Goal: Task Accomplishment & Management: Manage account settings

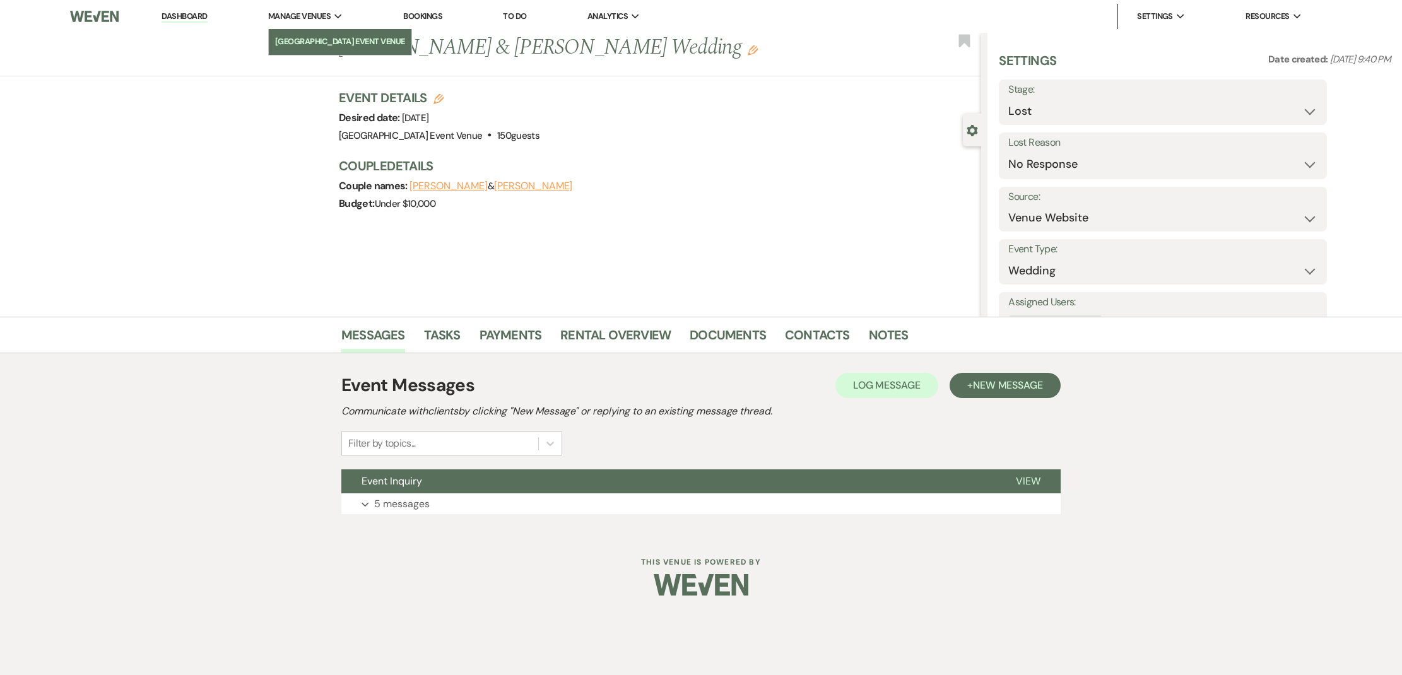
click at [312, 44] on li "[GEOGRAPHIC_DATA] Event Venue" at bounding box center [340, 41] width 130 height 13
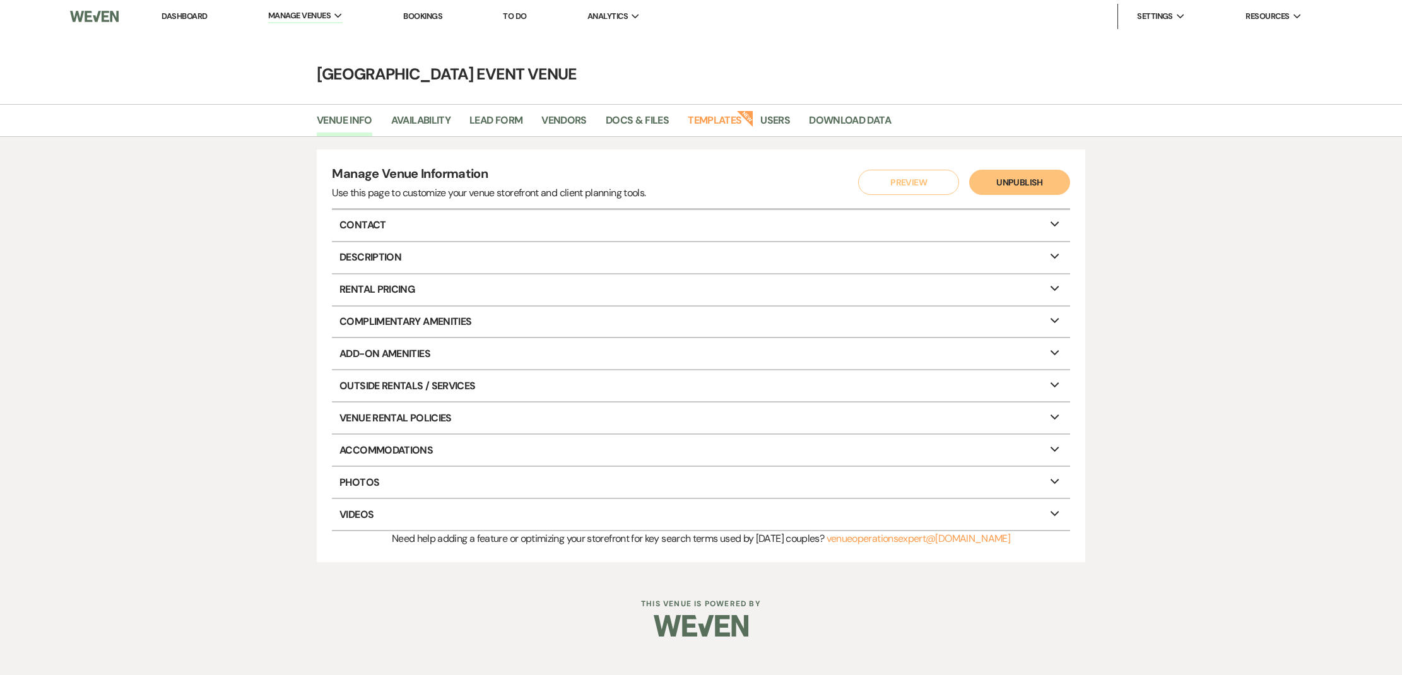
click at [442, 107] on div "Venue Info Availability Lead Form Vendors Docs & Files Templates New Users Down…" at bounding box center [701, 120] width 1402 height 33
click at [431, 122] on link "Availability" at bounding box center [420, 124] width 59 height 24
select select "2"
select select "2026"
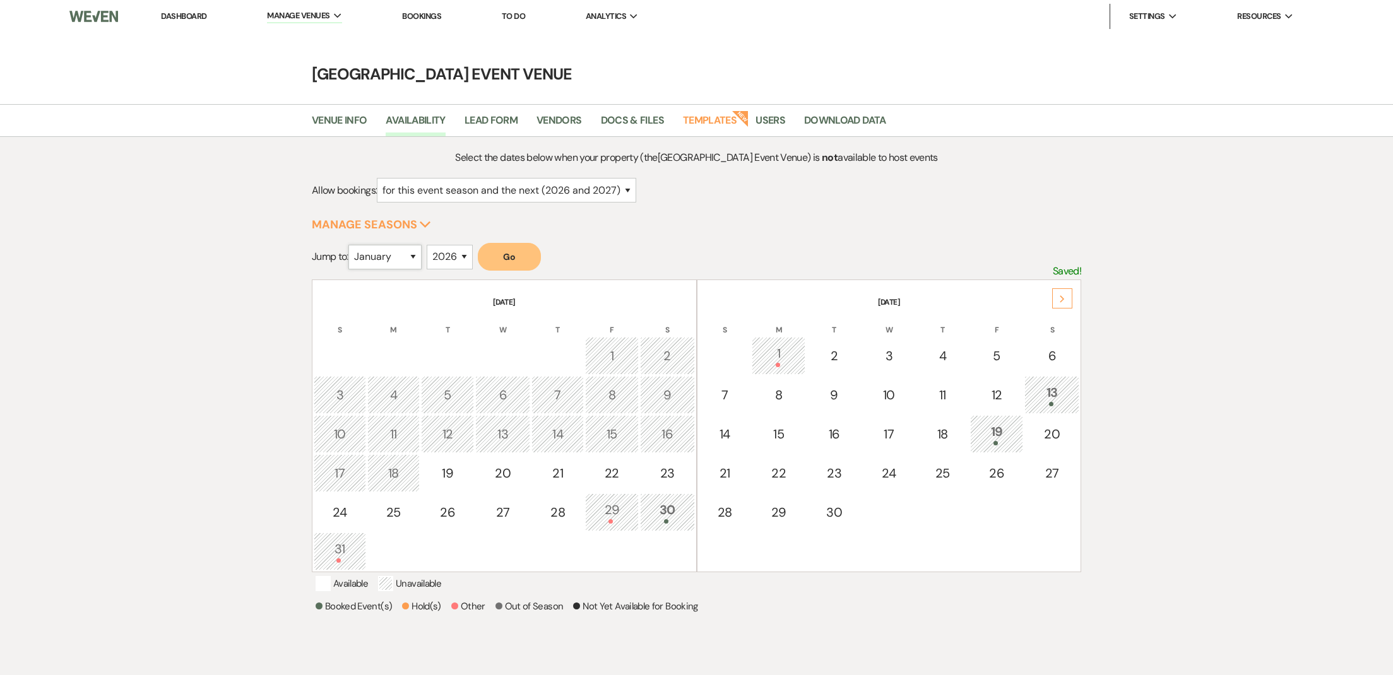
select select "9"
select select "2025"
click at [526, 257] on button "Go" at bounding box center [509, 257] width 63 height 28
click at [1048, 481] on div "27" at bounding box center [1051, 473] width 41 height 19
select select "other"
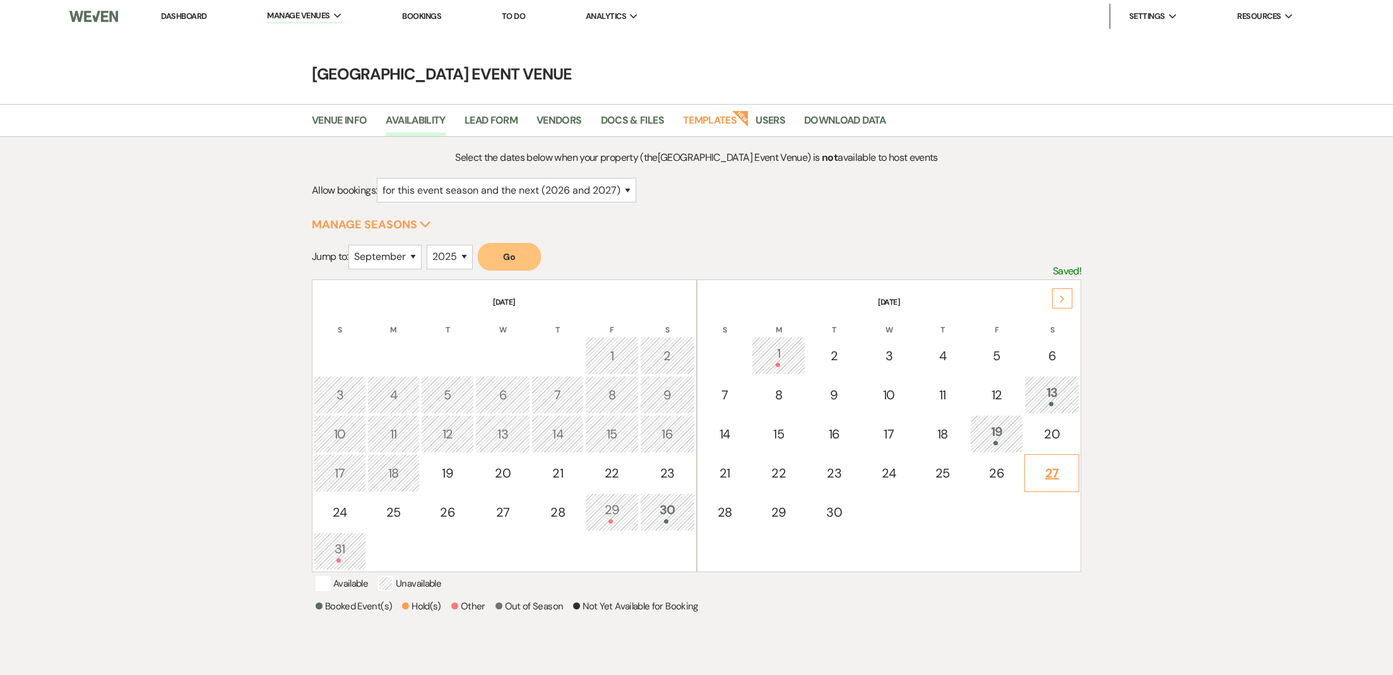
select select "false"
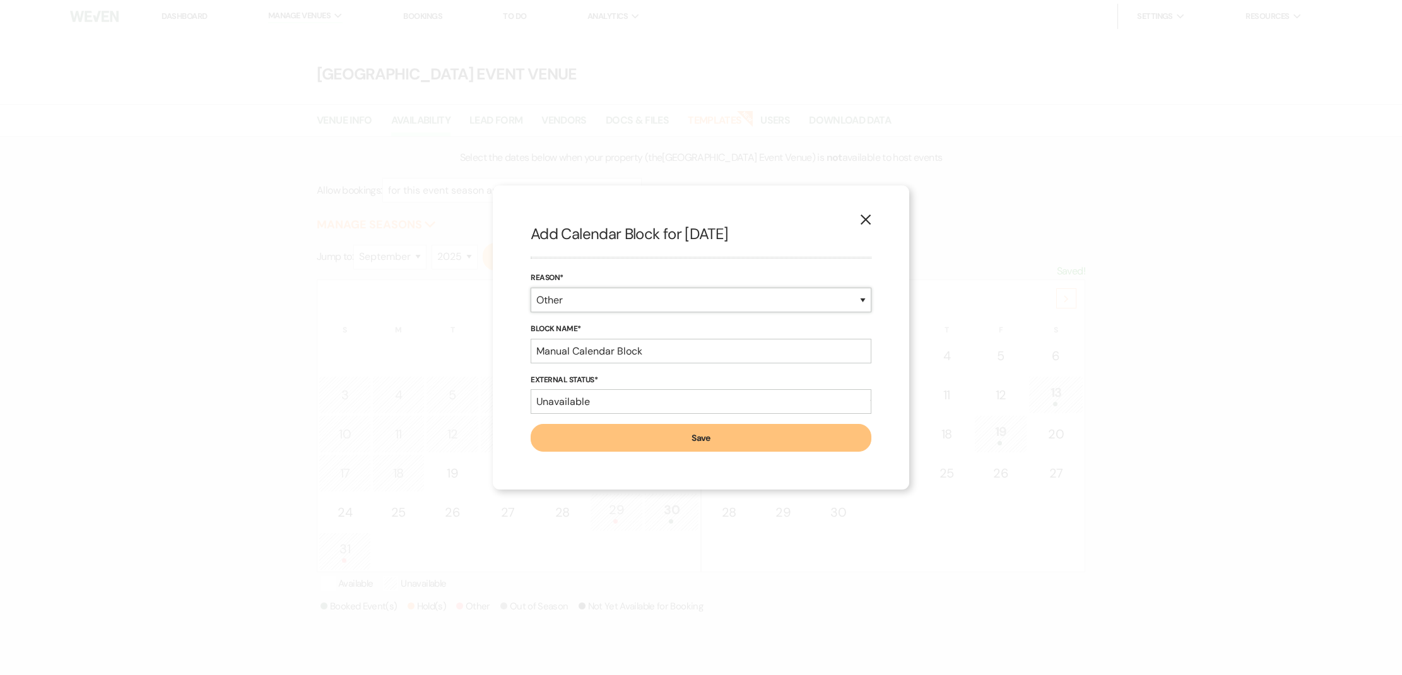
select select "bookedEvent"
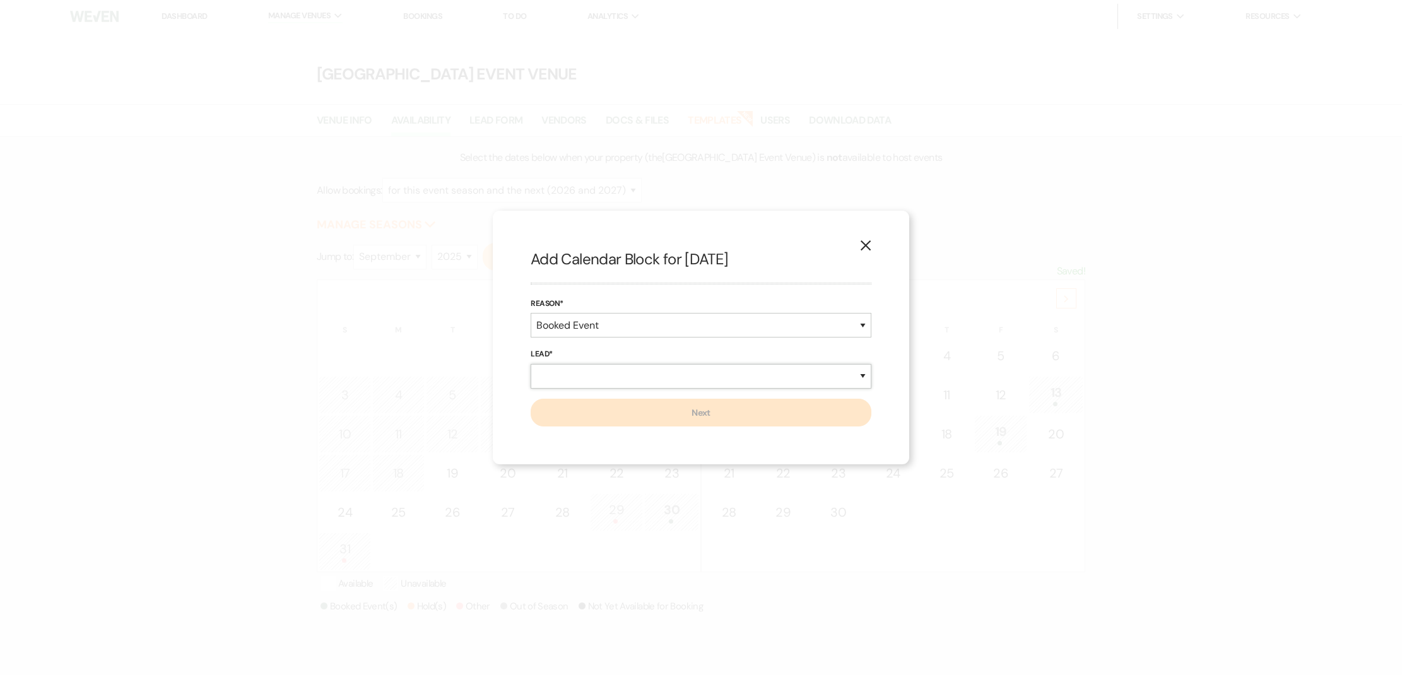
select select "existingLead"
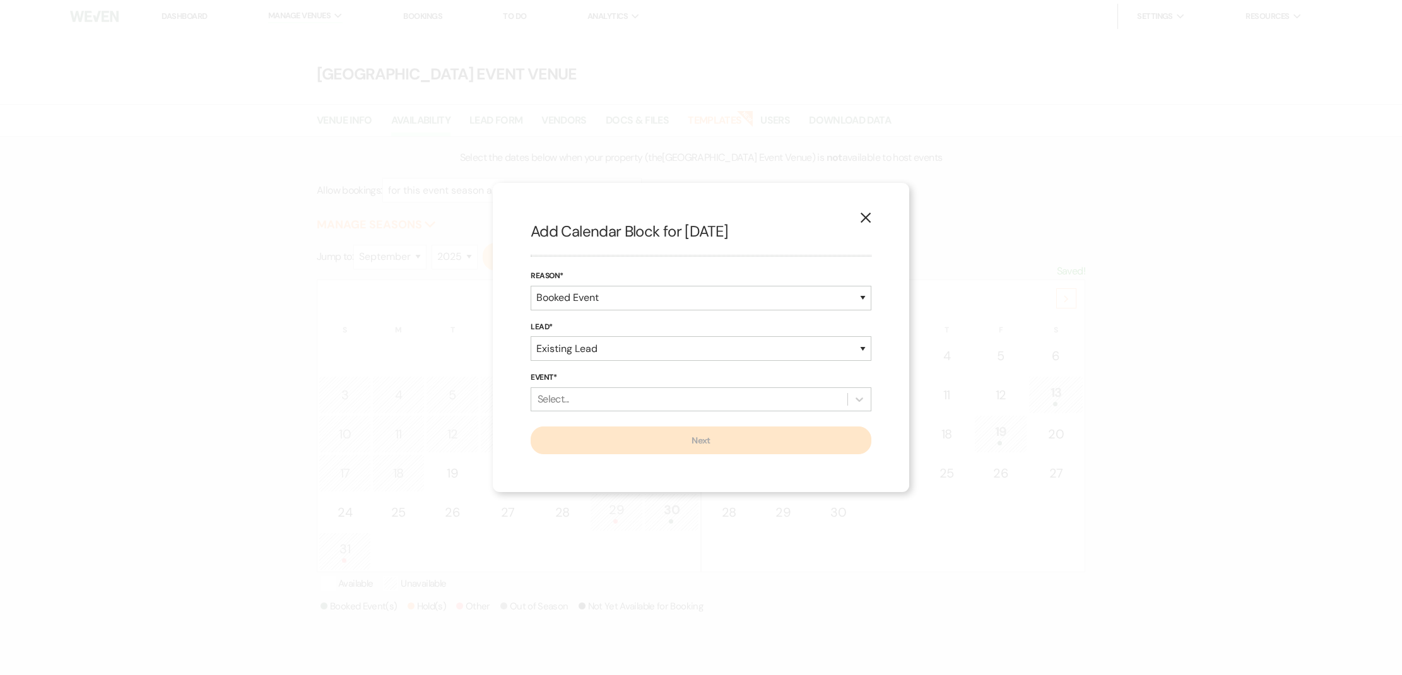
click at [611, 406] on div "Select..." at bounding box center [689, 399] width 316 height 23
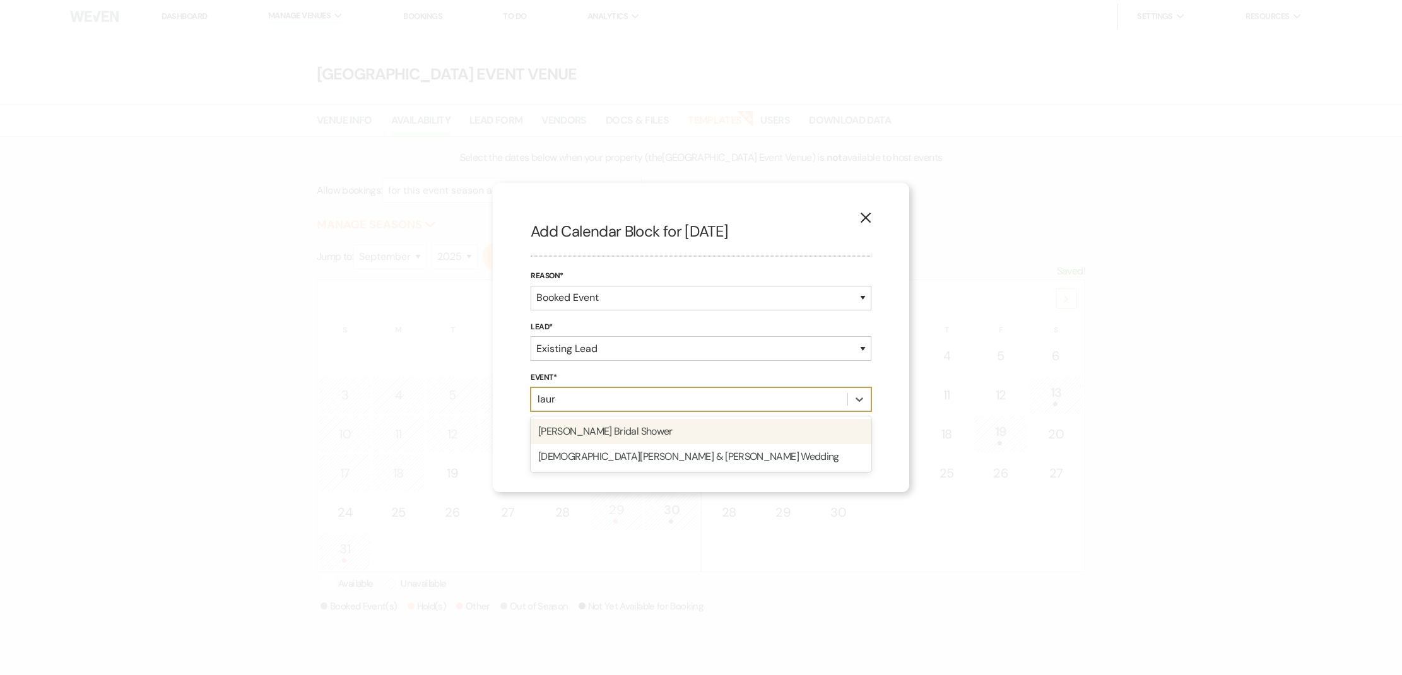
type input "lauren"
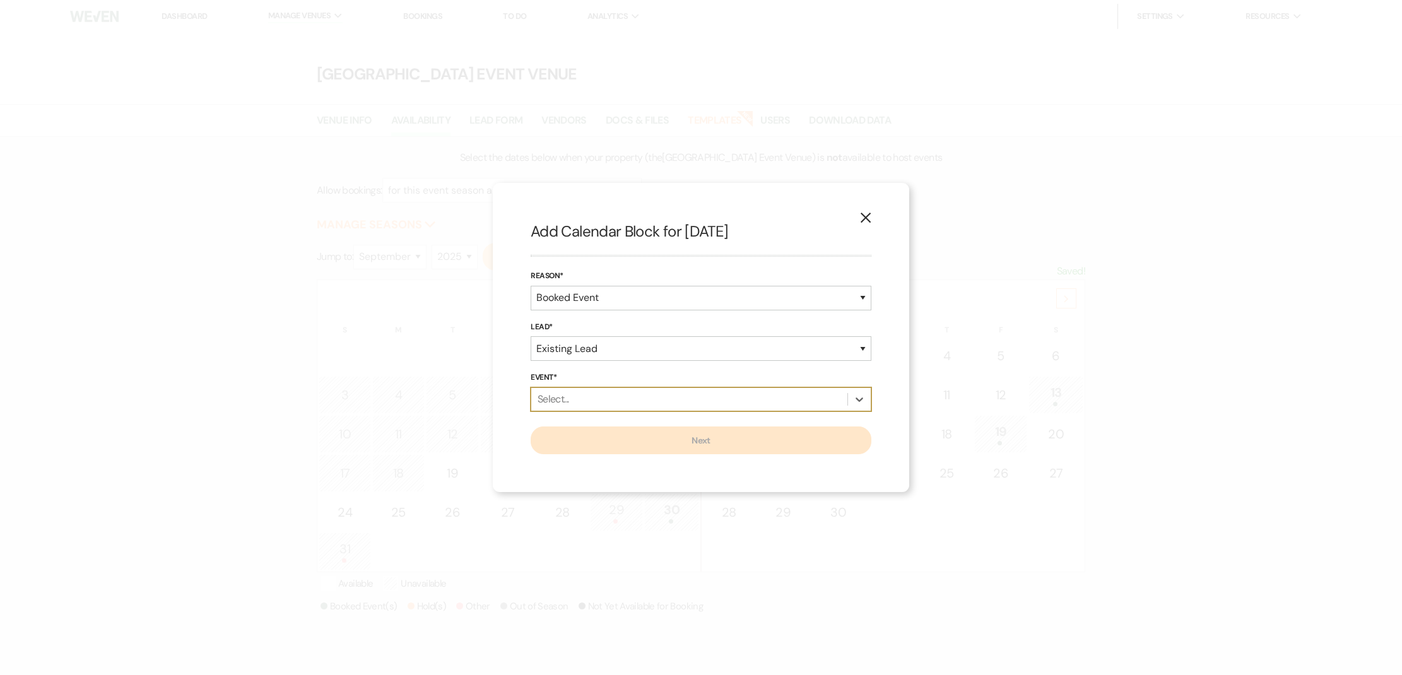
drag, startPoint x: 639, startPoint y: 404, endPoint x: 632, endPoint y: 401, distance: 8.0
click at [632, 401] on div "Select..." at bounding box center [689, 399] width 316 height 23
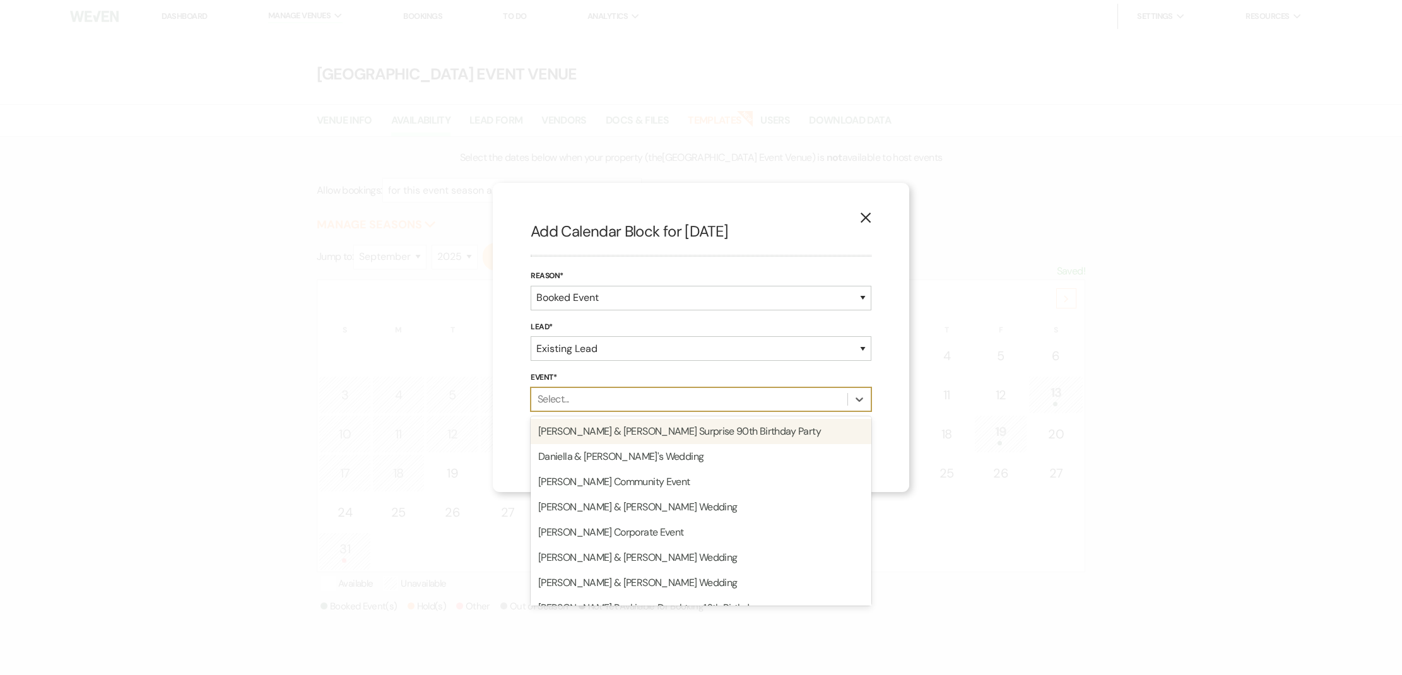
click at [632, 403] on div "Select..." at bounding box center [689, 399] width 316 height 23
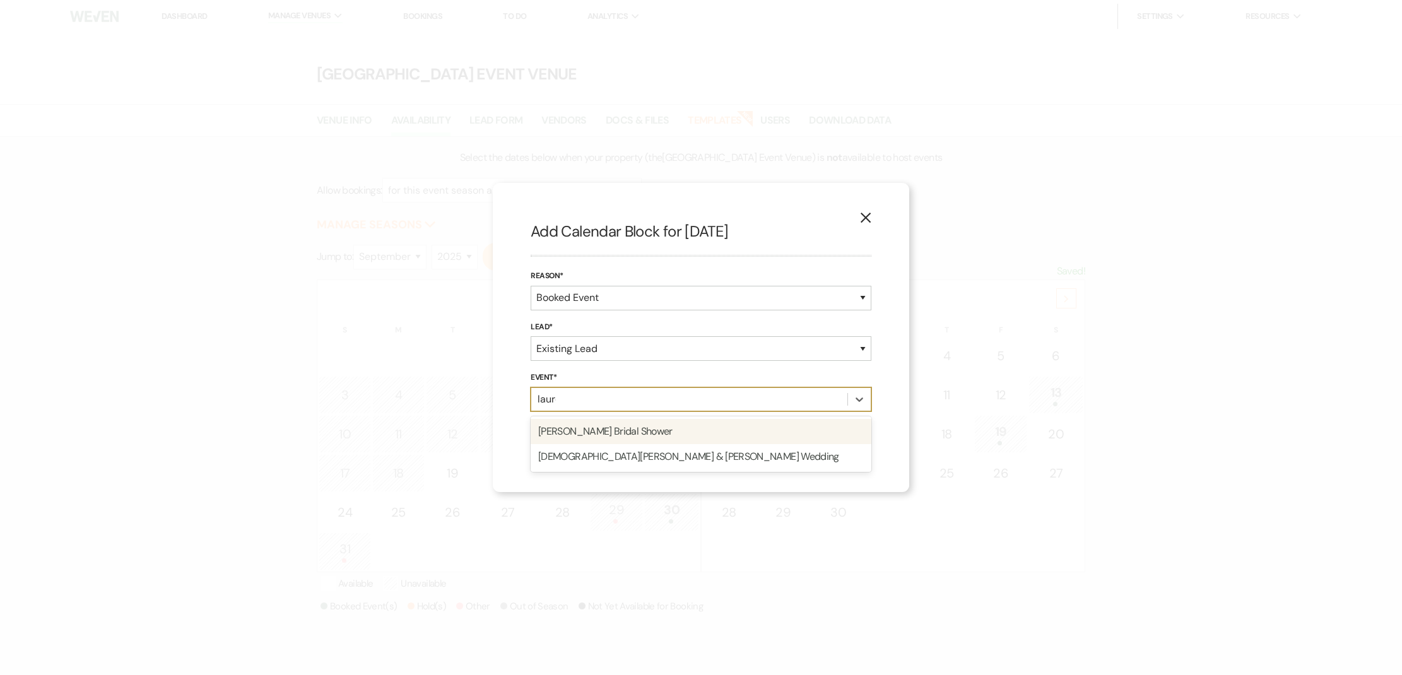
type input "lauren"
click at [653, 428] on div "Christian DeVaux & Lauren Daniel's Wedding" at bounding box center [701, 431] width 341 height 25
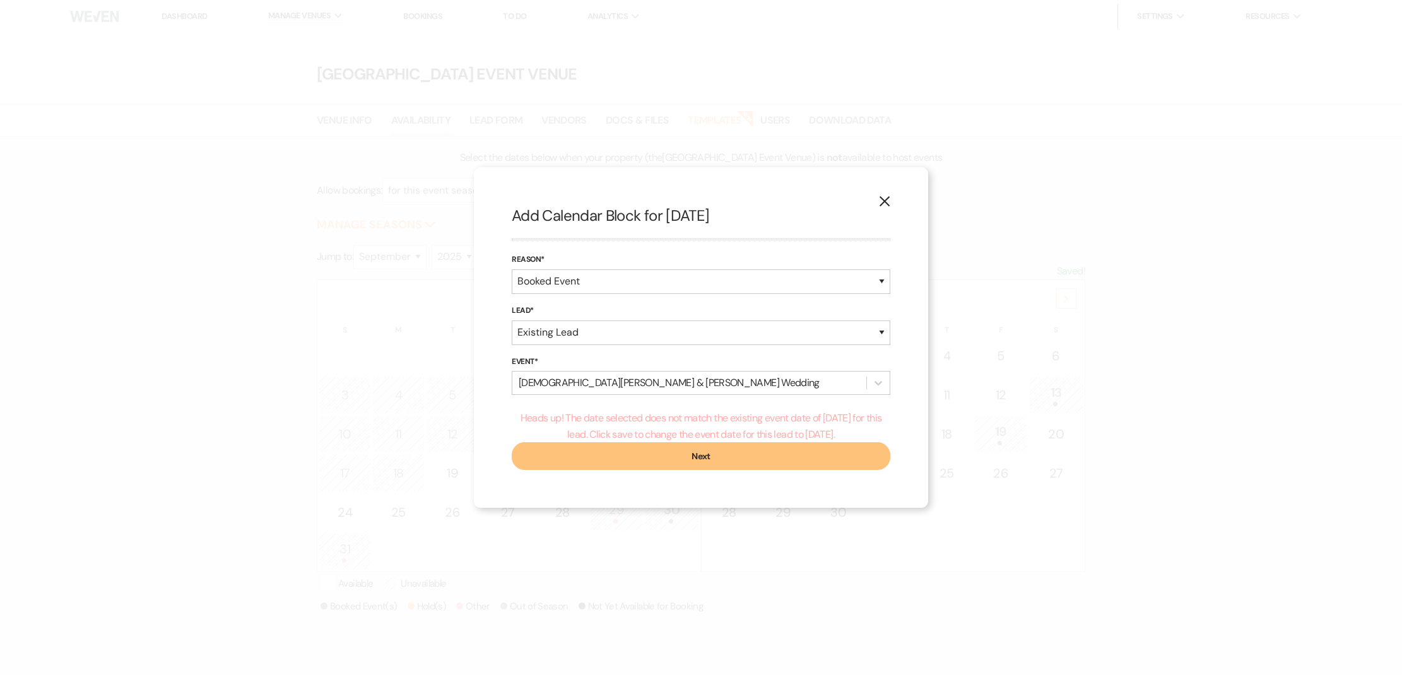
click at [661, 459] on button "Next" at bounding box center [701, 456] width 379 height 28
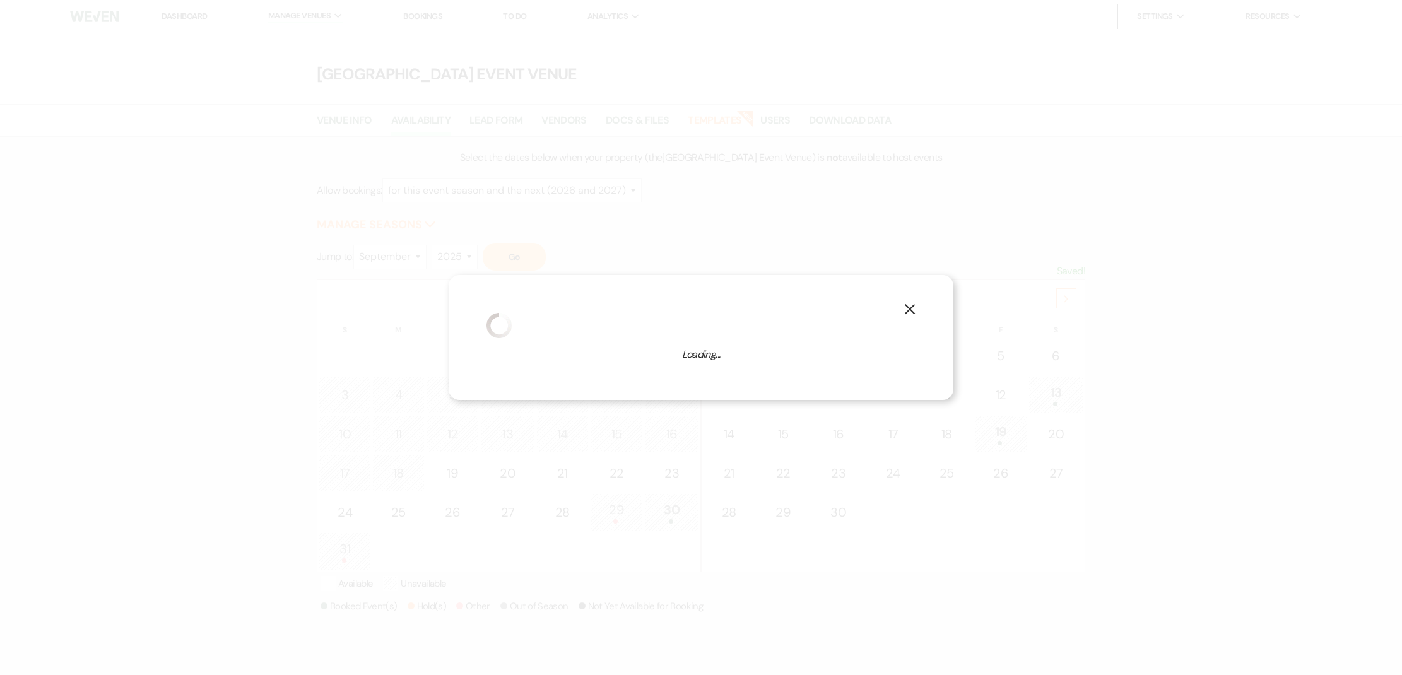
select select "1"
select select "777"
select select "false"
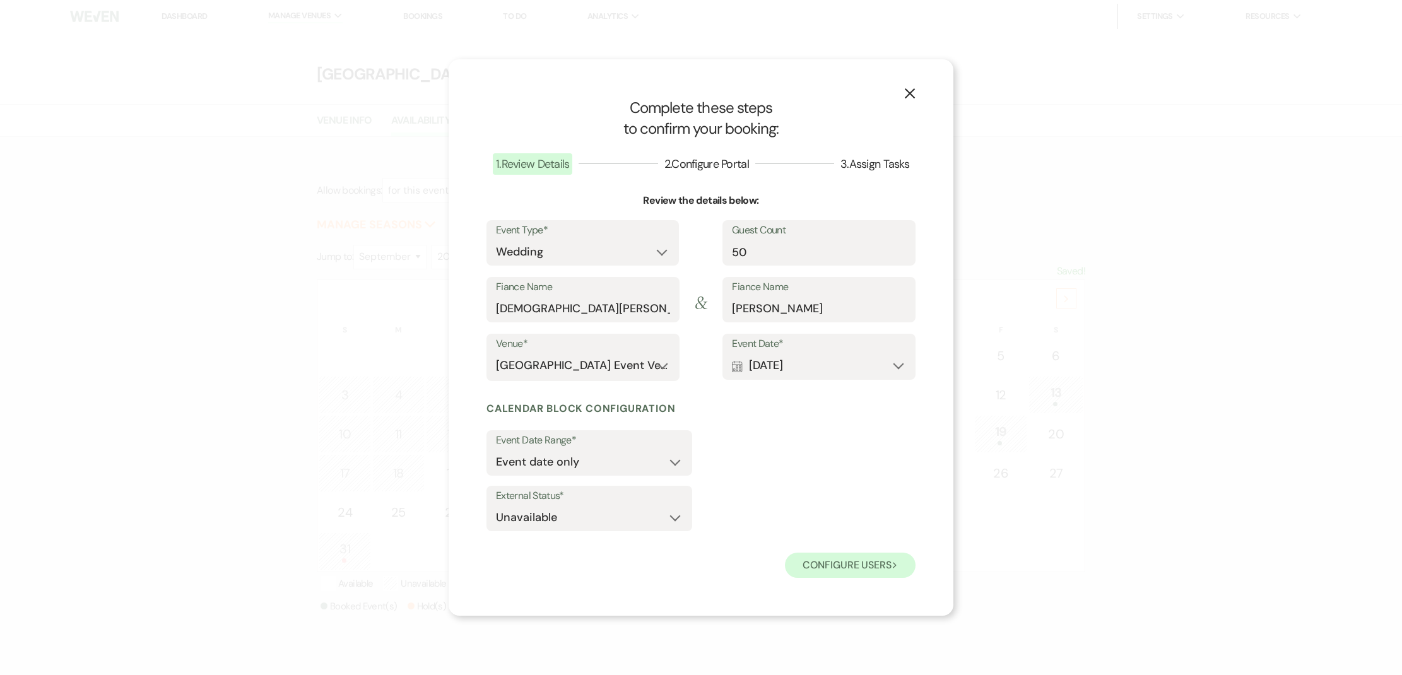
click at [837, 569] on button "Configure users Next" at bounding box center [850, 565] width 131 height 25
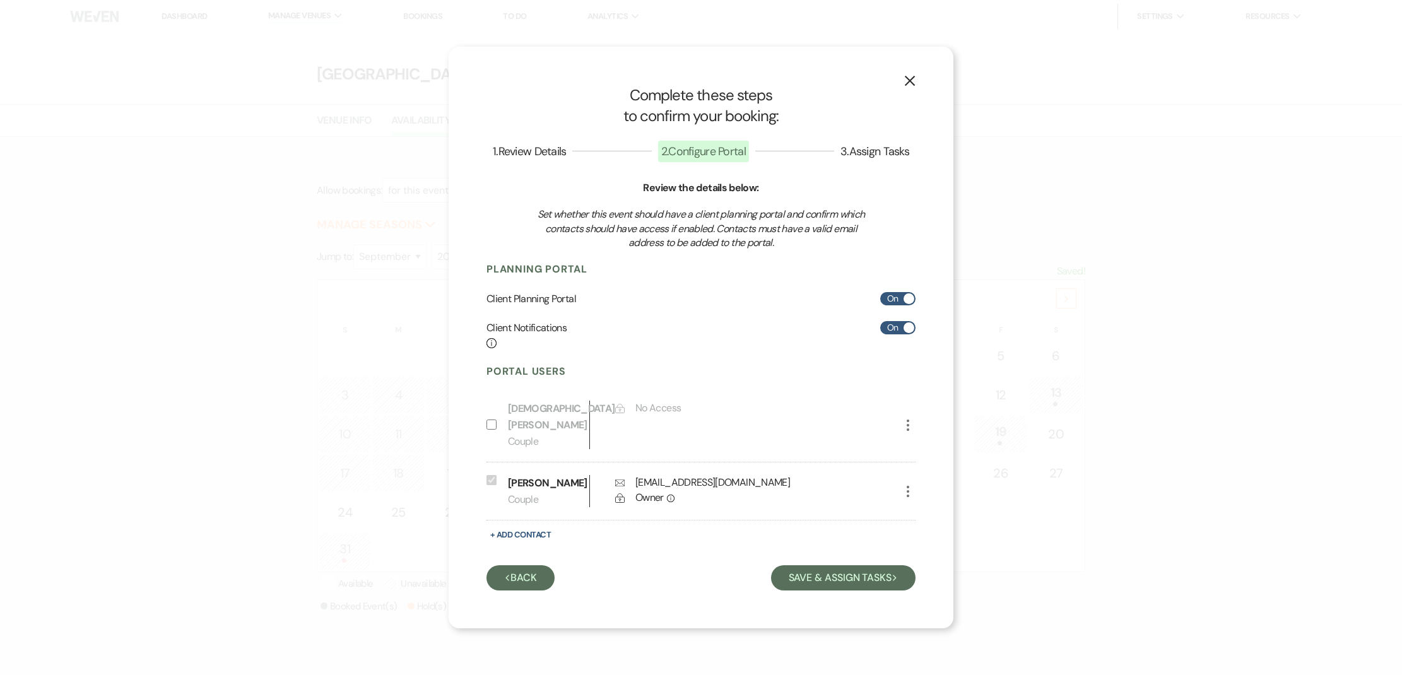
click at [523, 578] on button "Previous Back" at bounding box center [521, 577] width 68 height 25
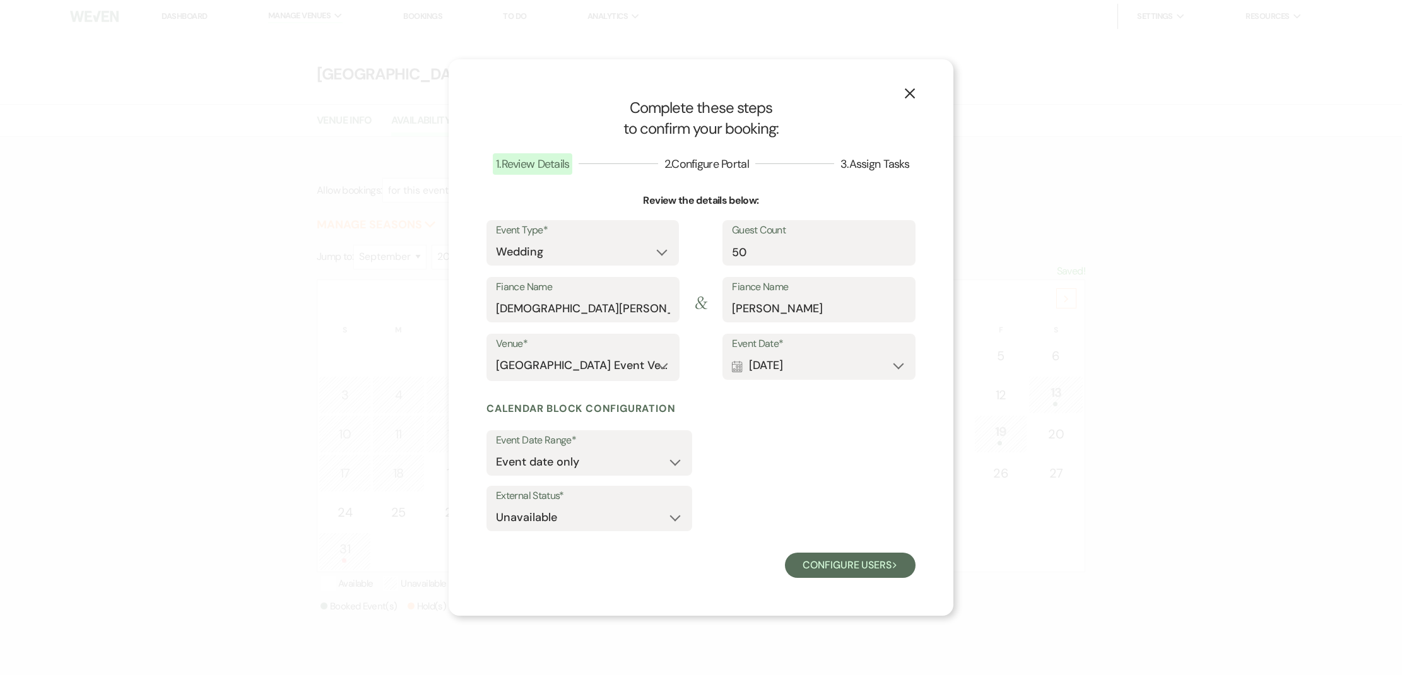
click at [564, 272] on div "Event Type* Wedding Anniversary Party Baby Shower Bachelorette / Bachelor Party…" at bounding box center [583, 248] width 192 height 57
select select "13"
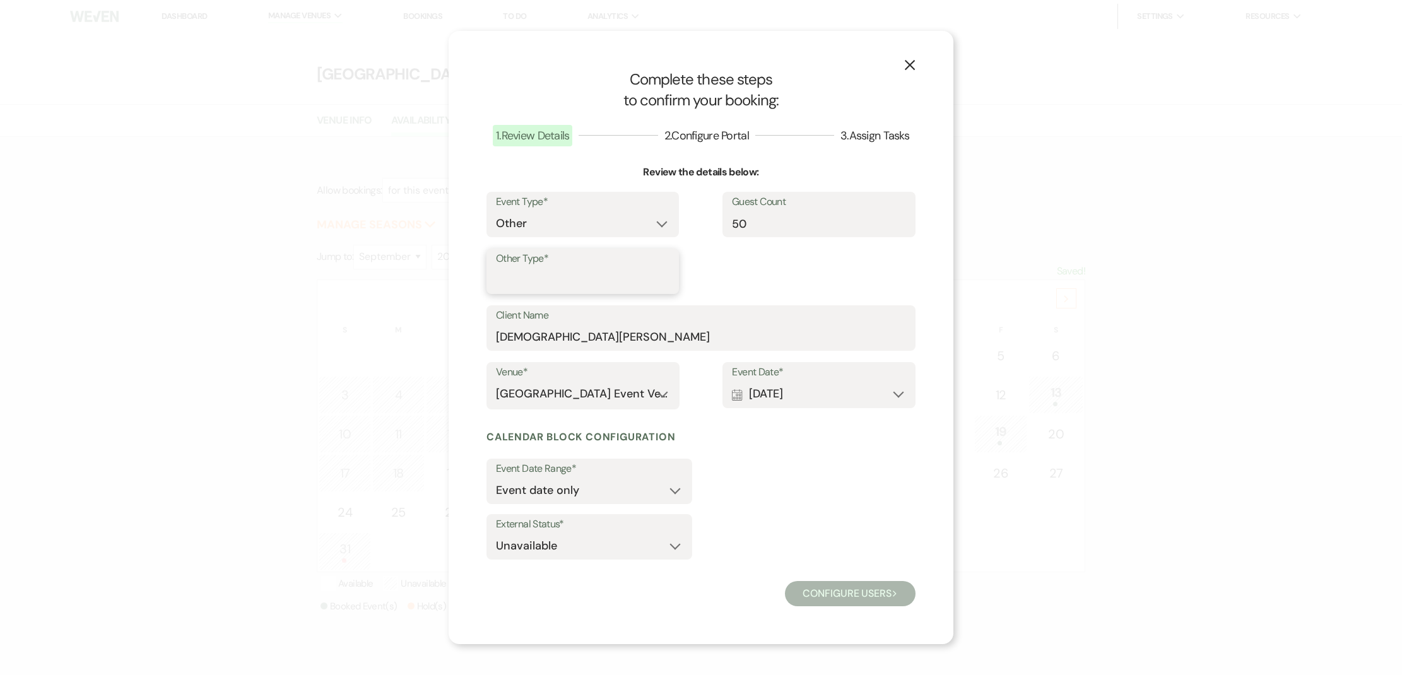
click at [628, 290] on input "Other Type*" at bounding box center [583, 280] width 174 height 25
type input "Vow Renewal"
click at [880, 594] on button "Configure users Next" at bounding box center [850, 593] width 131 height 25
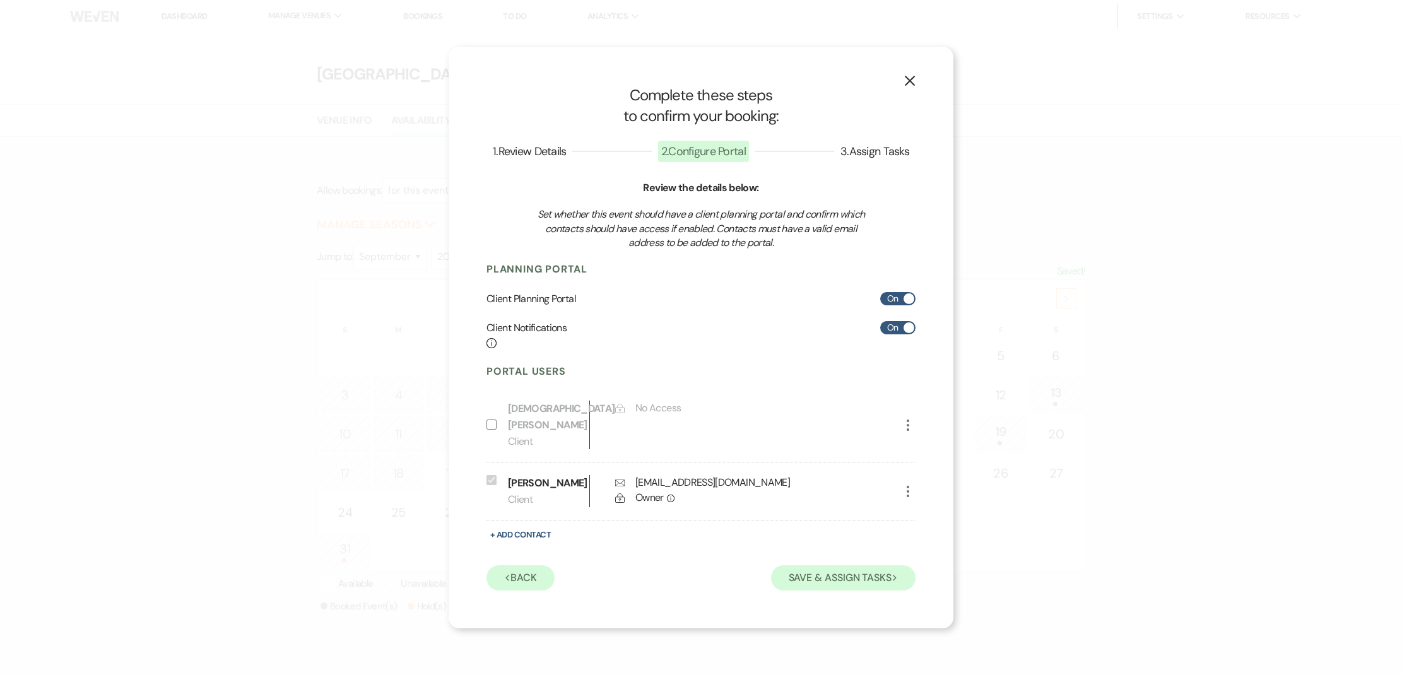
click at [878, 586] on button "Save & Assign Tasks Next" at bounding box center [843, 577] width 145 height 25
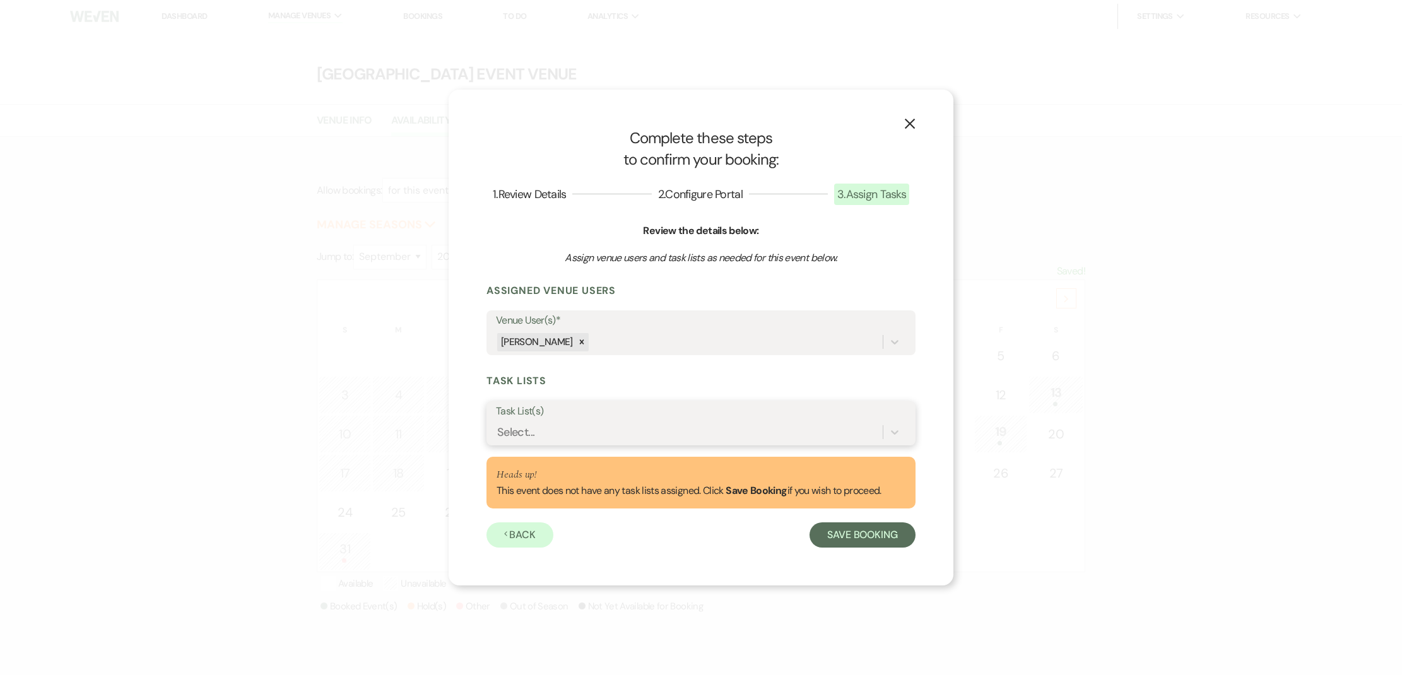
click at [708, 440] on div "Select..." at bounding box center [689, 433] width 387 height 22
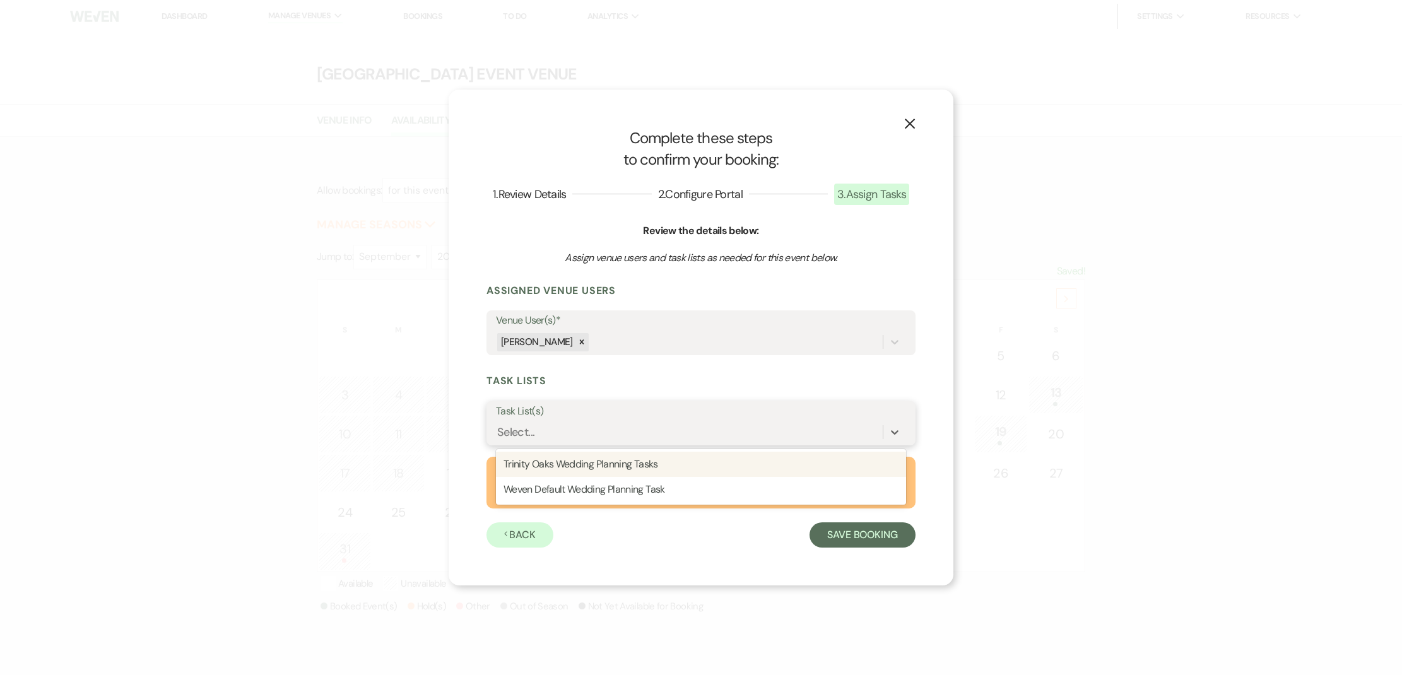
click at [700, 463] on div "Trinity Oaks Wedding Planning Tasks" at bounding box center [701, 464] width 410 height 25
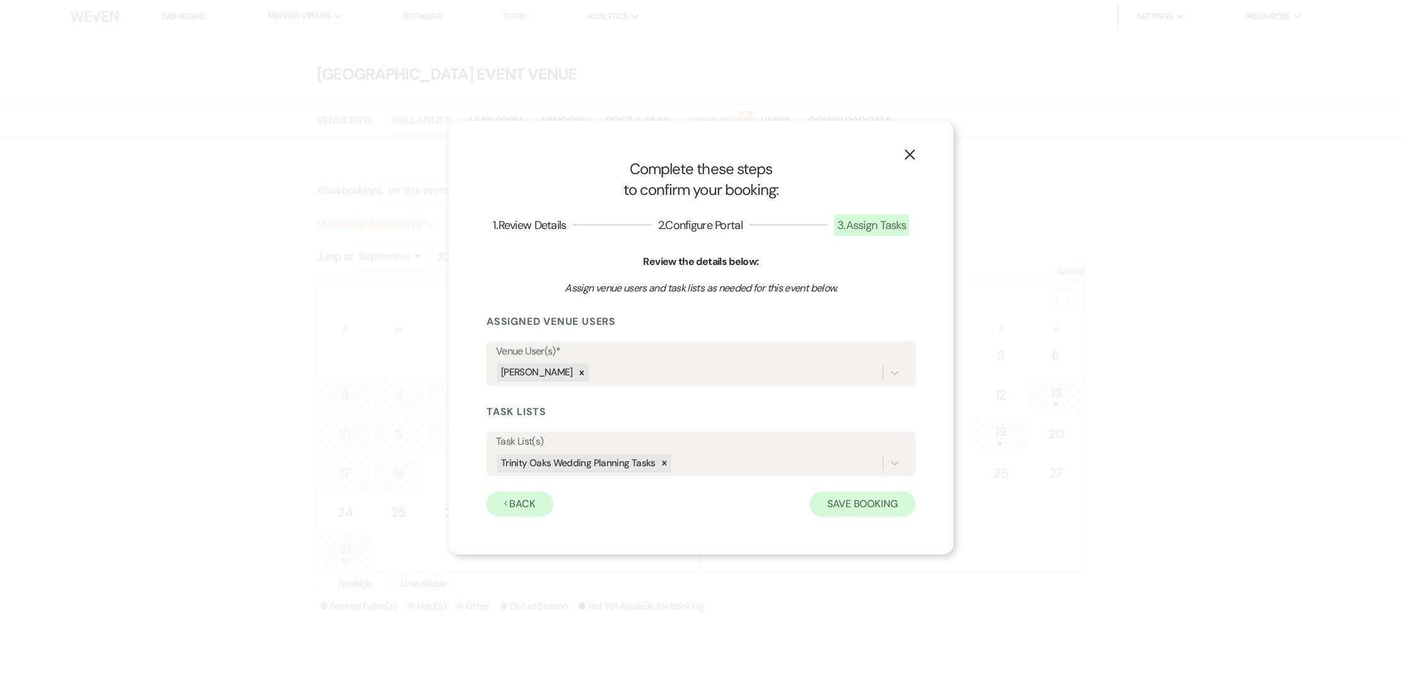
click at [882, 504] on button "Save Booking" at bounding box center [863, 504] width 106 height 25
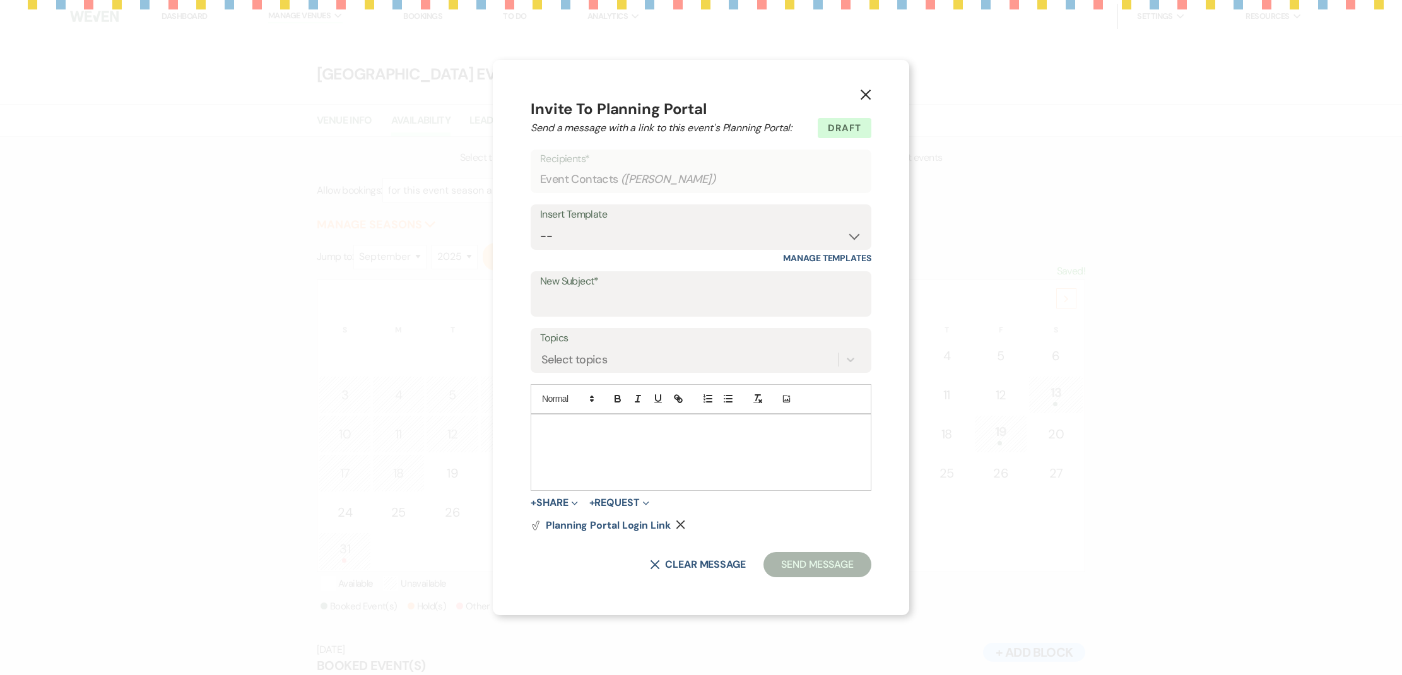
scroll to position [109, 0]
click at [647, 293] on input "New Subject*" at bounding box center [701, 303] width 326 height 25
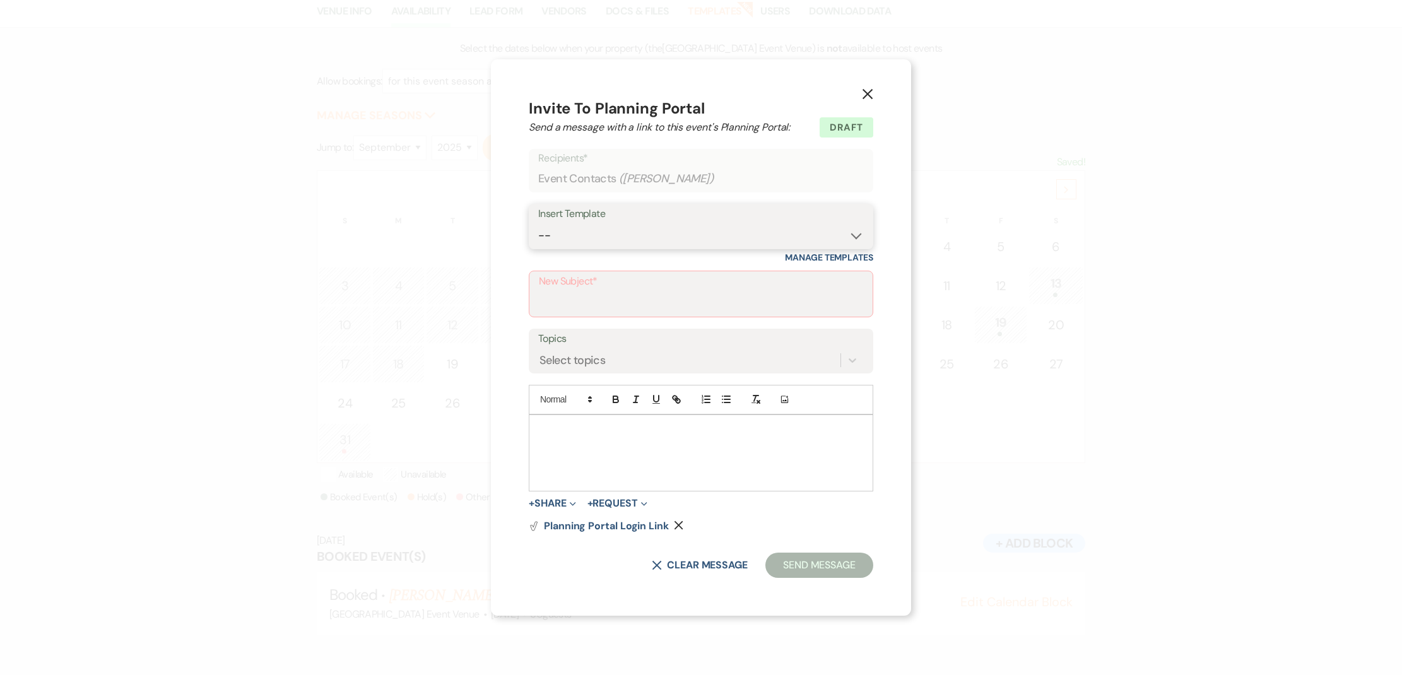
select select "14"
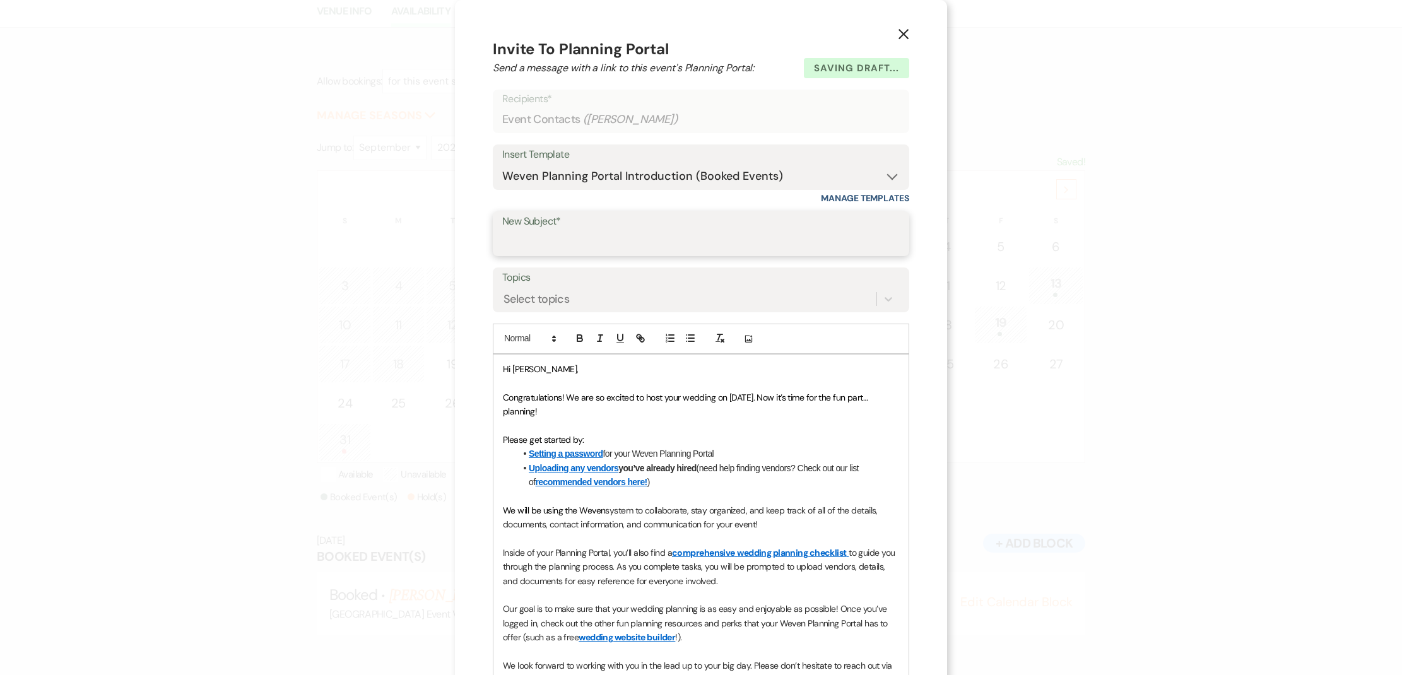
click at [598, 245] on input "New Subject*" at bounding box center [701, 242] width 398 height 25
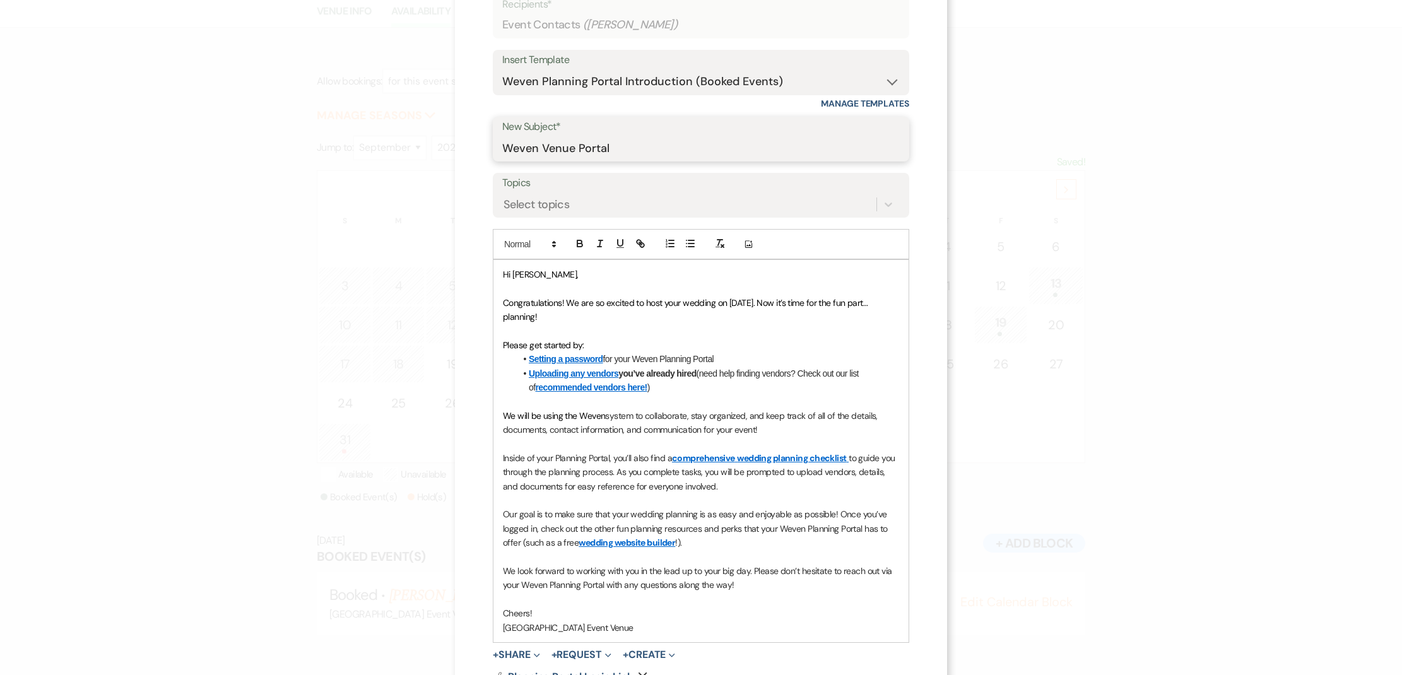
scroll to position [179, 0]
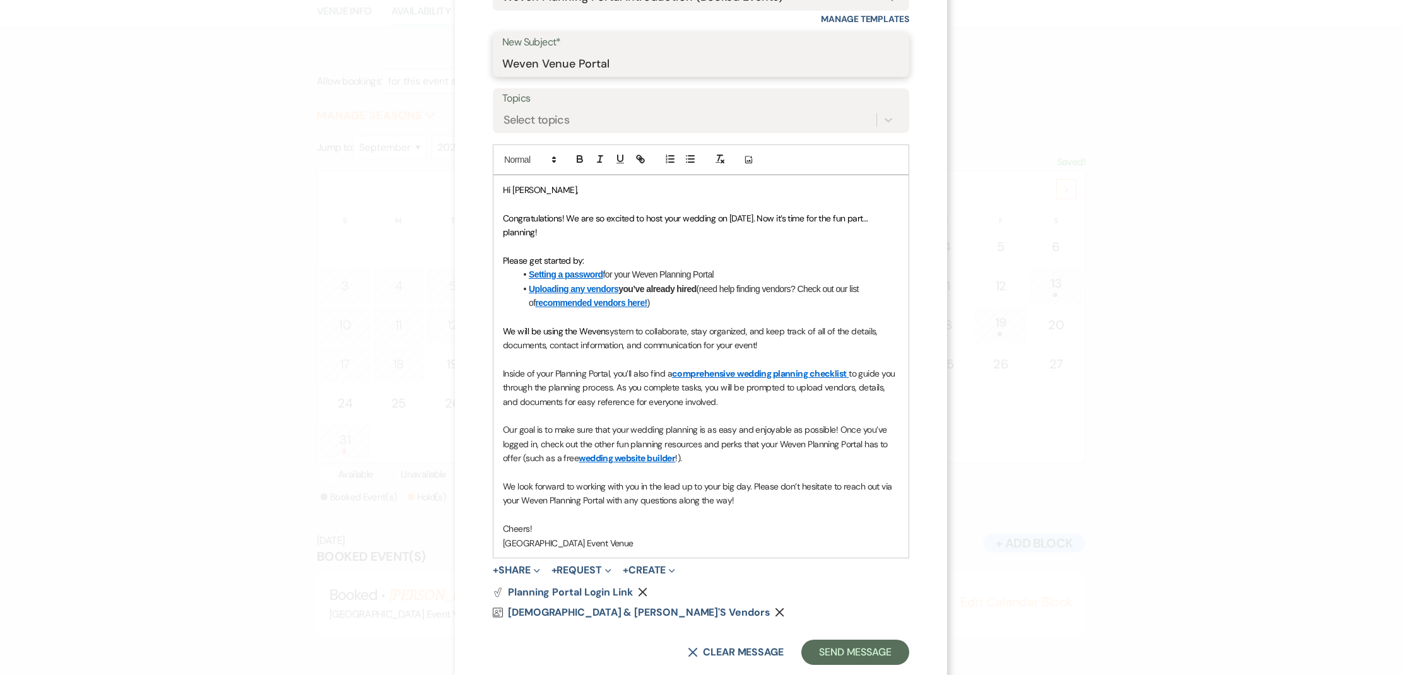
type input "Weven Venue Portal"
drag, startPoint x: 693, startPoint y: 302, endPoint x: 489, endPoint y: 288, distance: 204.3
click at [493, 288] on div "Hi Lauren, Congratulations! We are so excited to host your wedding on 09/27/202…" at bounding box center [700, 366] width 415 height 382
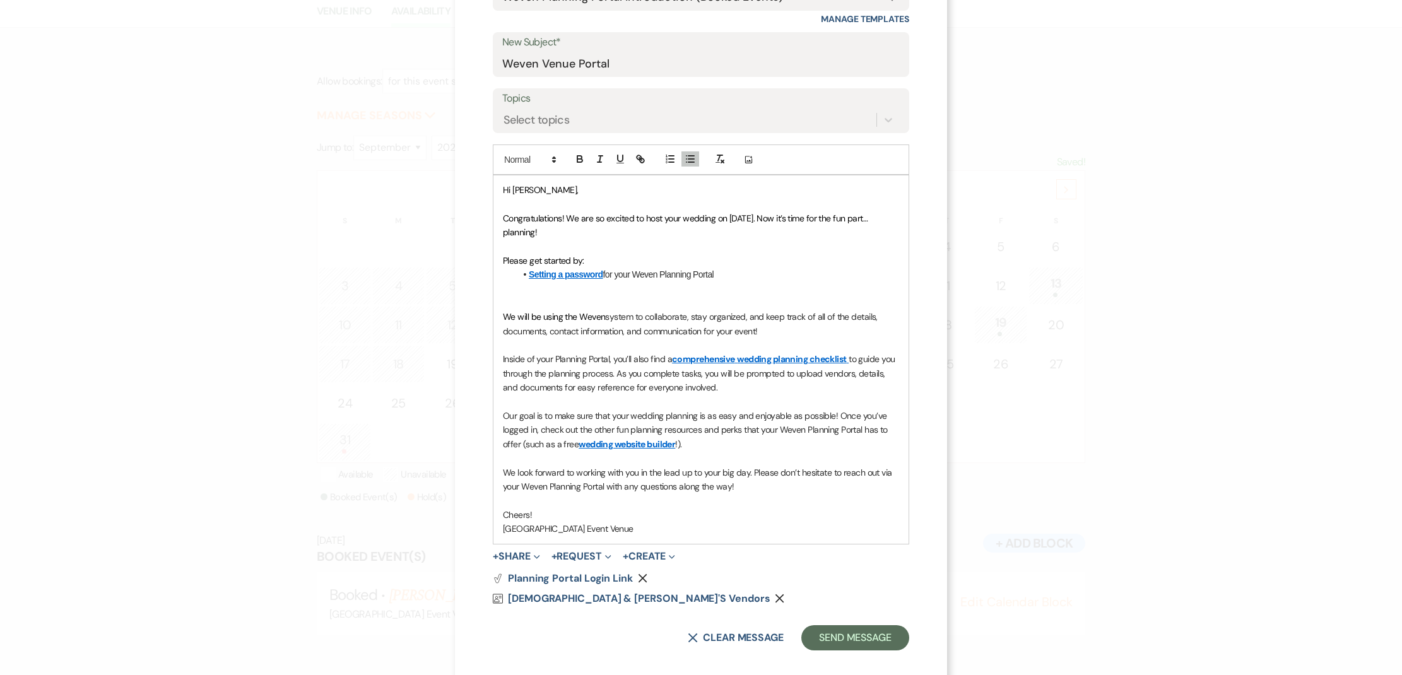
scroll to position [170, 0]
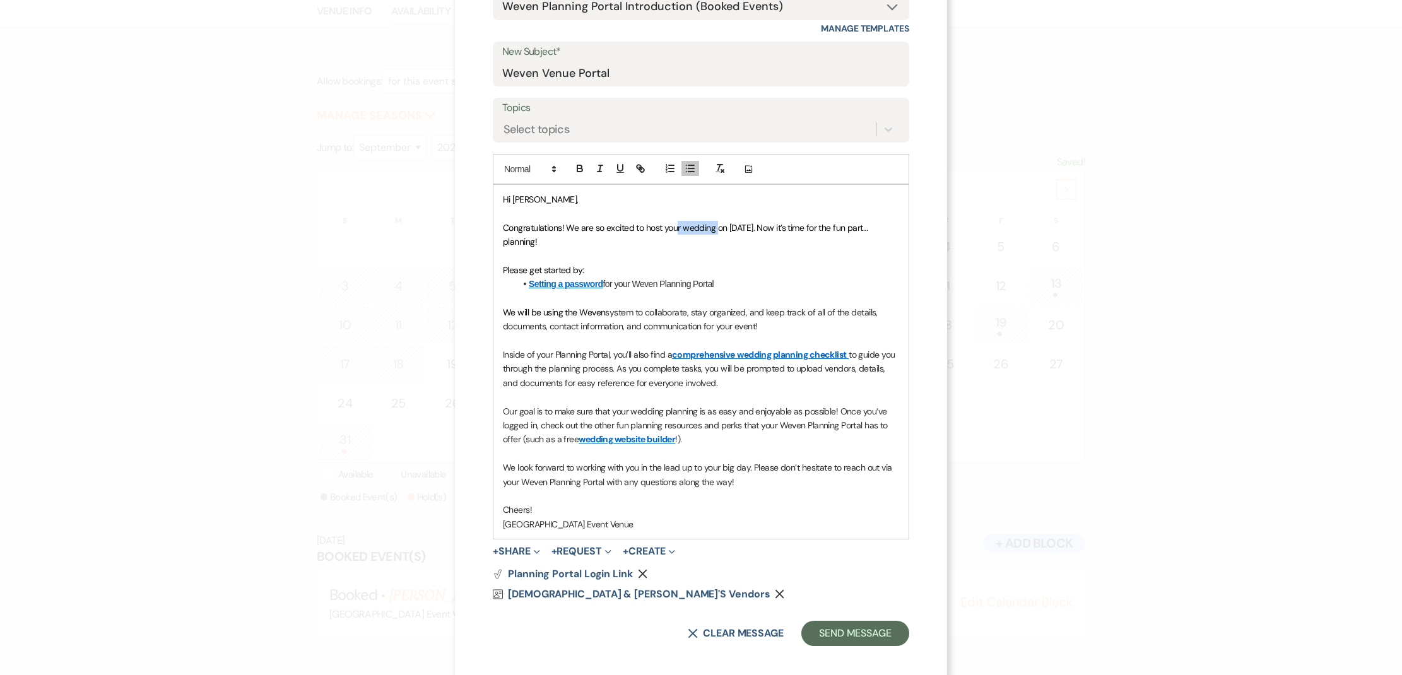
drag, startPoint x: 707, startPoint y: 226, endPoint x: 675, endPoint y: 230, distance: 32.4
click at [674, 228] on span "Congratulations! We are so excited to host your wedding on 09/27/2025. Now it’s…" at bounding box center [686, 234] width 367 height 25
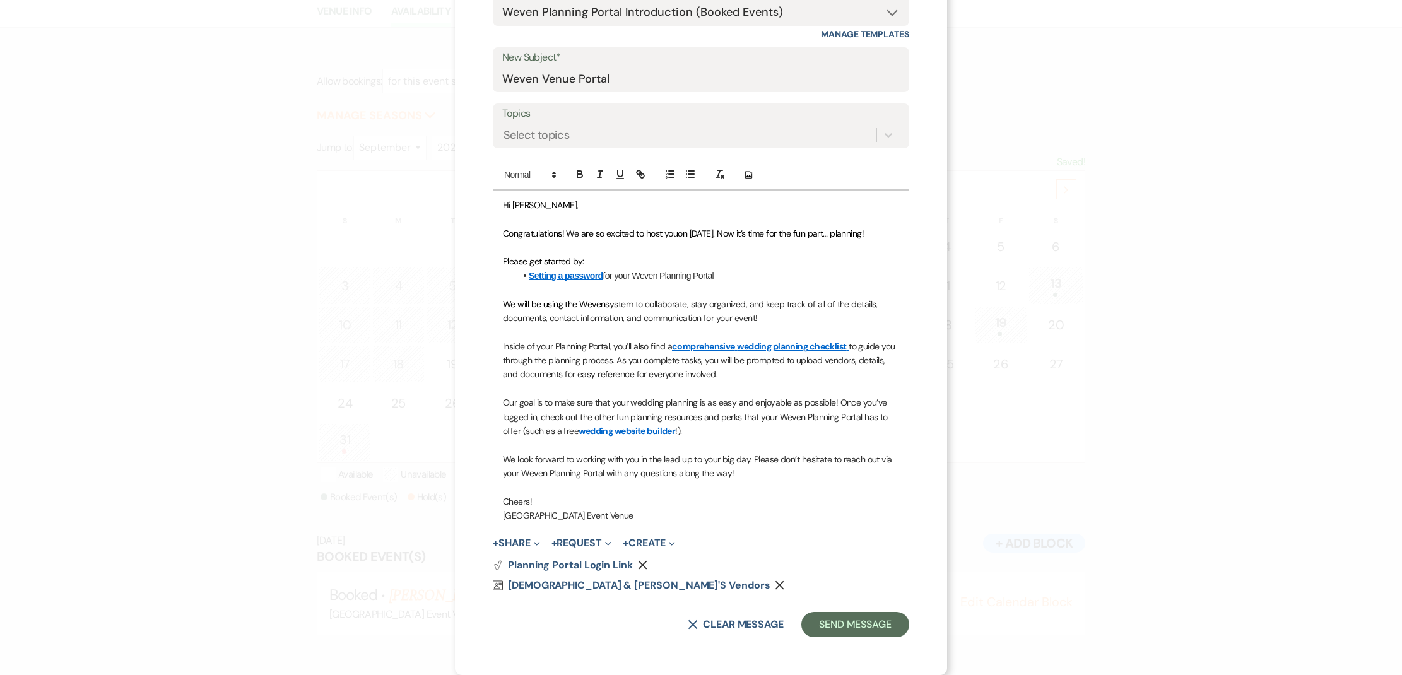
scroll to position [156, 0]
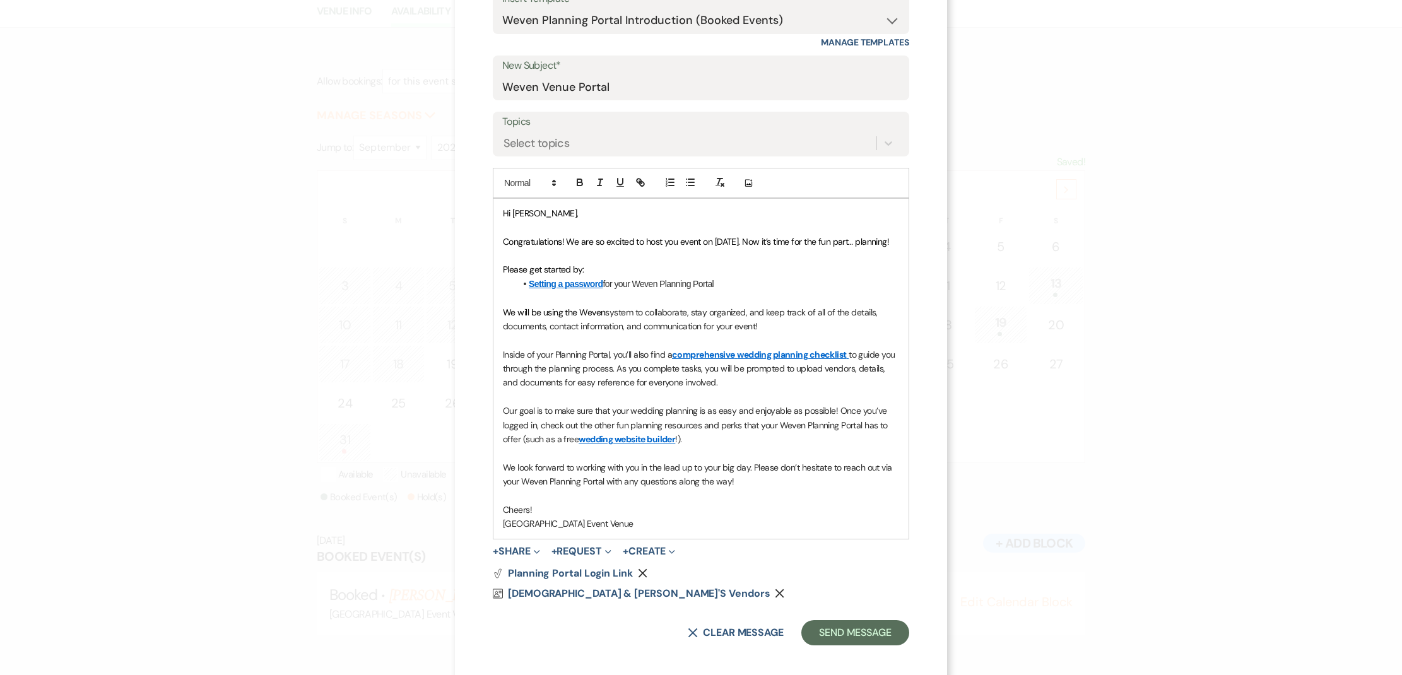
click at [808, 245] on p "Congratulations! We are so excited to host you event on 09/27/2025. Now it’s ti…" at bounding box center [701, 242] width 396 height 14
click at [736, 291] on li "Setting a password for your Weven Planning Portal" at bounding box center [708, 284] width 384 height 14
click at [770, 333] on p "We will be using the Weven system to collaborate, stay organized, and keep trac…" at bounding box center [701, 319] width 396 height 28
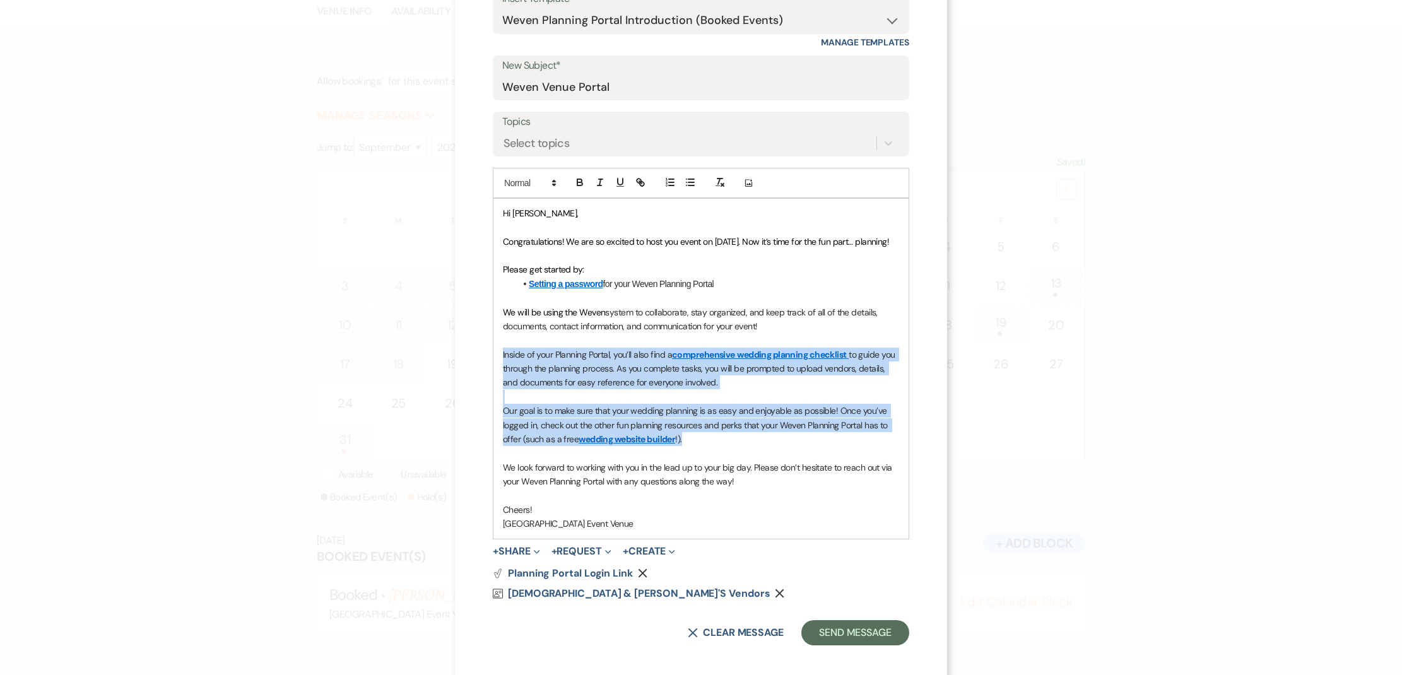
drag, startPoint x: 718, startPoint y: 451, endPoint x: 466, endPoint y: 358, distance: 268.7
click at [466, 358] on div "X Invite To Planning Portal Send a message with a link to this event's Planning…" at bounding box center [701, 263] width 492 height 839
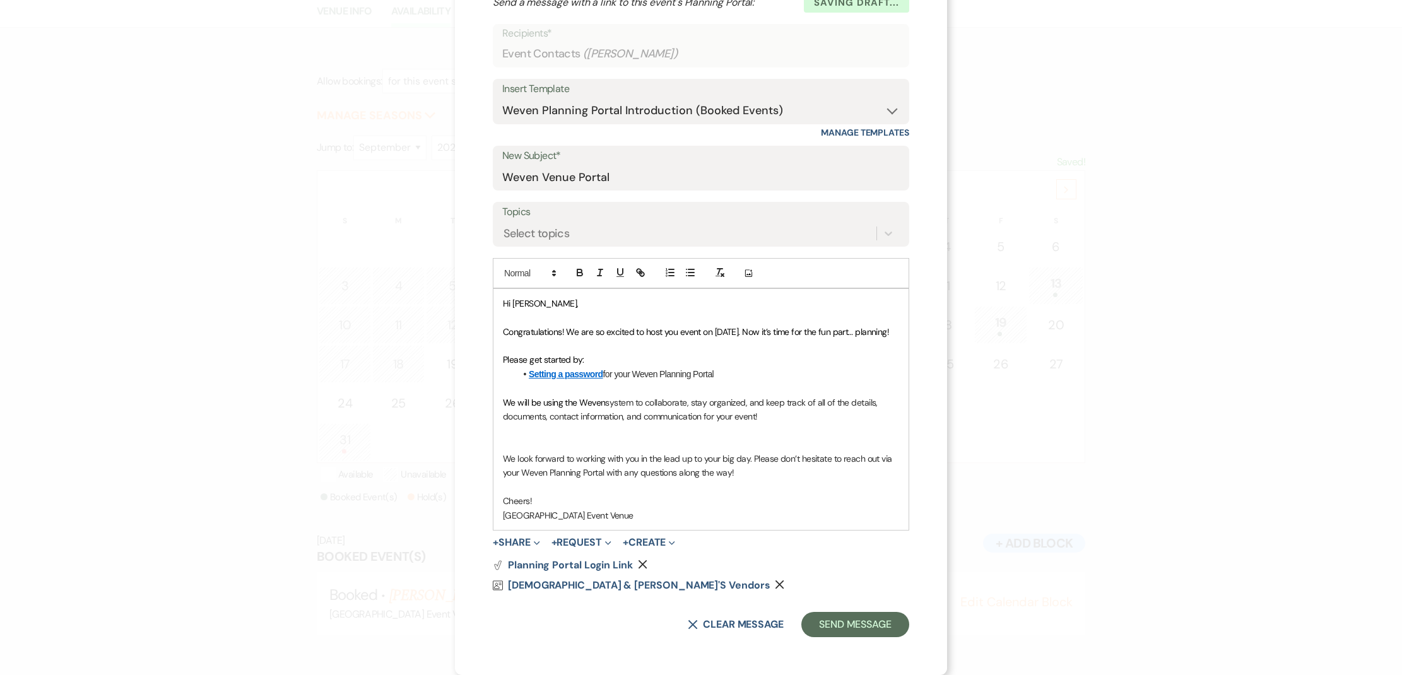
scroll to position [59, 0]
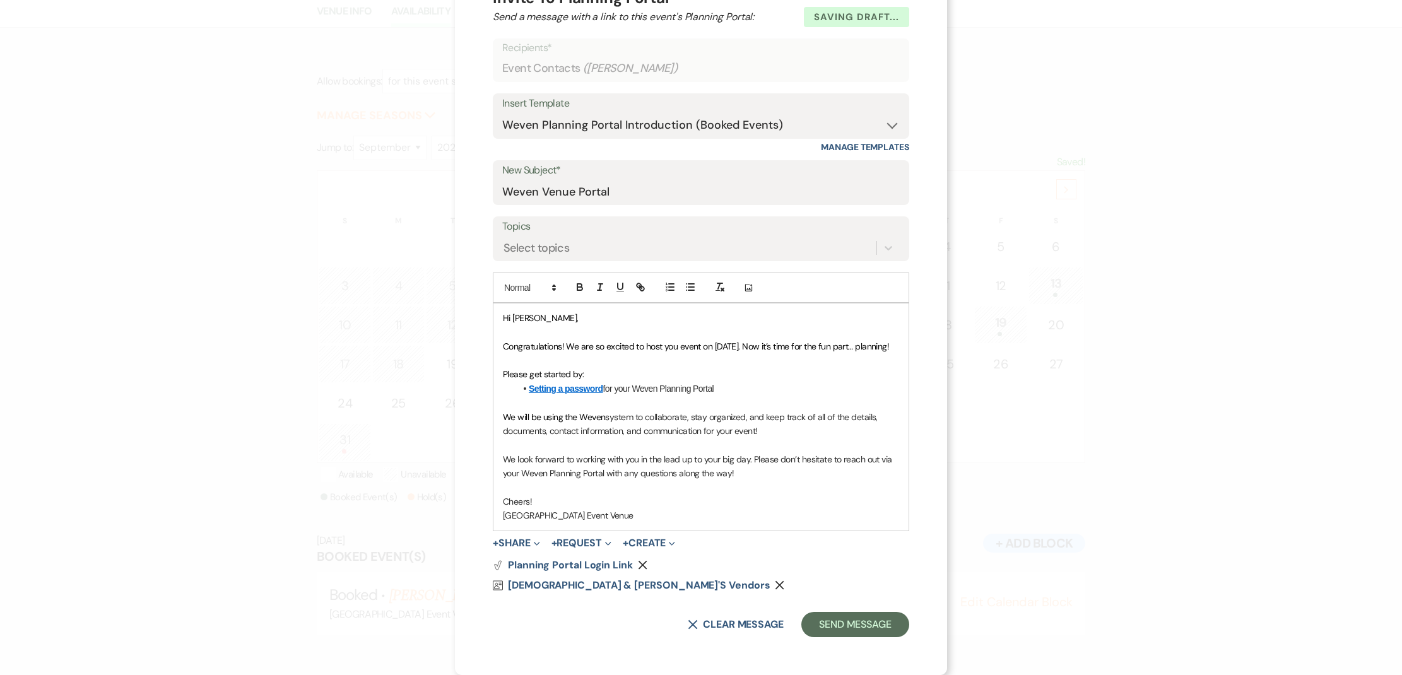
click at [782, 475] on p "We look forward to working with you in the lead up to your big day. Please don’…" at bounding box center [701, 466] width 396 height 28
click at [783, 435] on p "We will be using the Weven system to collaborate, stay organized, and keep trac…" at bounding box center [701, 424] width 396 height 28
click at [778, 478] on p "We look forward to working with you in the lead up to your big day. Please don’…" at bounding box center [701, 466] width 396 height 28
click at [775, 587] on button "Remove" at bounding box center [782, 585] width 15 height 10
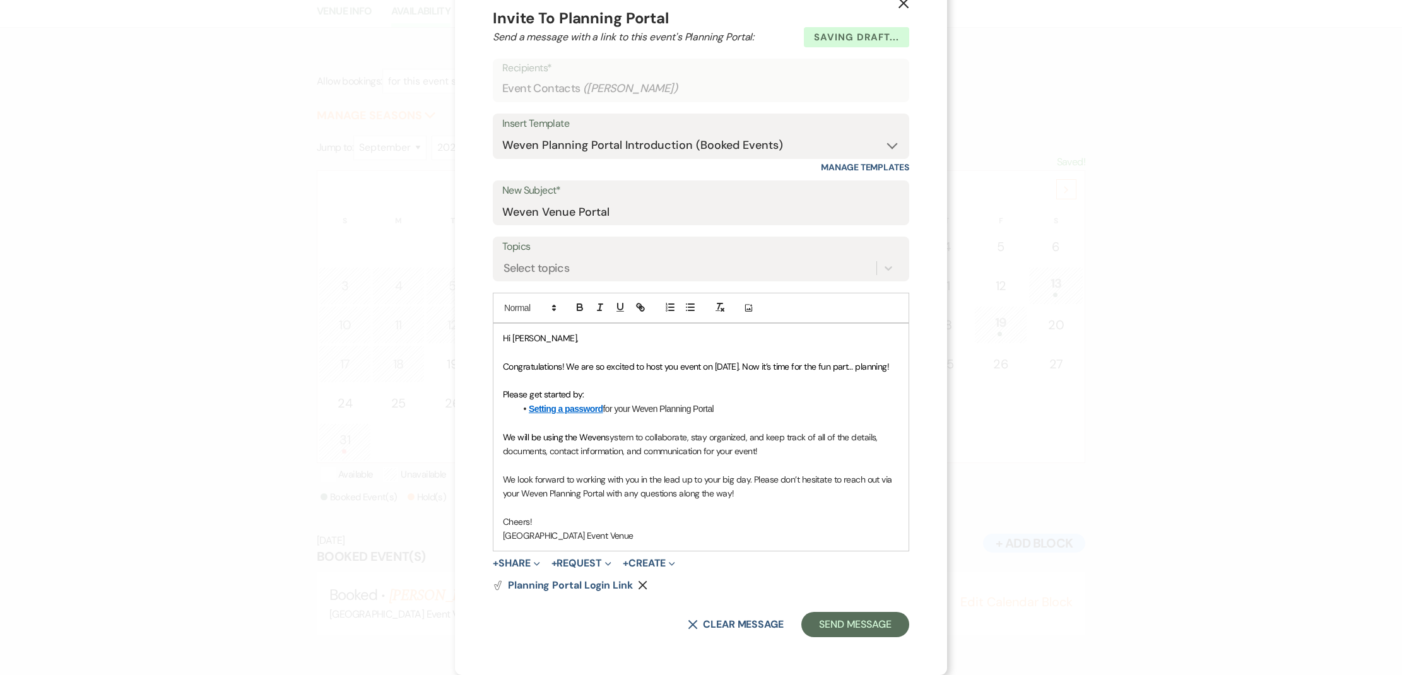
click at [639, 589] on use "button" at bounding box center [643, 585] width 9 height 9
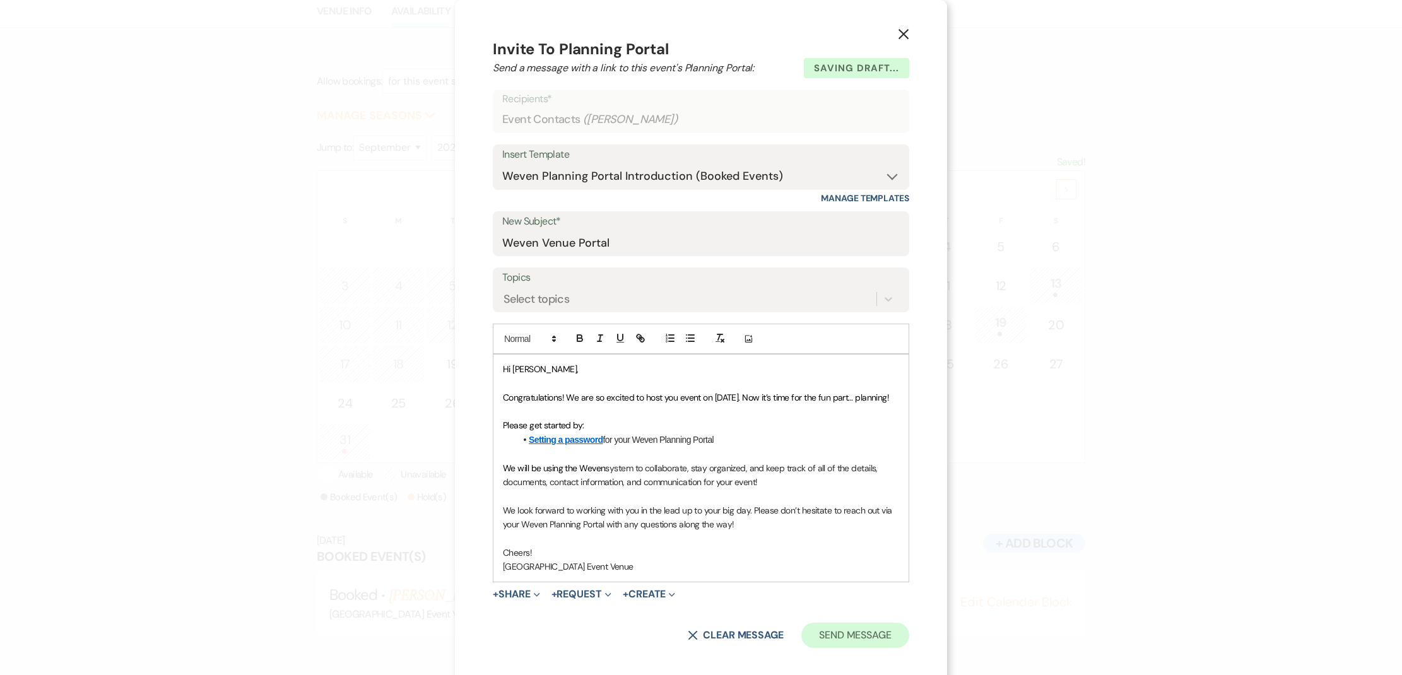
click at [825, 635] on button "Send Message" at bounding box center [855, 635] width 108 height 25
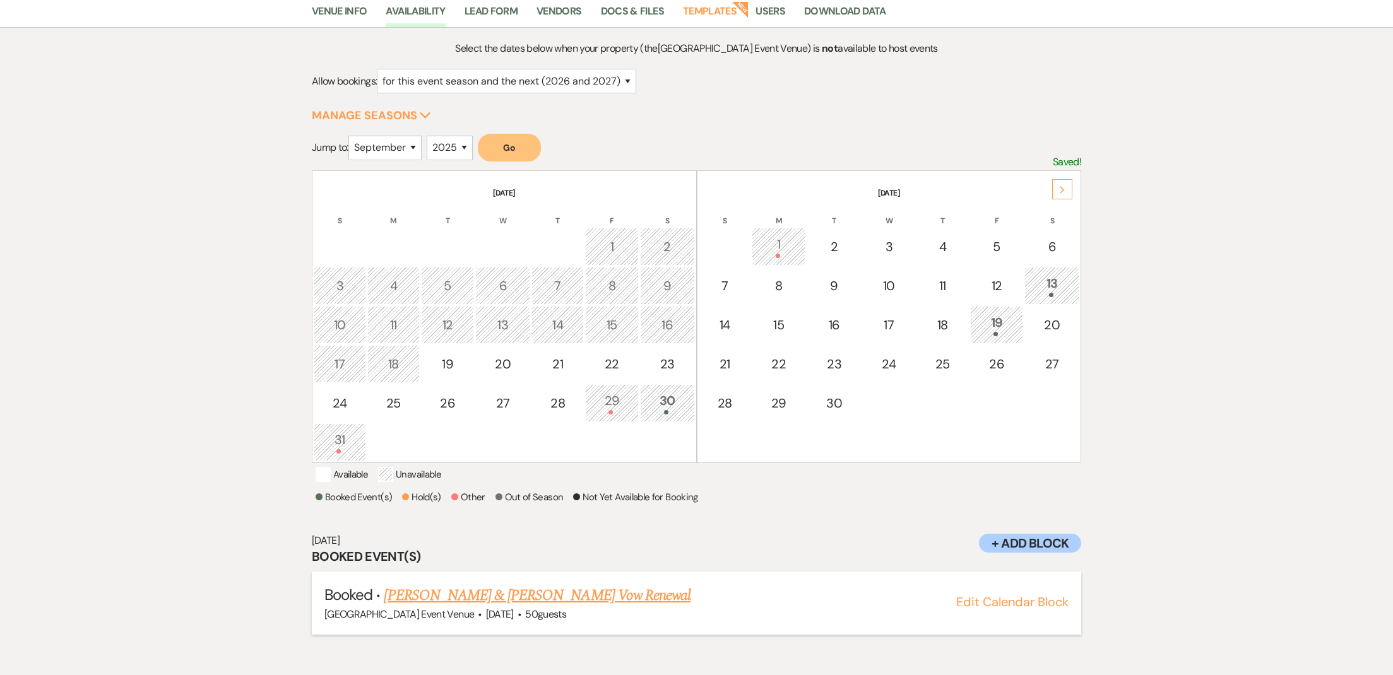
click at [594, 606] on link "Christian DeVaux & Lauren Daniel's Vow Renewal" at bounding box center [537, 595] width 307 height 23
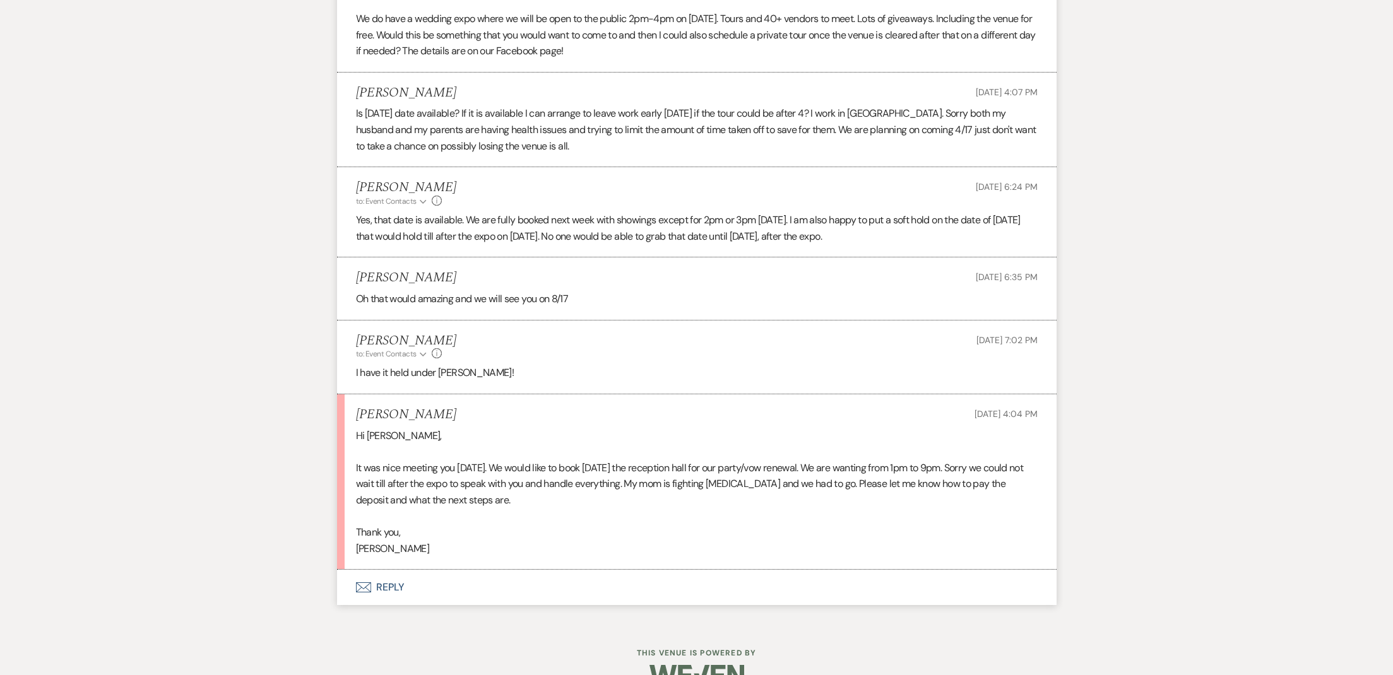
scroll to position [1186, 0]
click at [367, 572] on button "Envelope Reply" at bounding box center [696, 589] width 719 height 35
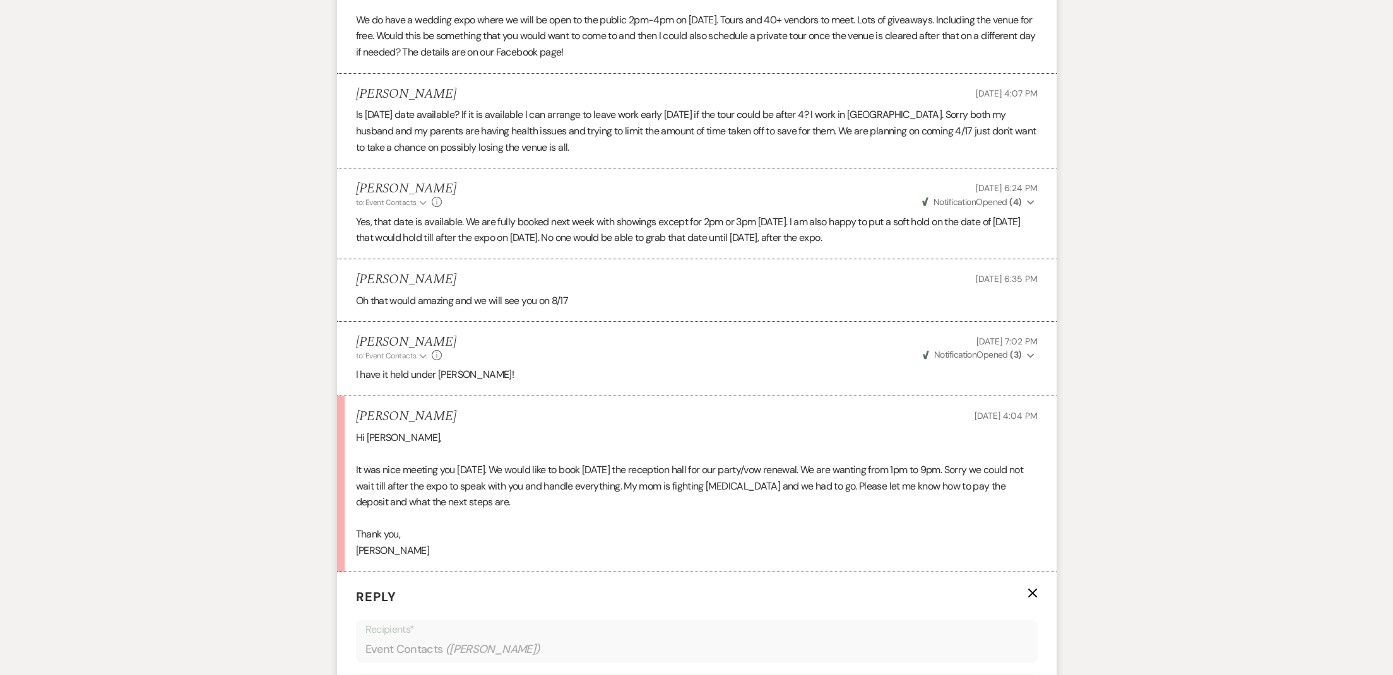
scroll to position [1549, 0]
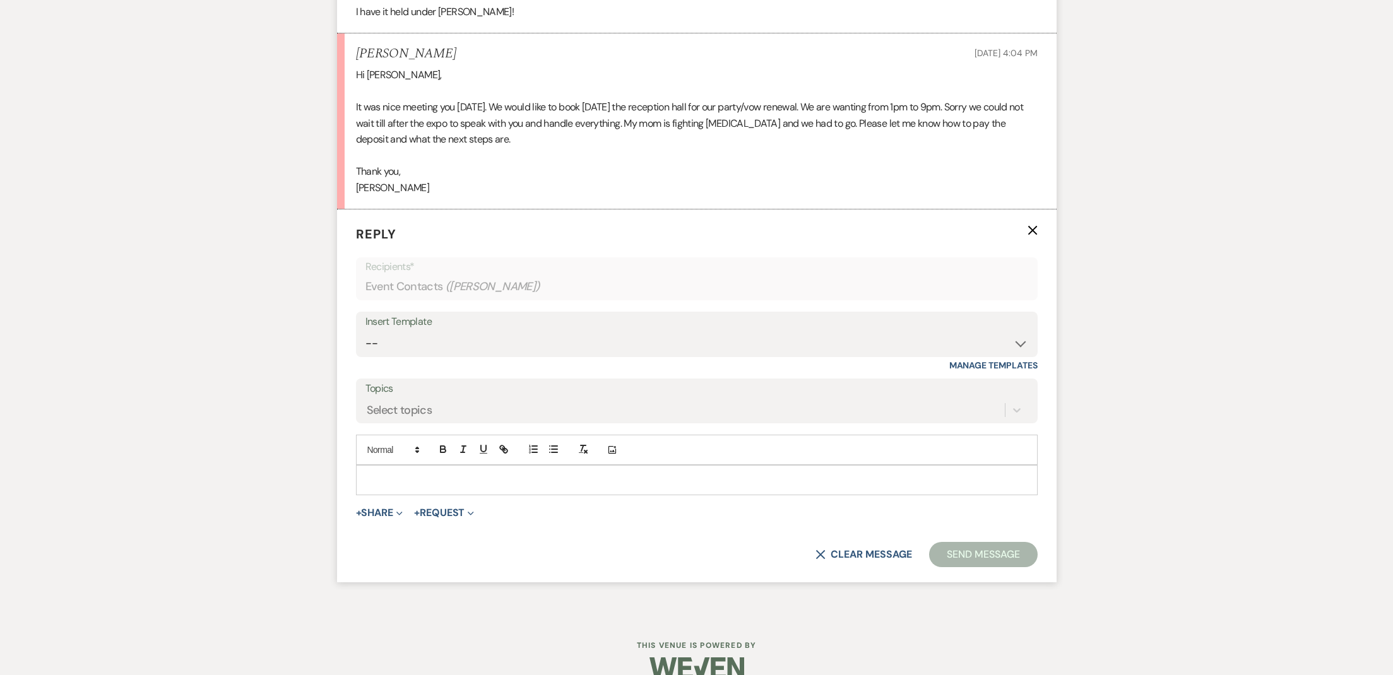
click at [462, 473] on p at bounding box center [696, 480] width 661 height 14
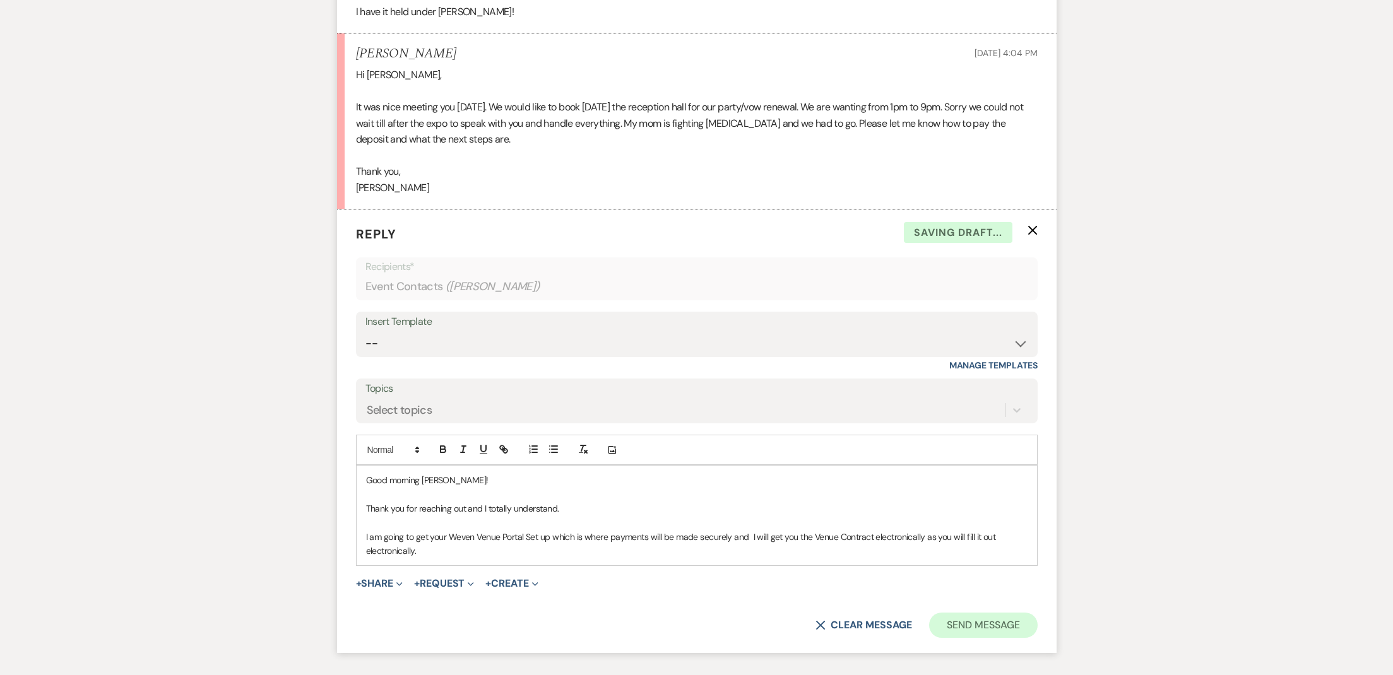
click at [979, 613] on button "Send Message" at bounding box center [983, 625] width 108 height 25
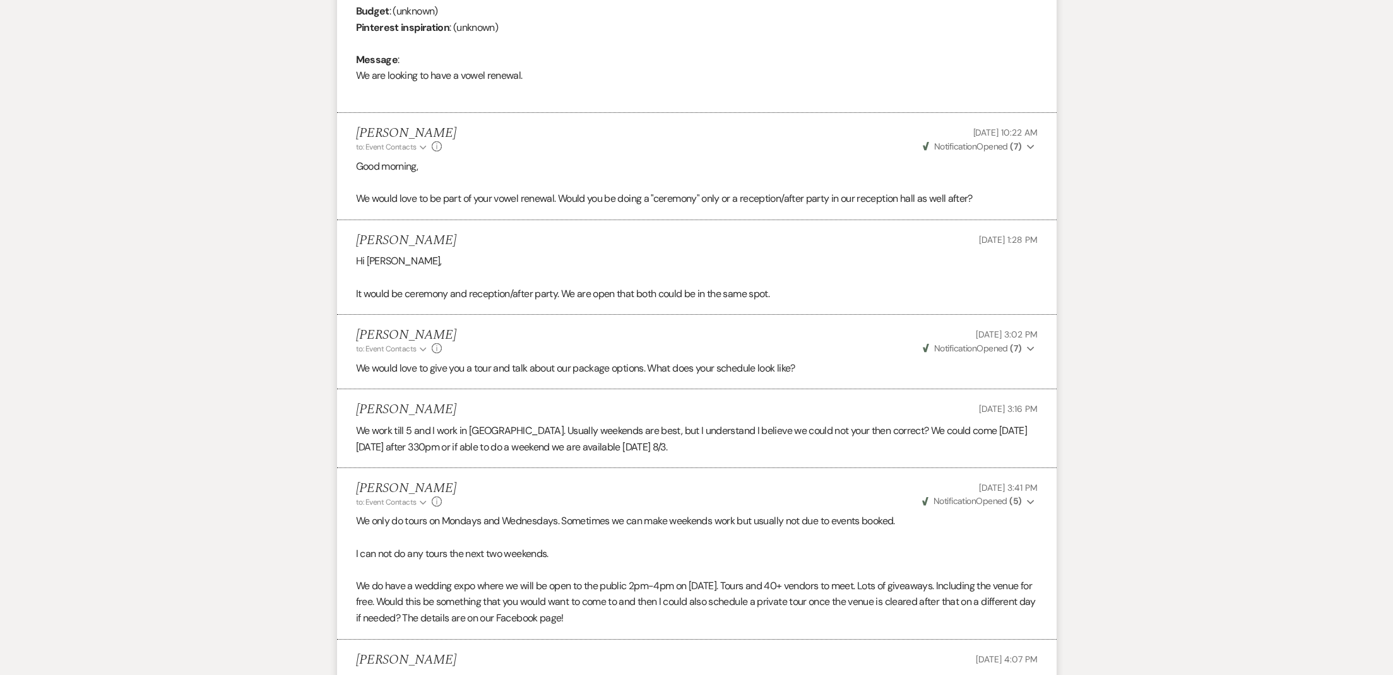
scroll to position [0, 0]
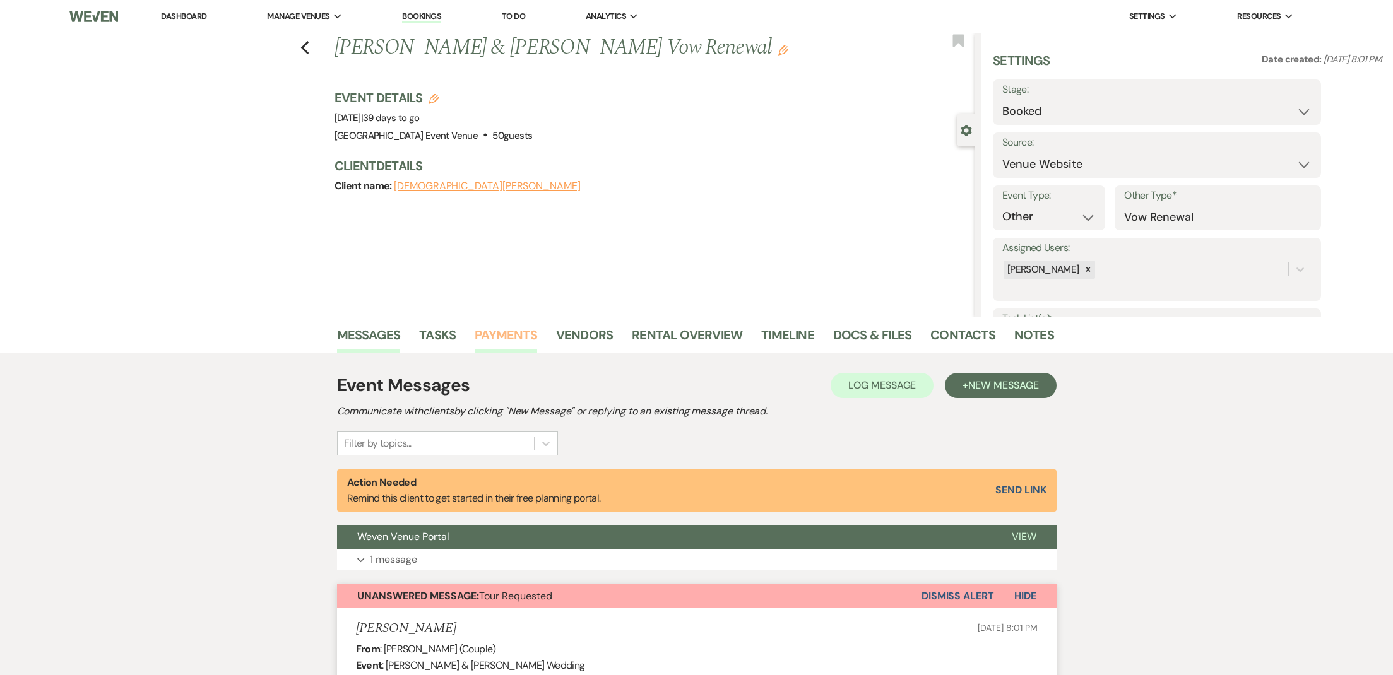
click at [502, 336] on link "Payments" at bounding box center [506, 339] width 62 height 28
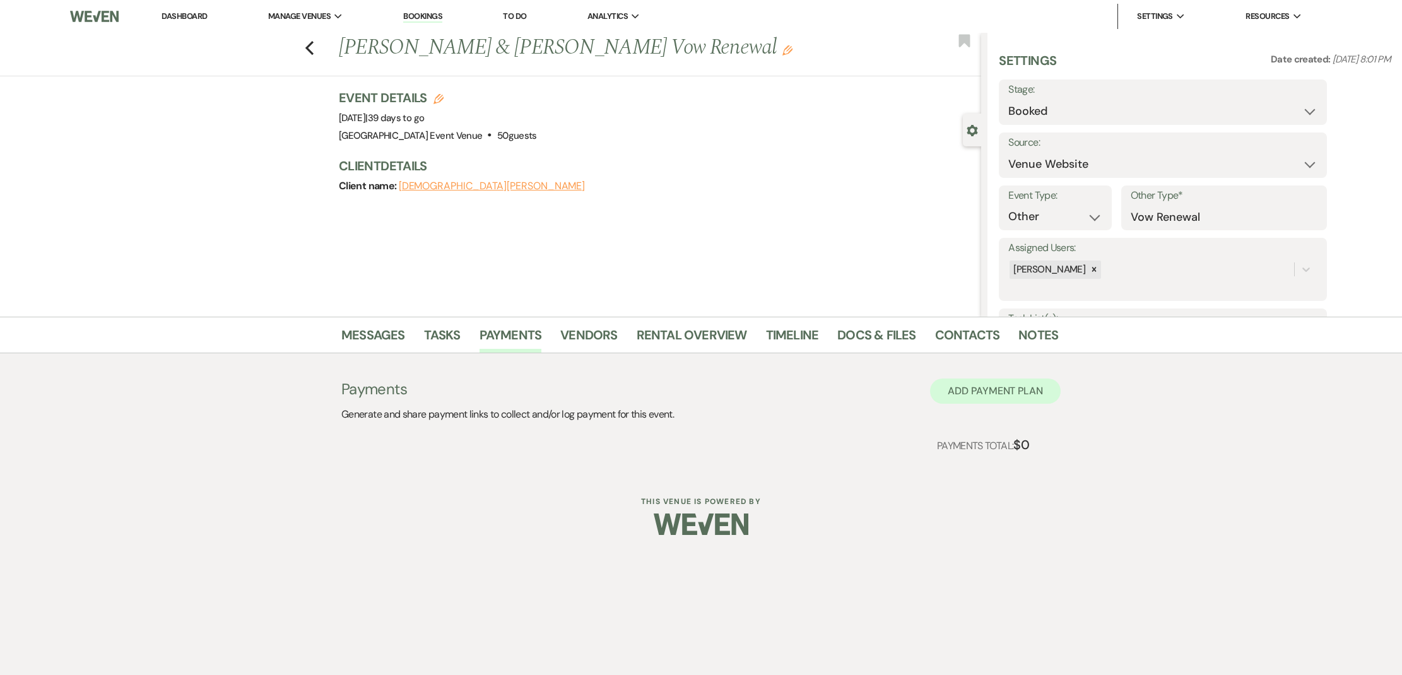
click at [973, 393] on button "Add Payment Plan" at bounding box center [995, 391] width 131 height 25
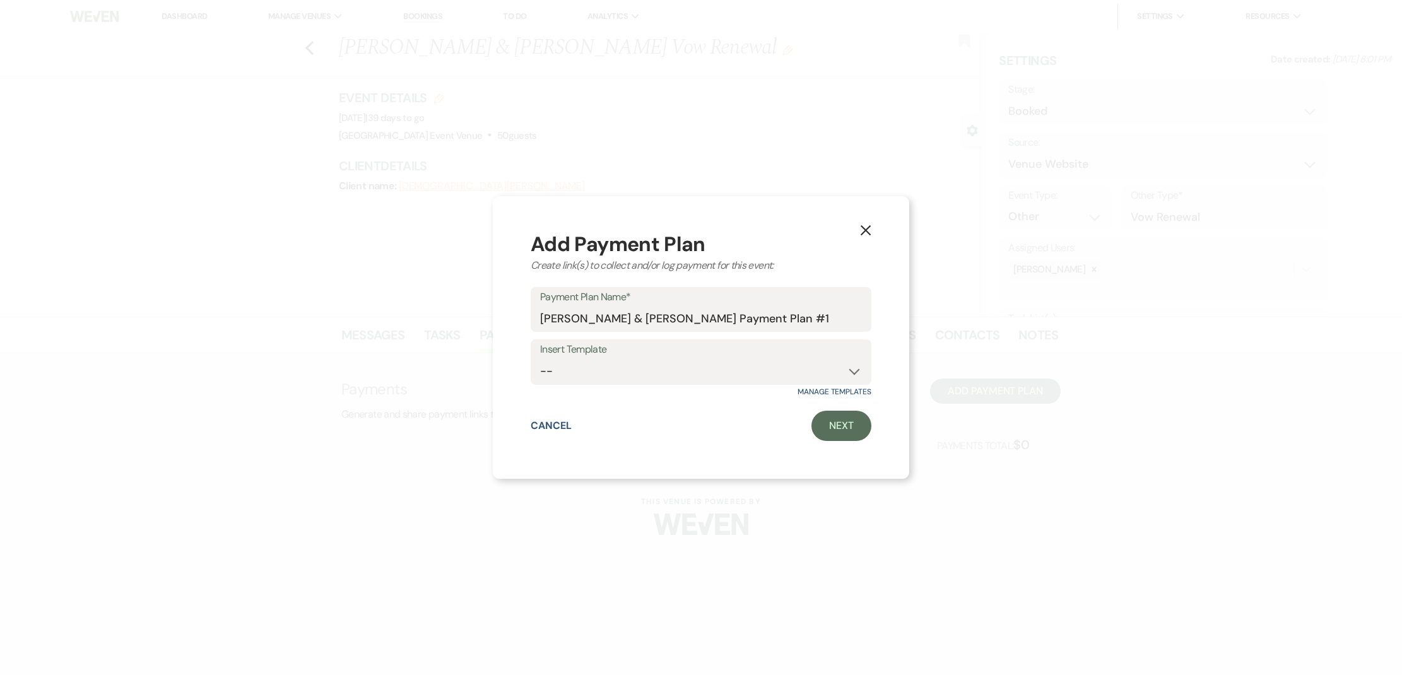
click at [730, 356] on label "Insert Template" at bounding box center [701, 350] width 322 height 18
select select "84"
click at [852, 426] on link "Next" at bounding box center [842, 426] width 60 height 30
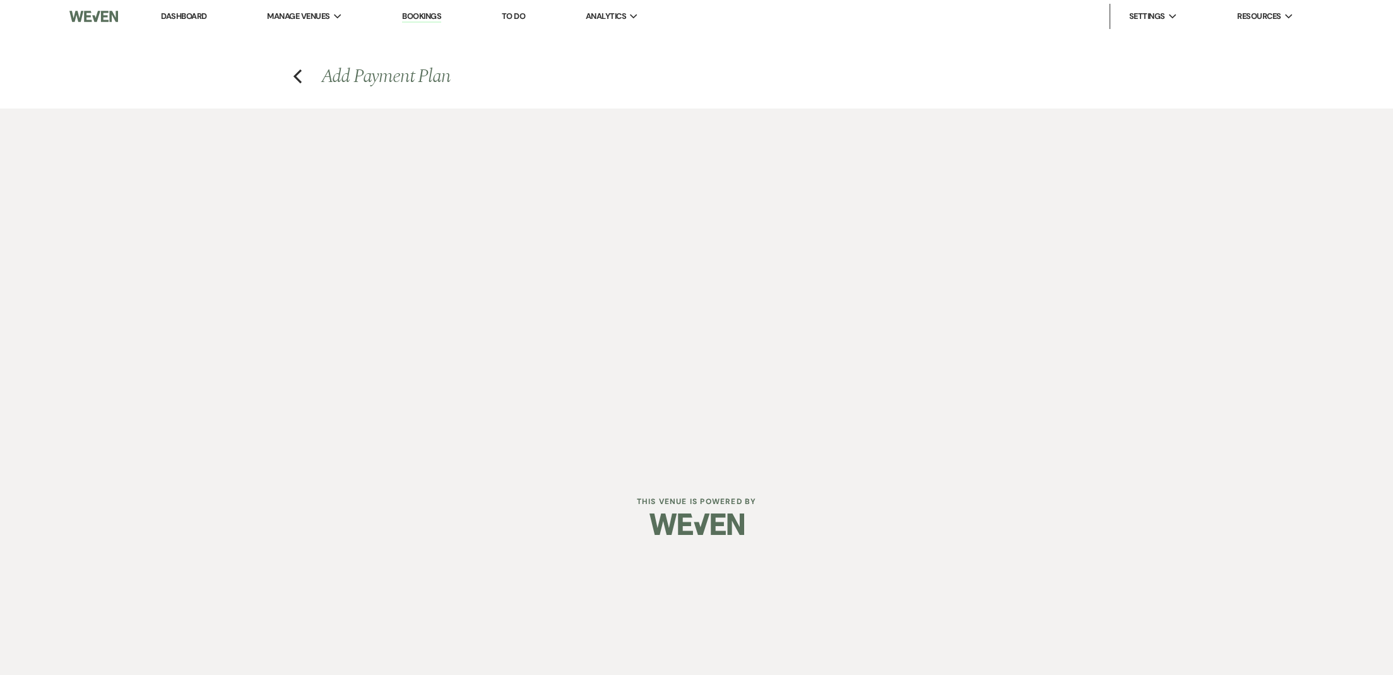
select select "2"
select select "flat"
select select "true"
select select "client"
select select "days"
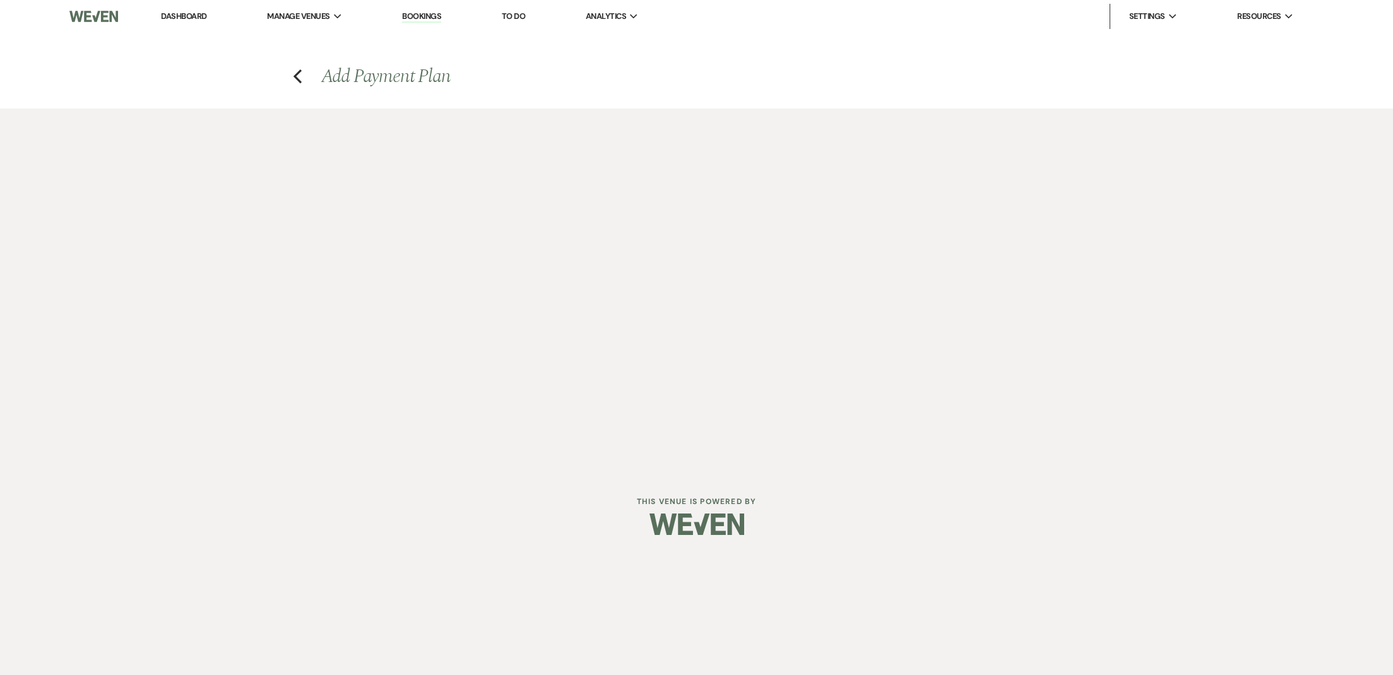
select select "afterDueDate"
select select "2"
select select "flat"
select select "true"
select select "client"
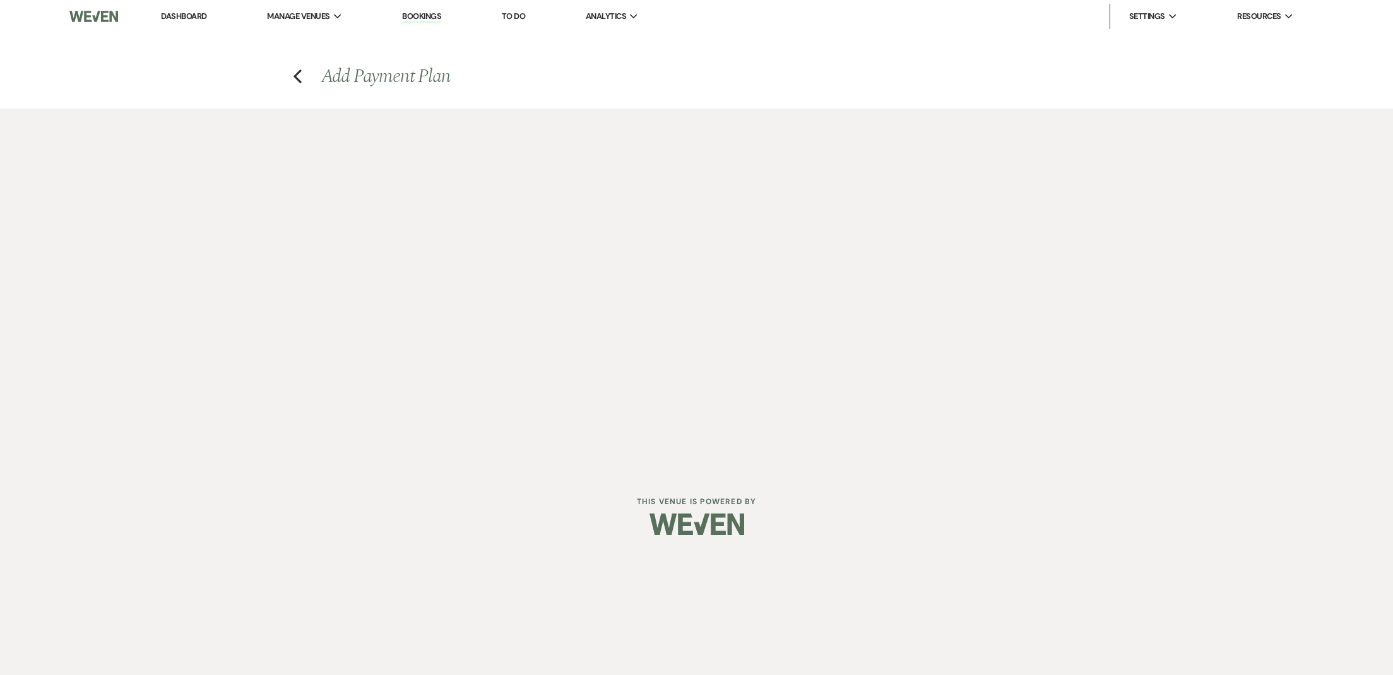
select select "weeks"
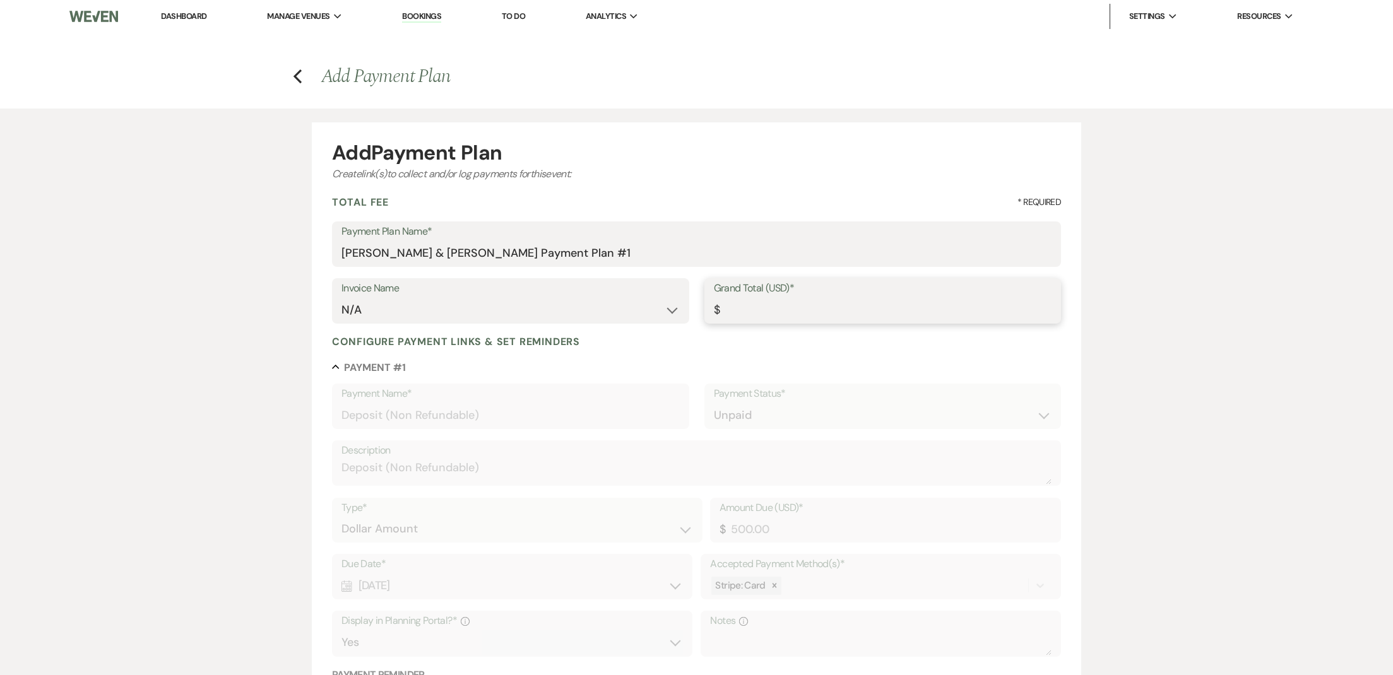
click at [781, 299] on input "Grand Total (USD)*" at bounding box center [883, 310] width 338 height 25
type input "9"
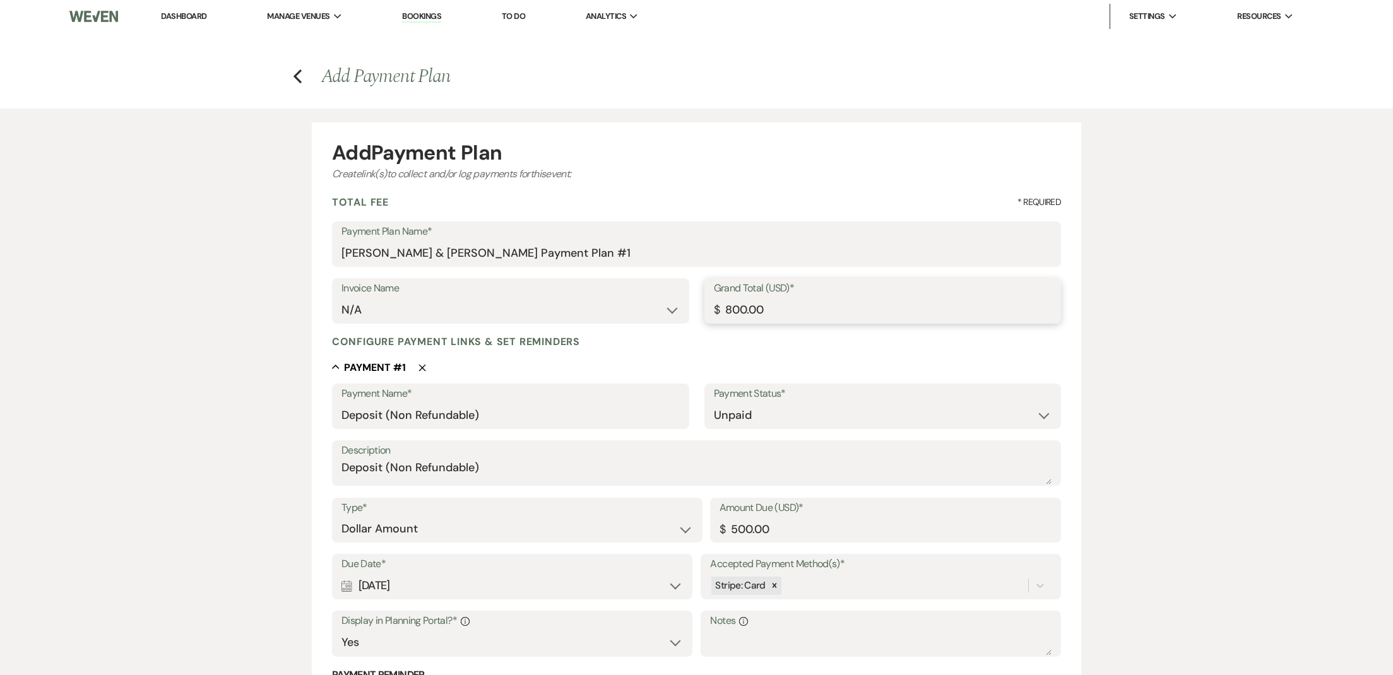
type input "800.00"
drag, startPoint x: 776, startPoint y: 530, endPoint x: 610, endPoint y: 511, distance: 167.1
click at [611, 512] on div "Type* Dollar Amount Percentage of Grand Total Amount Due (USD)* $ 500.00" at bounding box center [696, 526] width 729 height 57
type input "100.00"
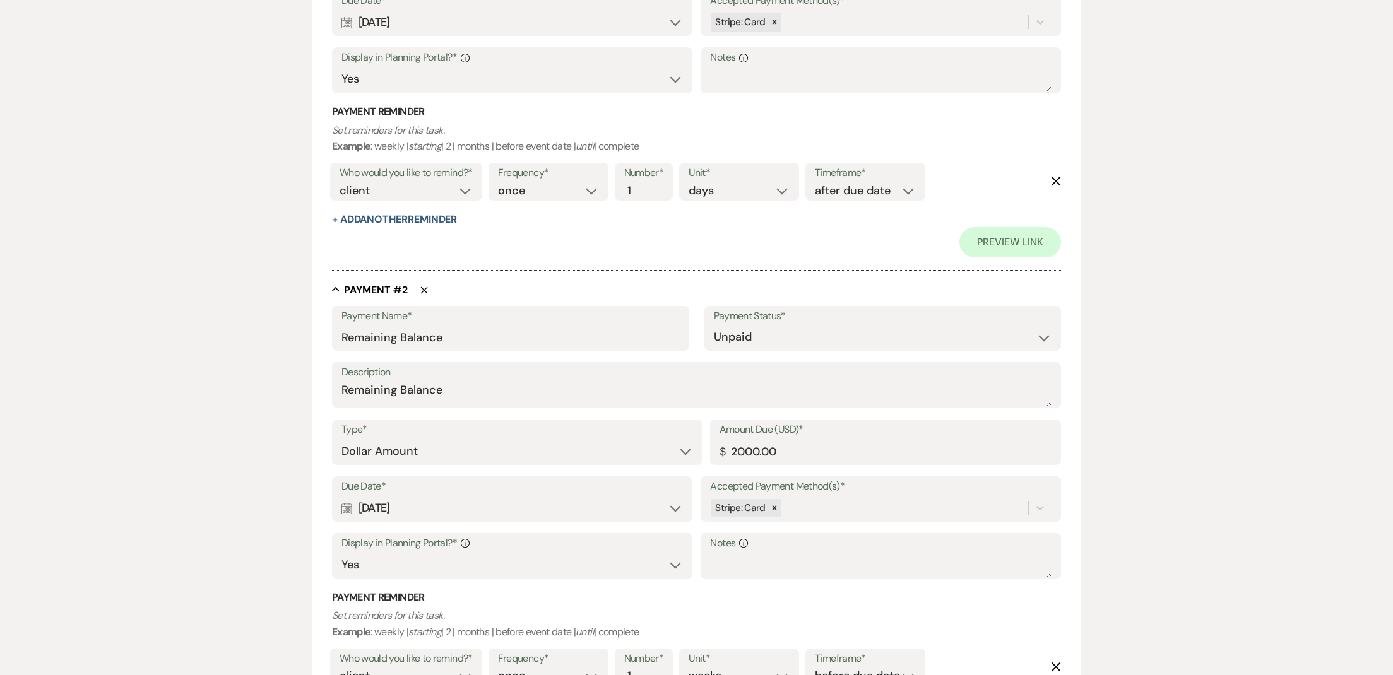
scroll to position [692, 0]
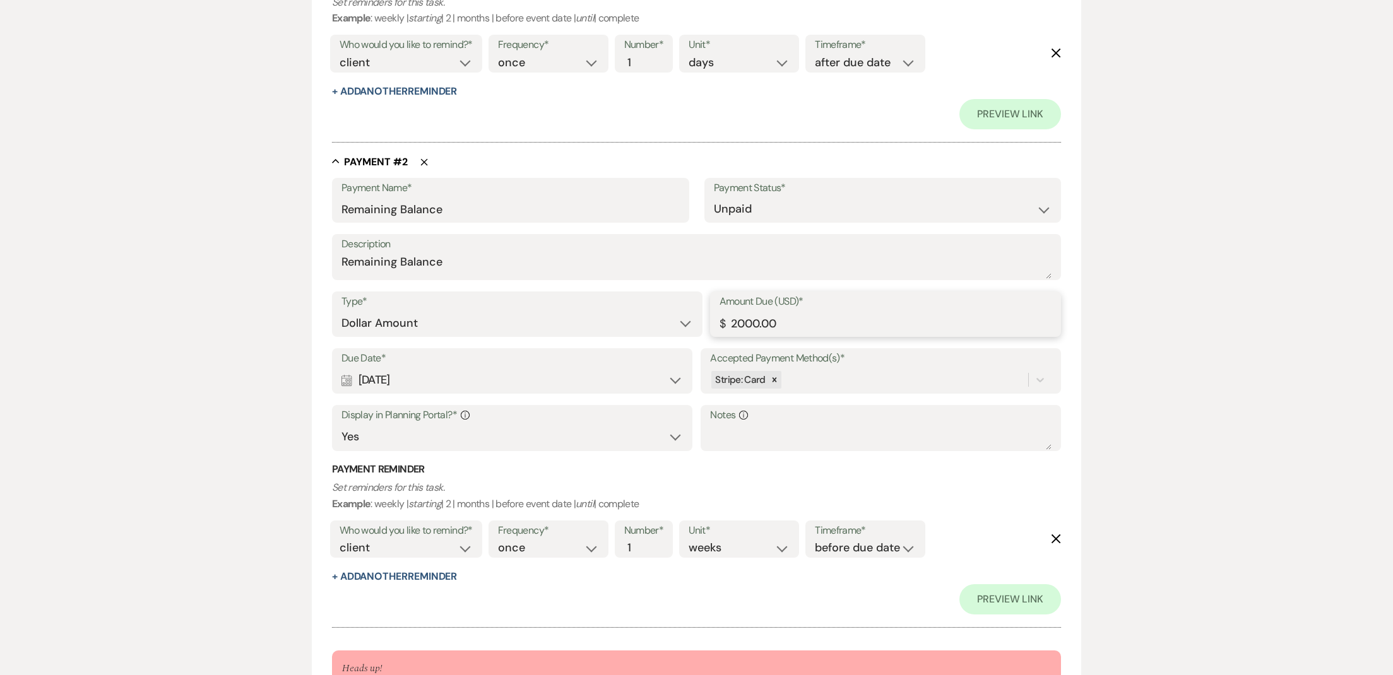
drag, startPoint x: 800, startPoint y: 305, endPoint x: 669, endPoint y: 297, distance: 131.5
click at [669, 297] on div "Type* Dollar Amount Percentage of Grand Total Amount Due (USD)* $ 2000.00" at bounding box center [696, 320] width 729 height 57
drag, startPoint x: 744, startPoint y: 319, endPoint x: 608, endPoint y: 307, distance: 136.2
click at [608, 307] on div "Type* Dollar Amount Percentage of Grand Total Amount Due (USD)* $ 2000.00" at bounding box center [696, 320] width 729 height 57
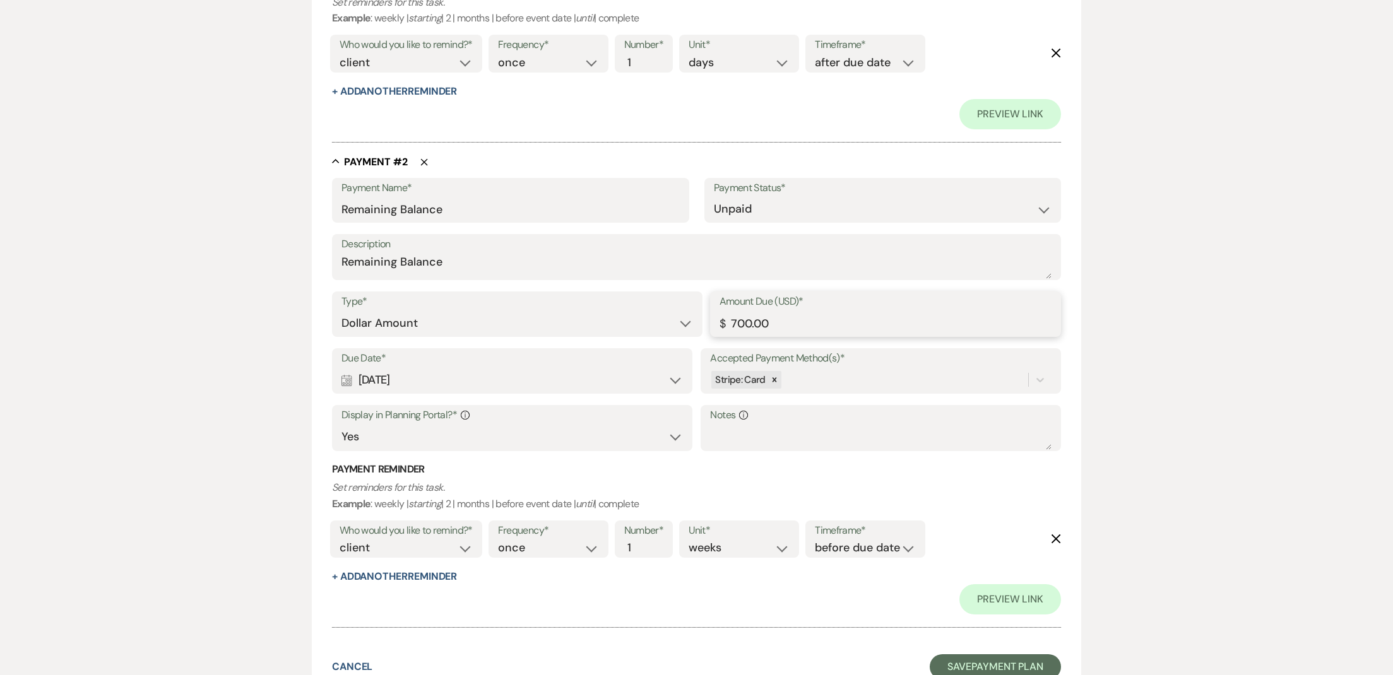
type input "700.00"
click at [473, 368] on div "Calendar Aug 28, 2025 Expand" at bounding box center [511, 380] width 341 height 25
select select "day"
select select "beforeEventDate"
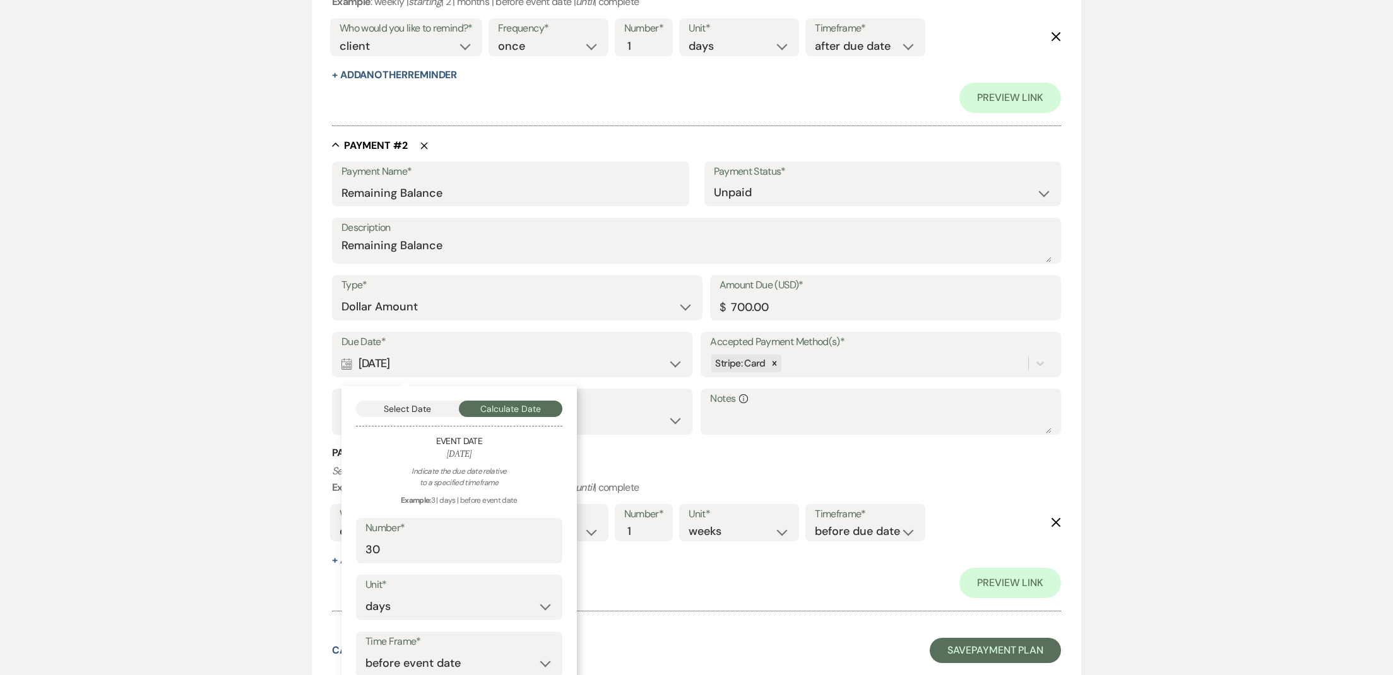
scroll to position [775, 0]
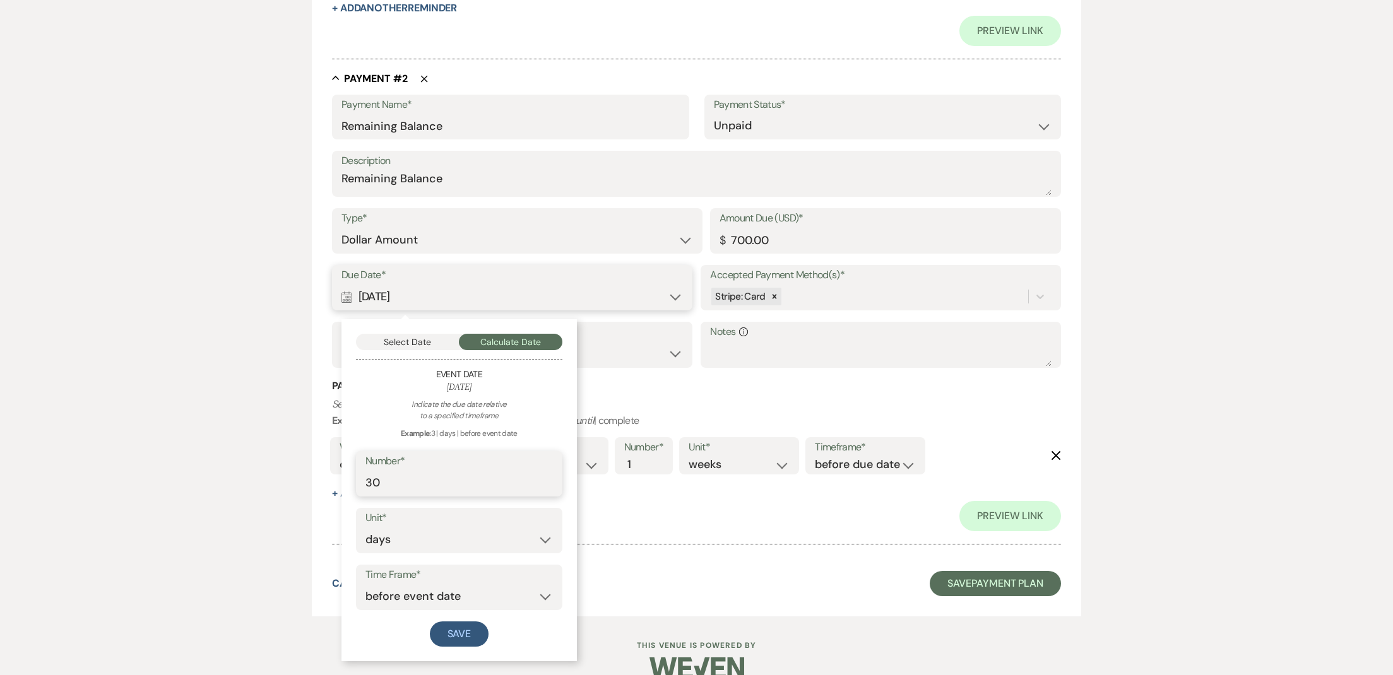
click at [449, 477] on input "30" at bounding box center [458, 483] width 187 height 25
drag, startPoint x: 440, startPoint y: 480, endPoint x: 296, endPoint y: 458, distance: 145.5
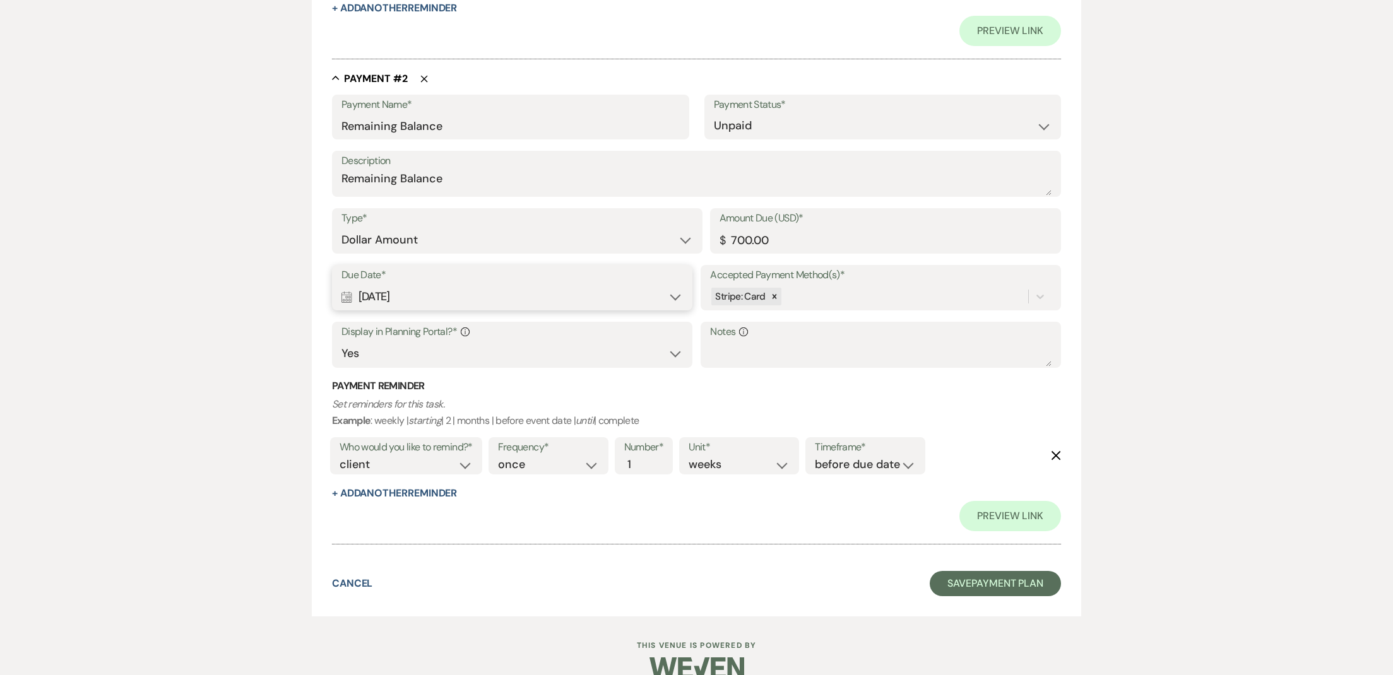
click at [736, 503] on div "Preview Link" at bounding box center [696, 516] width 729 height 30
click at [590, 285] on div "Calendar Aug 28, 2025 Expand" at bounding box center [511, 297] width 341 height 25
select select "day"
select select "beforeEventDate"
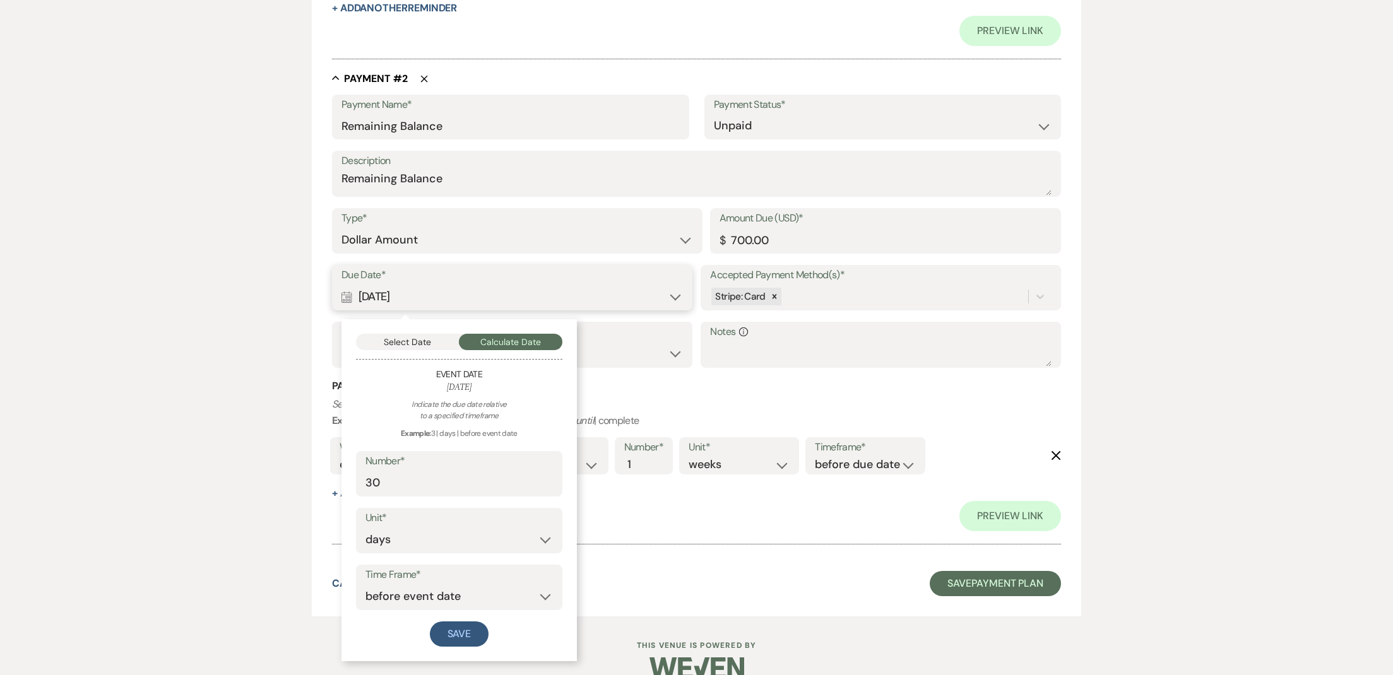
click at [401, 335] on button "Select Date" at bounding box center [407, 342] width 103 height 16
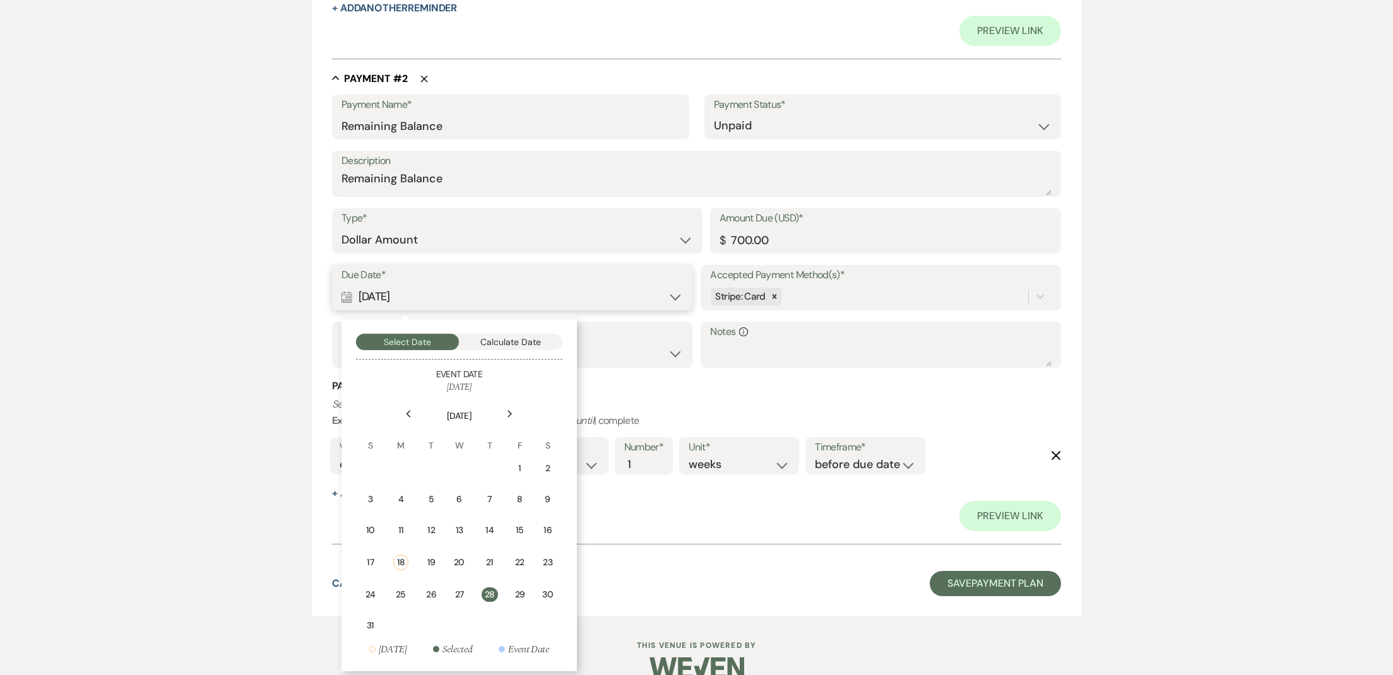
click at [512, 410] on icon "Next" at bounding box center [510, 414] width 6 height 8
click at [405, 548] on td "22" at bounding box center [399, 561] width 27 height 31
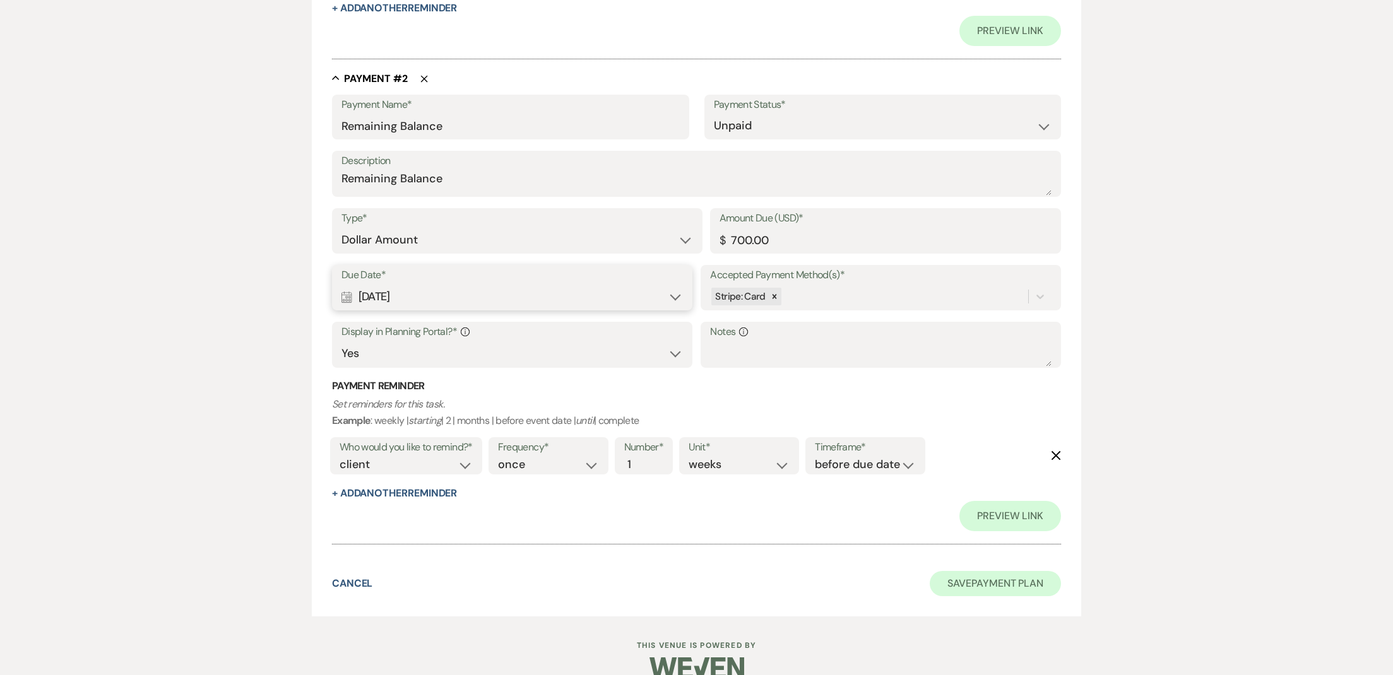
click at [1013, 571] on button "Save Payment Plan" at bounding box center [995, 583] width 131 height 25
select select "5"
select select "13"
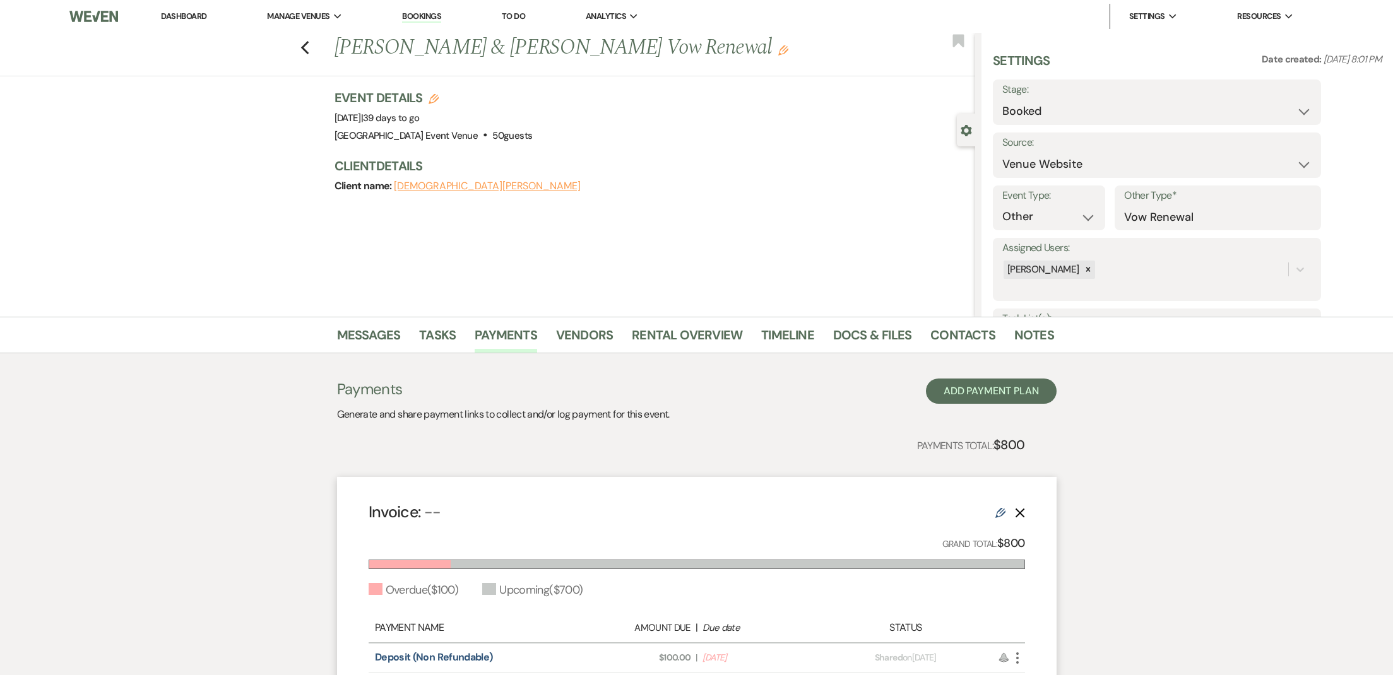
scroll to position [176, 0]
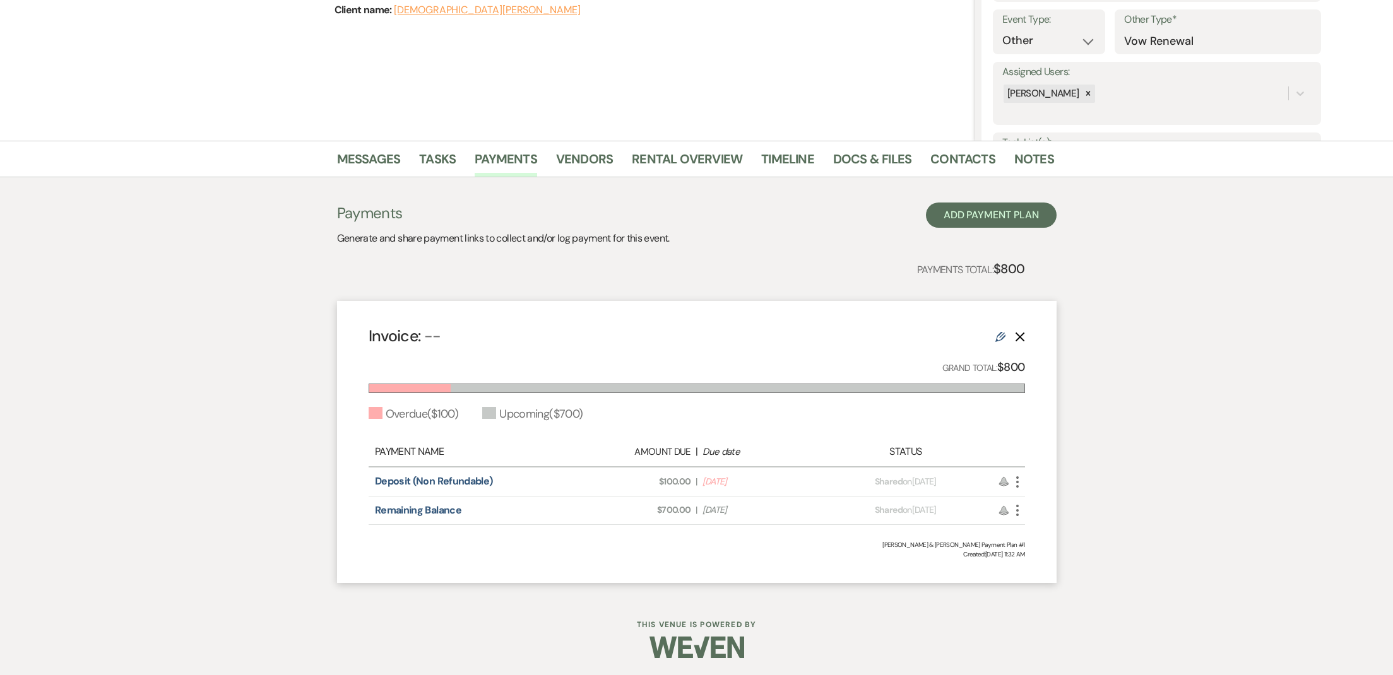
click at [1022, 476] on icon "More" at bounding box center [1017, 482] width 15 height 15
click at [1046, 507] on button "Attach File Attach to Message" at bounding box center [1073, 507] width 127 height 21
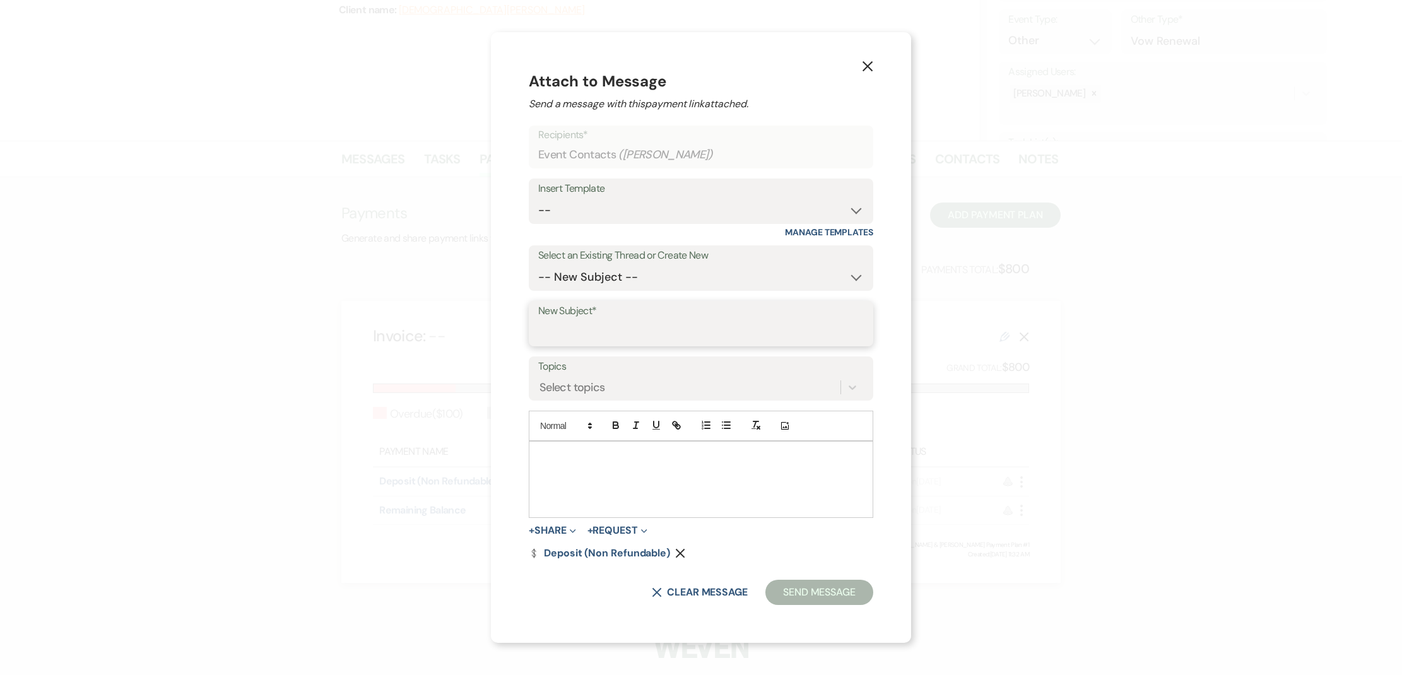
click at [620, 321] on input "New Subject*" at bounding box center [701, 333] width 326 height 25
type input "Deposit"
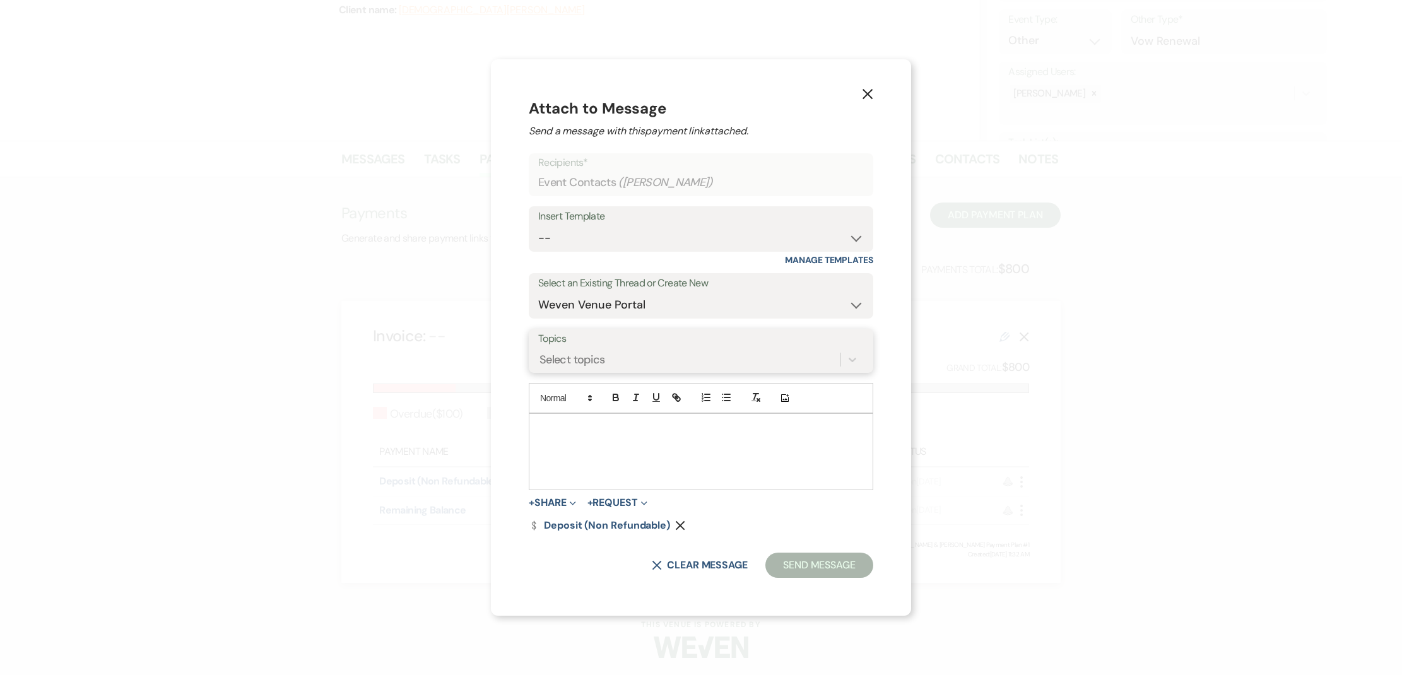
click at [617, 356] on div "Select topics" at bounding box center [689, 360] width 302 height 22
select select "-1"
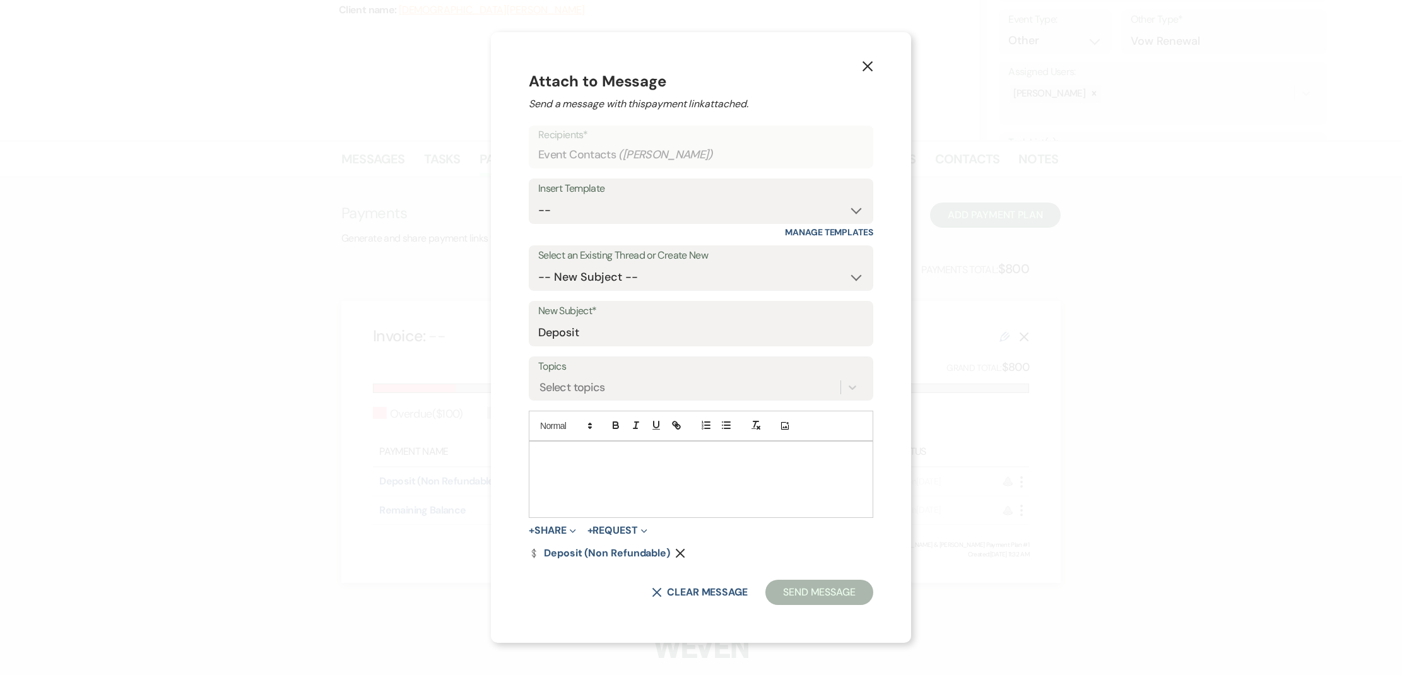
click at [605, 442] on div at bounding box center [700, 480] width 343 height 76
click at [816, 595] on button "Send Message" at bounding box center [819, 592] width 108 height 25
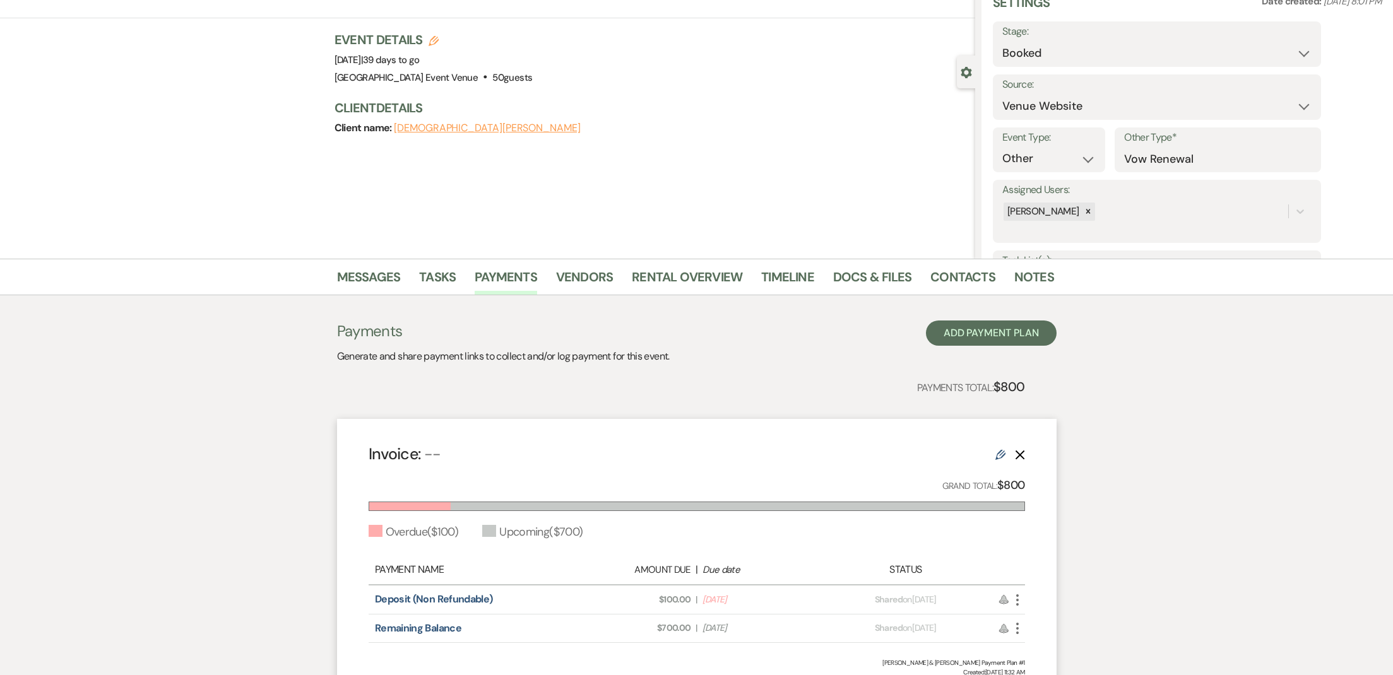
scroll to position [0, 0]
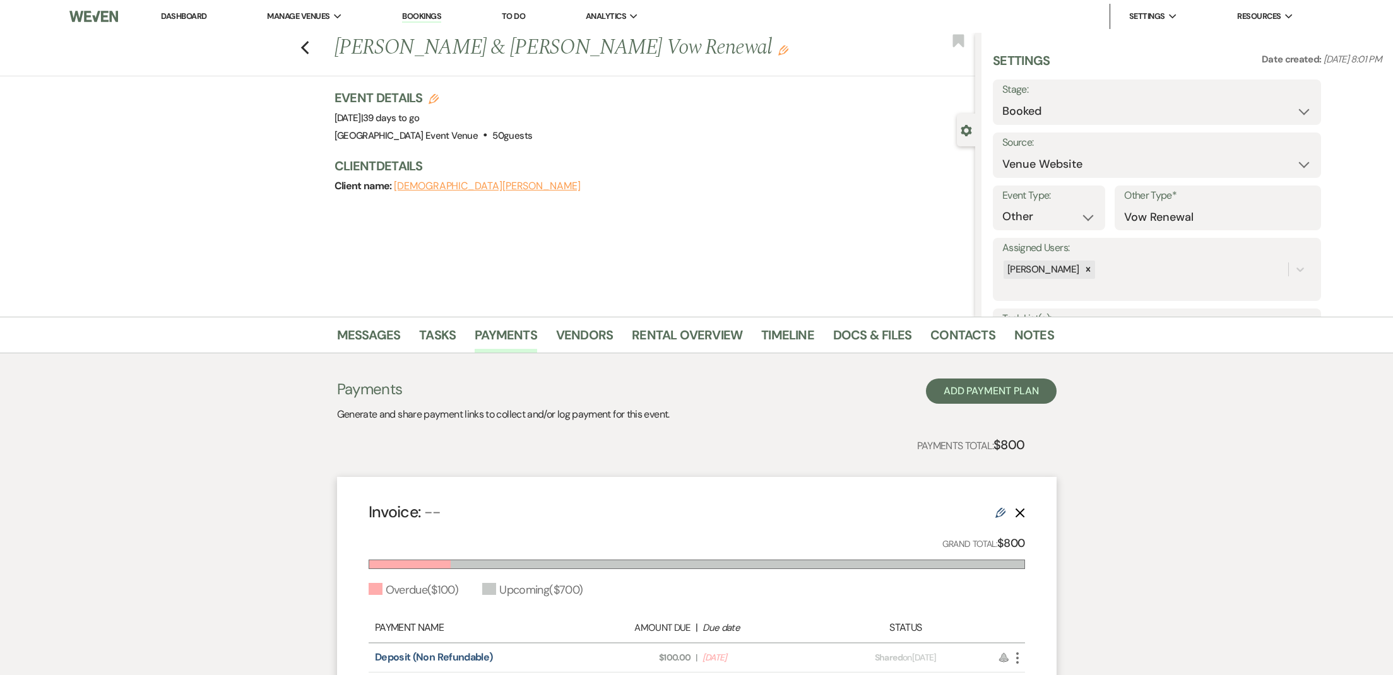
click at [1038, 1] on nav "Dashboard Manage Venues Expand Trinity Oaks Event Venue Bookings To Do Analytic…" at bounding box center [696, 16] width 1393 height 33
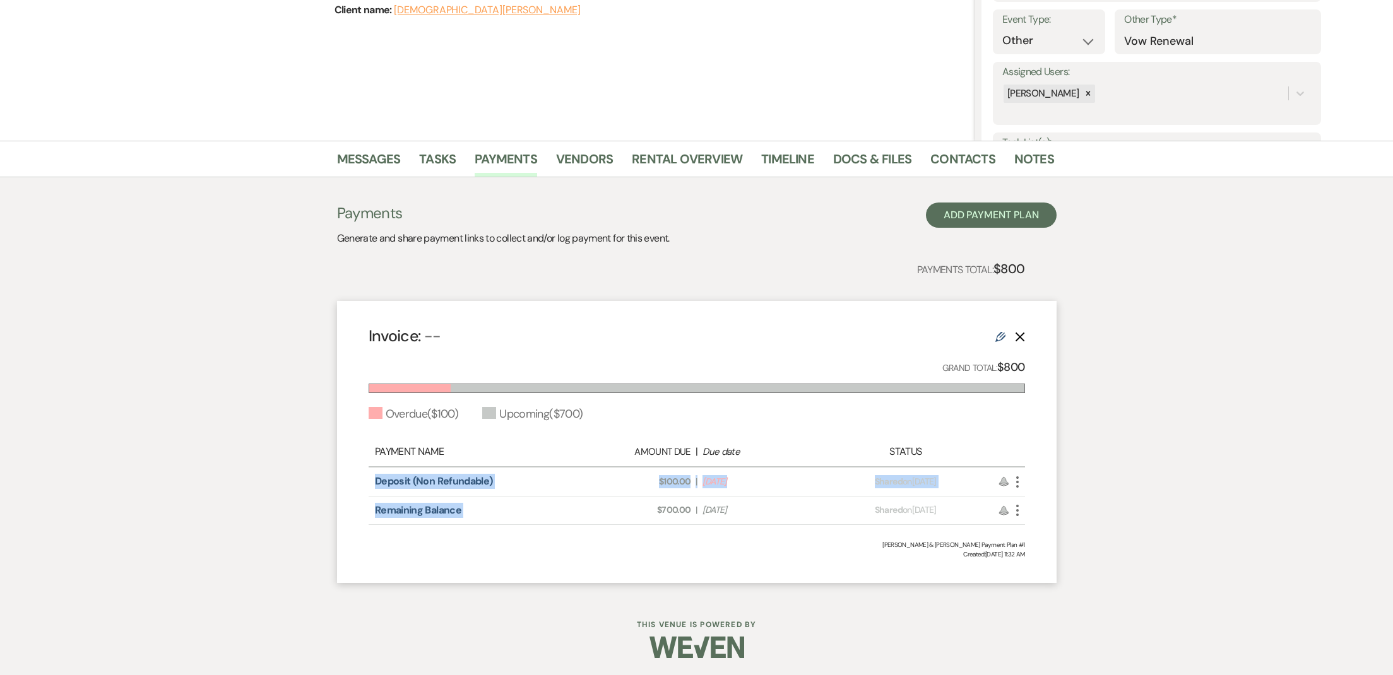
drag, startPoint x: 359, startPoint y: 476, endPoint x: 629, endPoint y: 496, distance: 270.2
click at [629, 496] on div "Invoice: -- Edit Delete Grand Total: $800 Overdue ( $100 ) Upcoming ( $700 ) Pa…" at bounding box center [696, 442] width 719 height 282
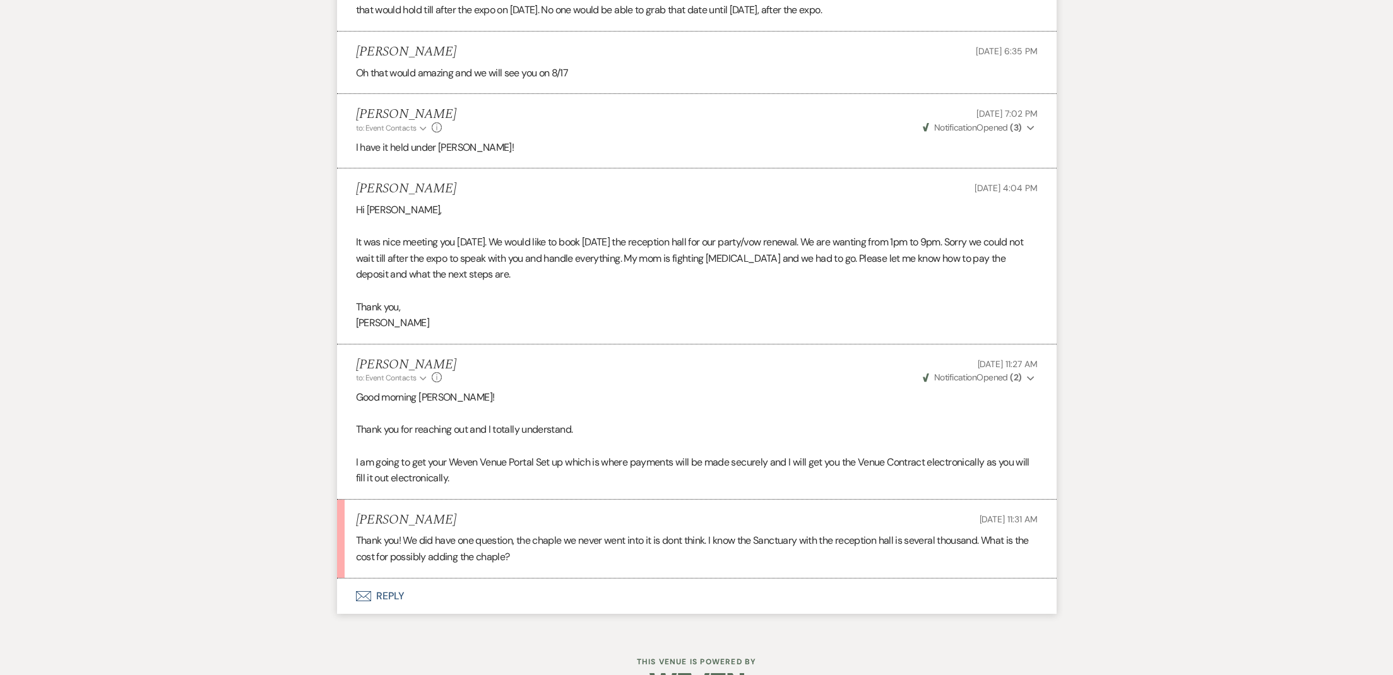
click at [379, 579] on button "Envelope Reply" at bounding box center [696, 596] width 719 height 35
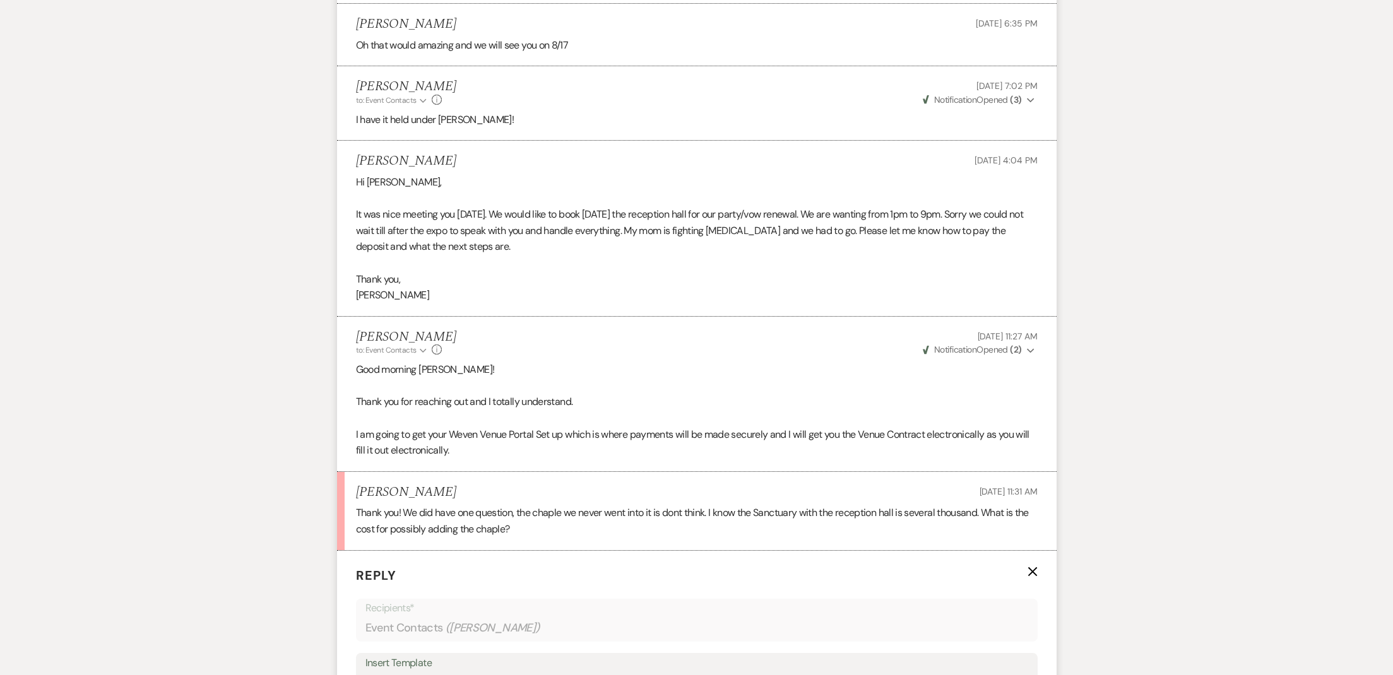
scroll to position [1952, 0]
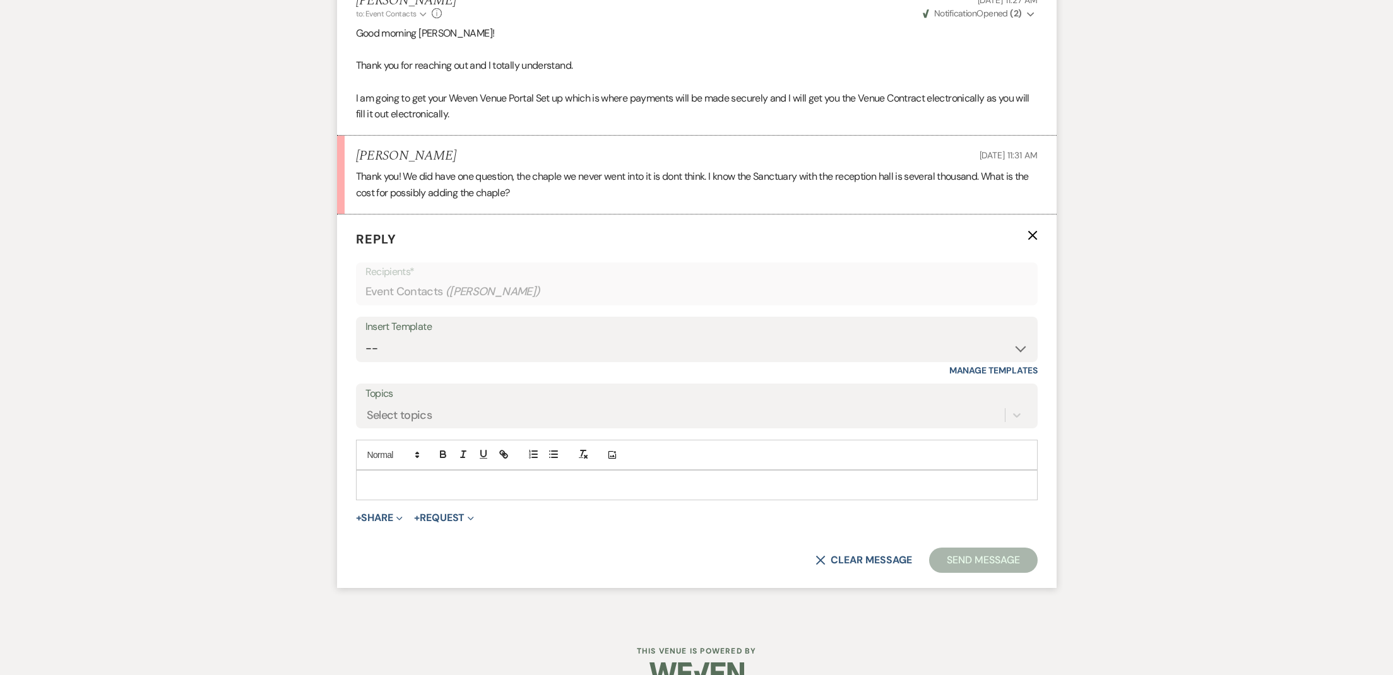
drag, startPoint x: 432, startPoint y: 452, endPoint x: 438, endPoint y: 473, distance: 21.6
click at [432, 478] on p at bounding box center [696, 485] width 661 height 14
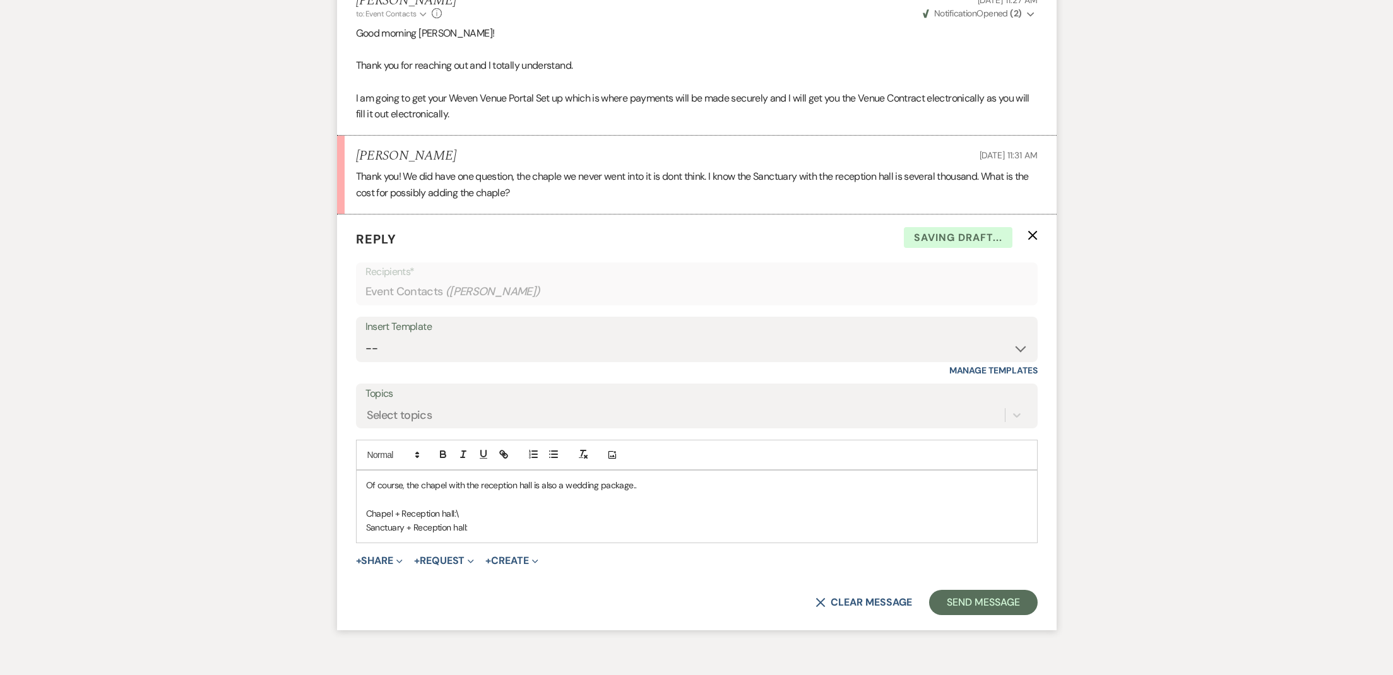
click at [488, 492] on p at bounding box center [696, 499] width 661 height 14
click at [485, 507] on p "Chapel + Reception hall:\" at bounding box center [696, 514] width 661 height 14
click at [992, 590] on button "Send Message" at bounding box center [983, 602] width 108 height 25
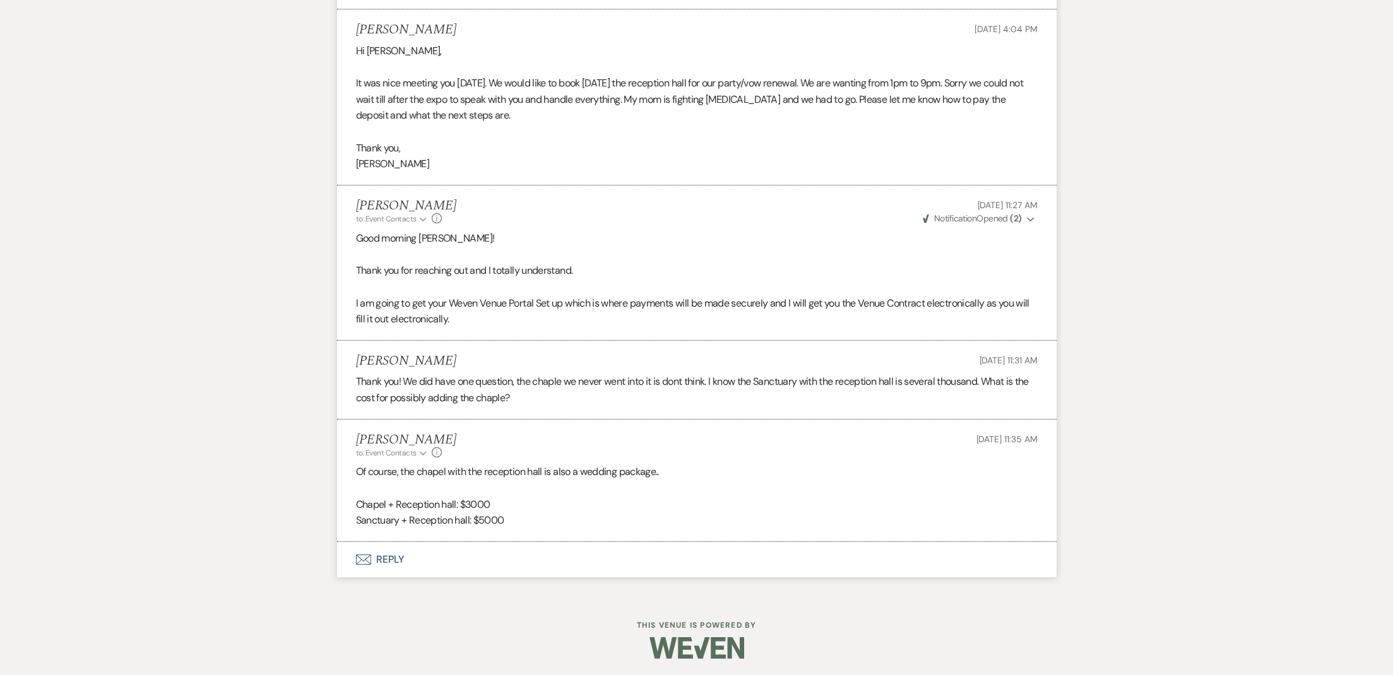
scroll to position [1721, 0]
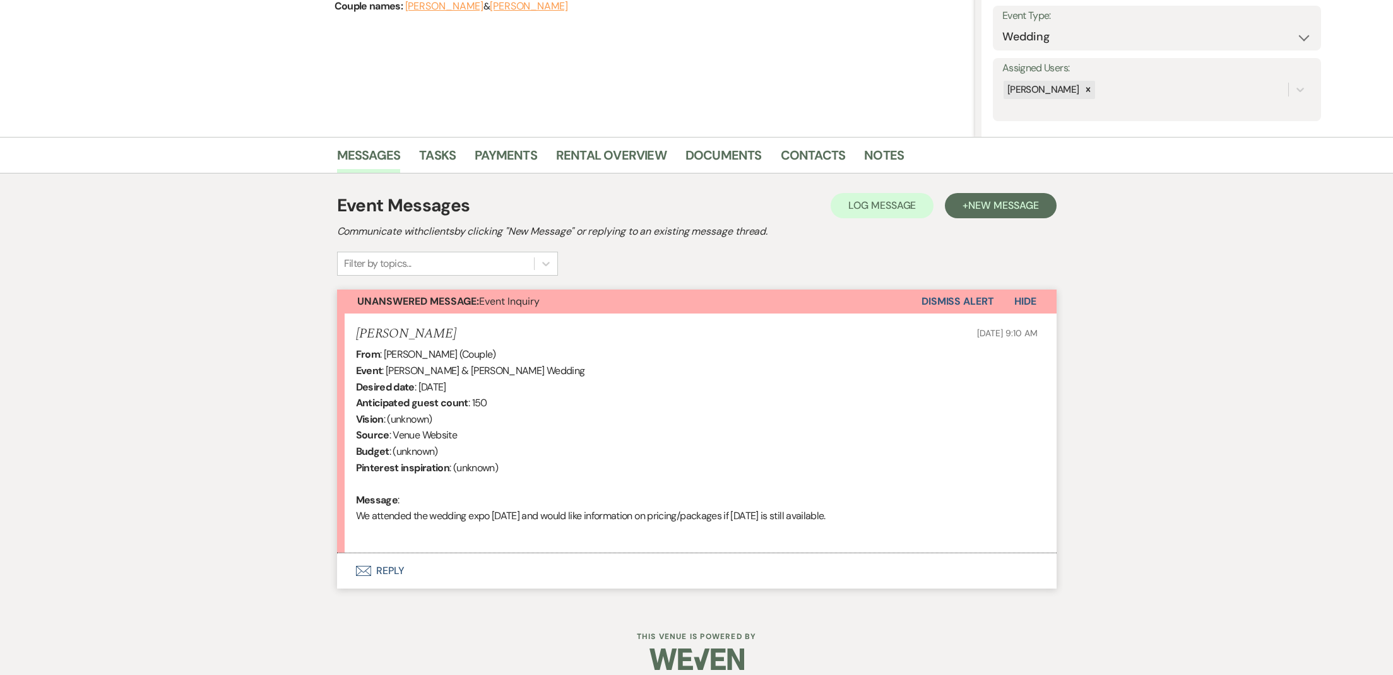
click at [455, 581] on button "Envelope Reply" at bounding box center [696, 570] width 719 height 35
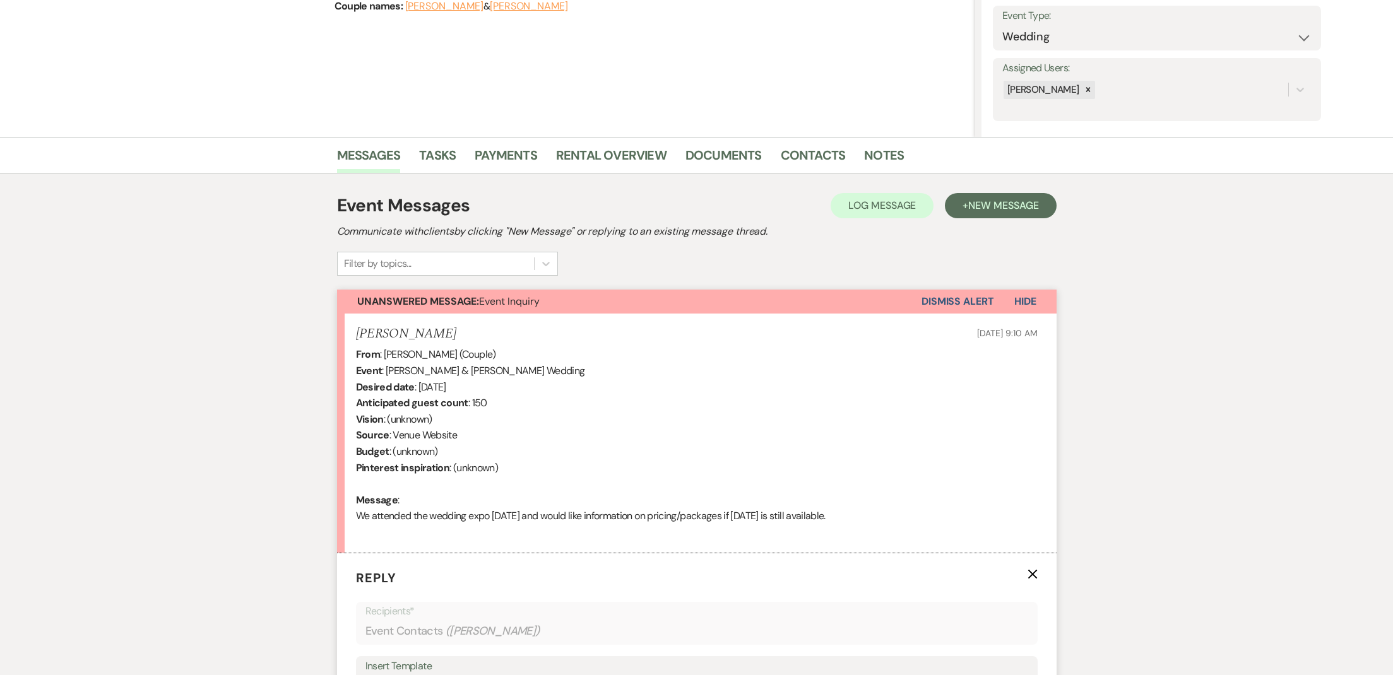
scroll to position [540, 0]
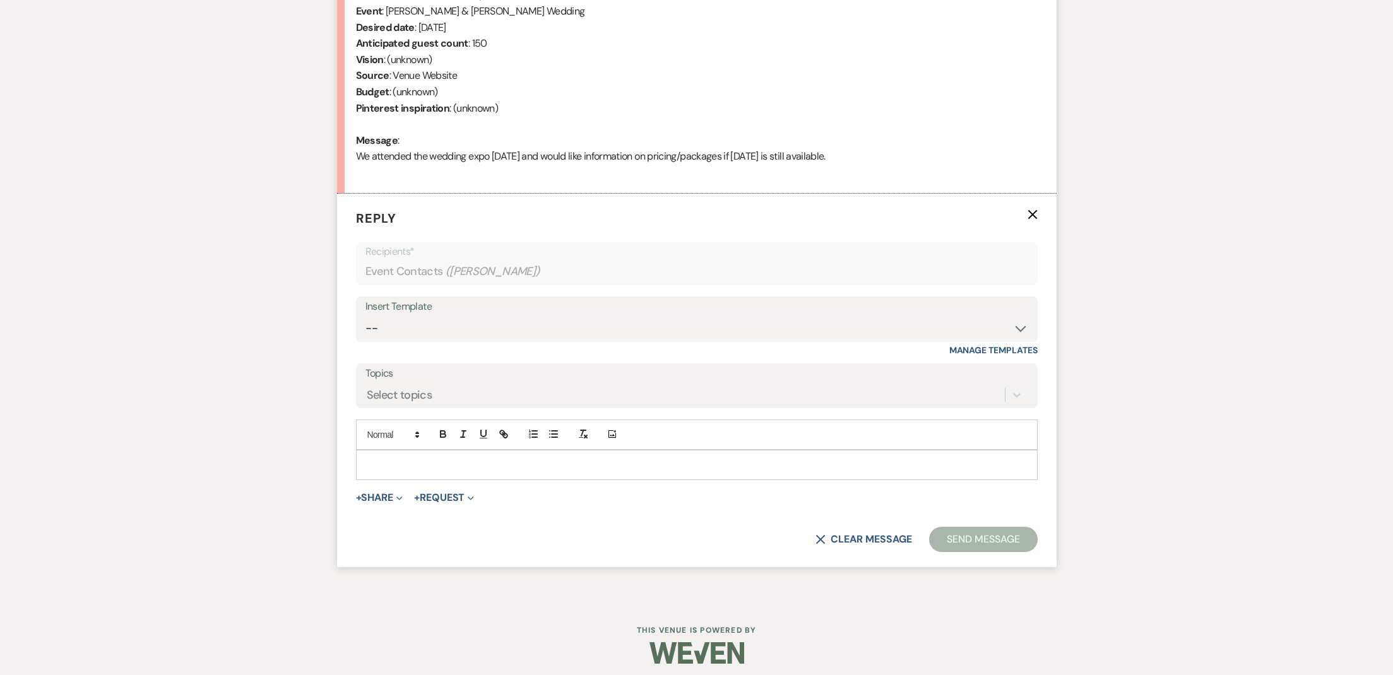
click at [433, 463] on p at bounding box center [696, 465] width 661 height 14
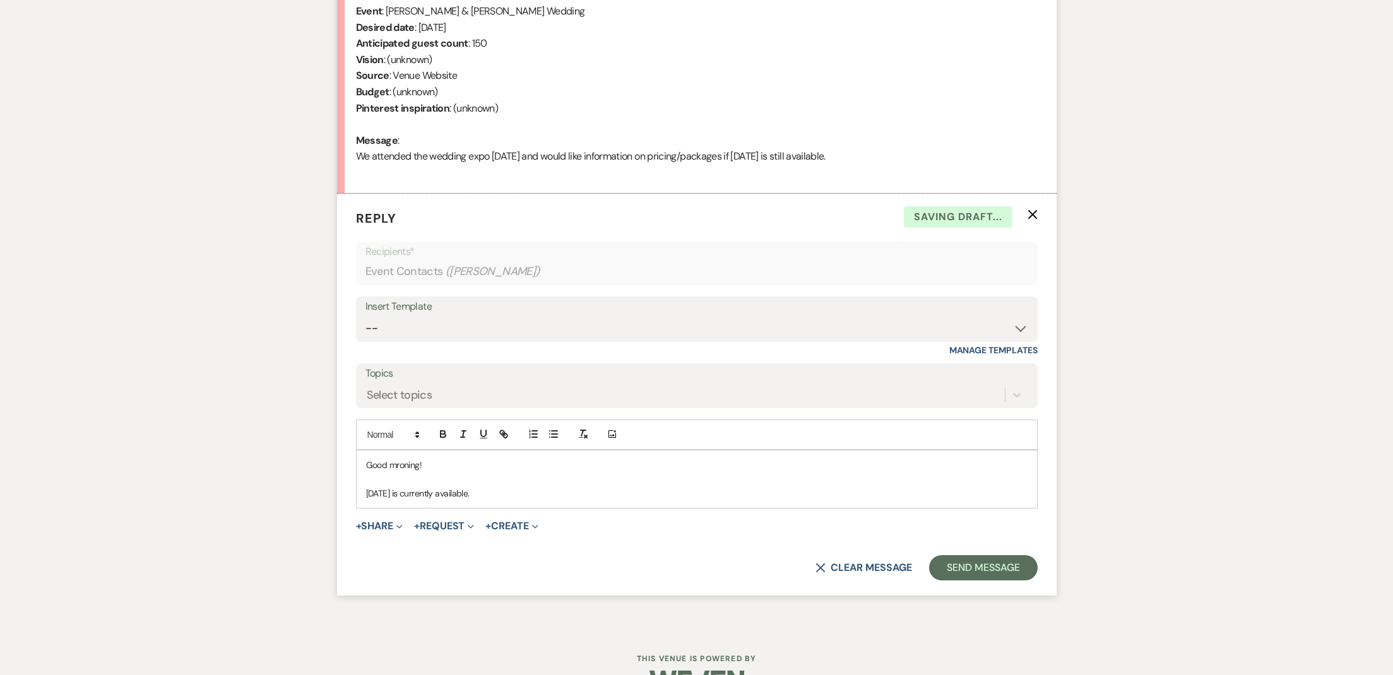
click at [421, 459] on p "Good mroning!" at bounding box center [696, 465] width 661 height 14
click at [418, 459] on p "Good mroning!" at bounding box center [696, 465] width 661 height 14
click at [517, 490] on p "[DATE] is currently available." at bounding box center [696, 494] width 661 height 14
click at [690, 488] on p "[DATE] is currently available. I will email you directly the packages as the se…" at bounding box center [696, 494] width 661 height 14
drag, startPoint x: 695, startPoint y: 487, endPoint x: 675, endPoint y: 487, distance: 20.8
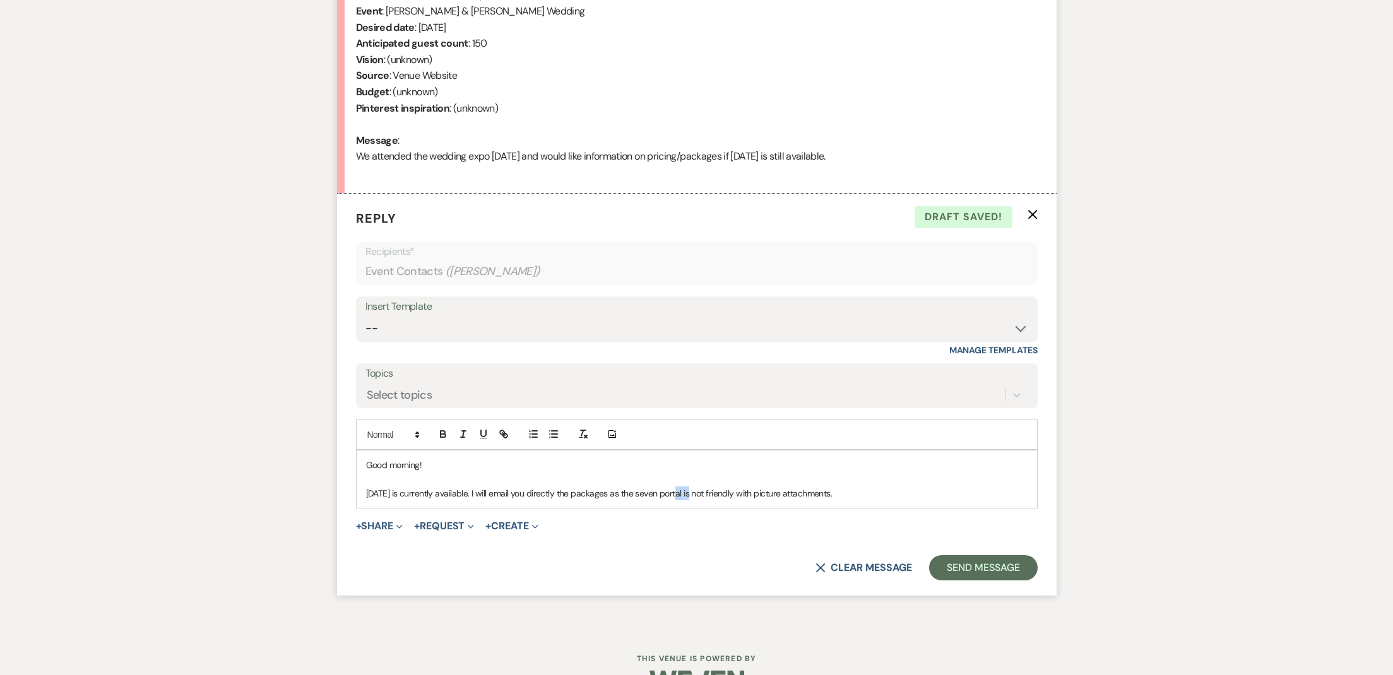
click at [675, 487] on p "[DATE] is currently available. I will email you directly the packages as the se…" at bounding box center [696, 494] width 661 height 14
drag, startPoint x: 711, startPoint y: 515, endPoint x: 844, endPoint y: 480, distance: 138.4
click at [844, 487] on p "[DATE] is currently available. I will email you directly the packages as the se…" at bounding box center [696, 494] width 661 height 14
click at [678, 487] on p "[DATE] is currently available. I will email you directly the packages as the se…" at bounding box center [696, 494] width 661 height 14
click at [900, 487] on p "[DATE] is currently available. I will email you directly the packages as the we…" at bounding box center [696, 494] width 661 height 14
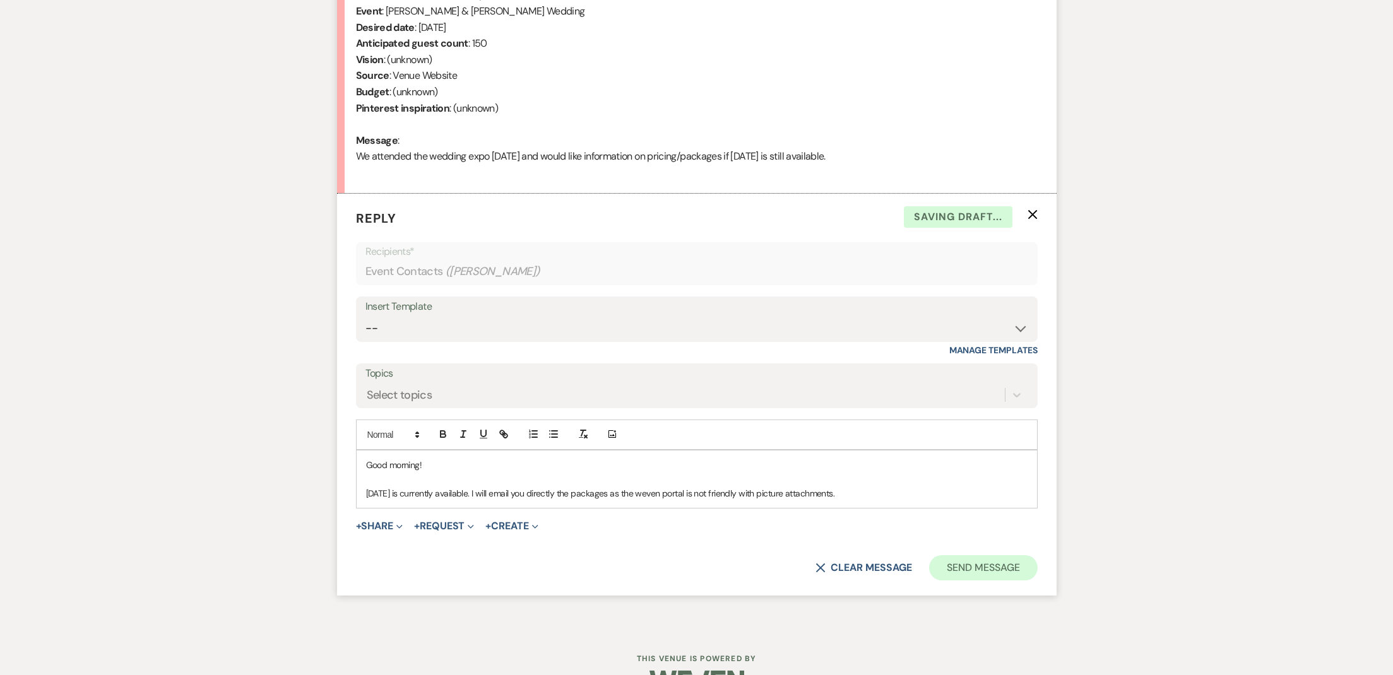
click at [996, 558] on button "Send Message" at bounding box center [983, 567] width 108 height 25
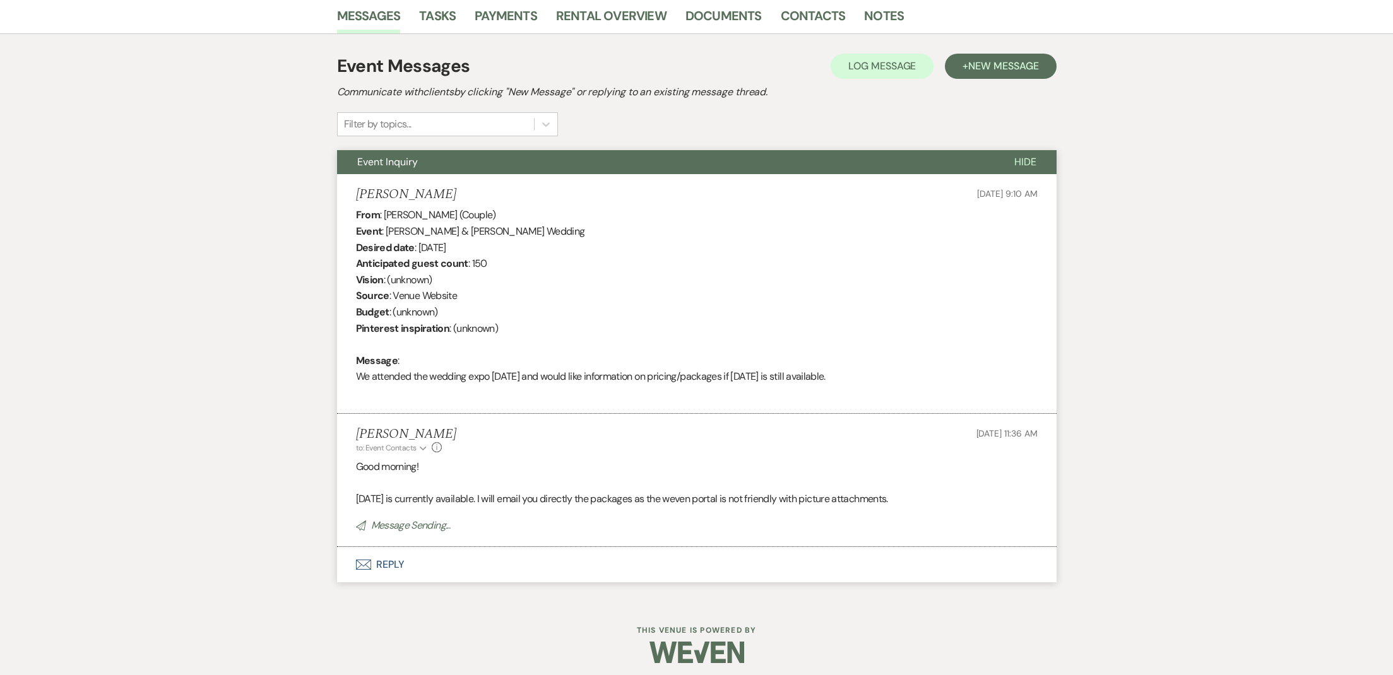
scroll to position [0, 0]
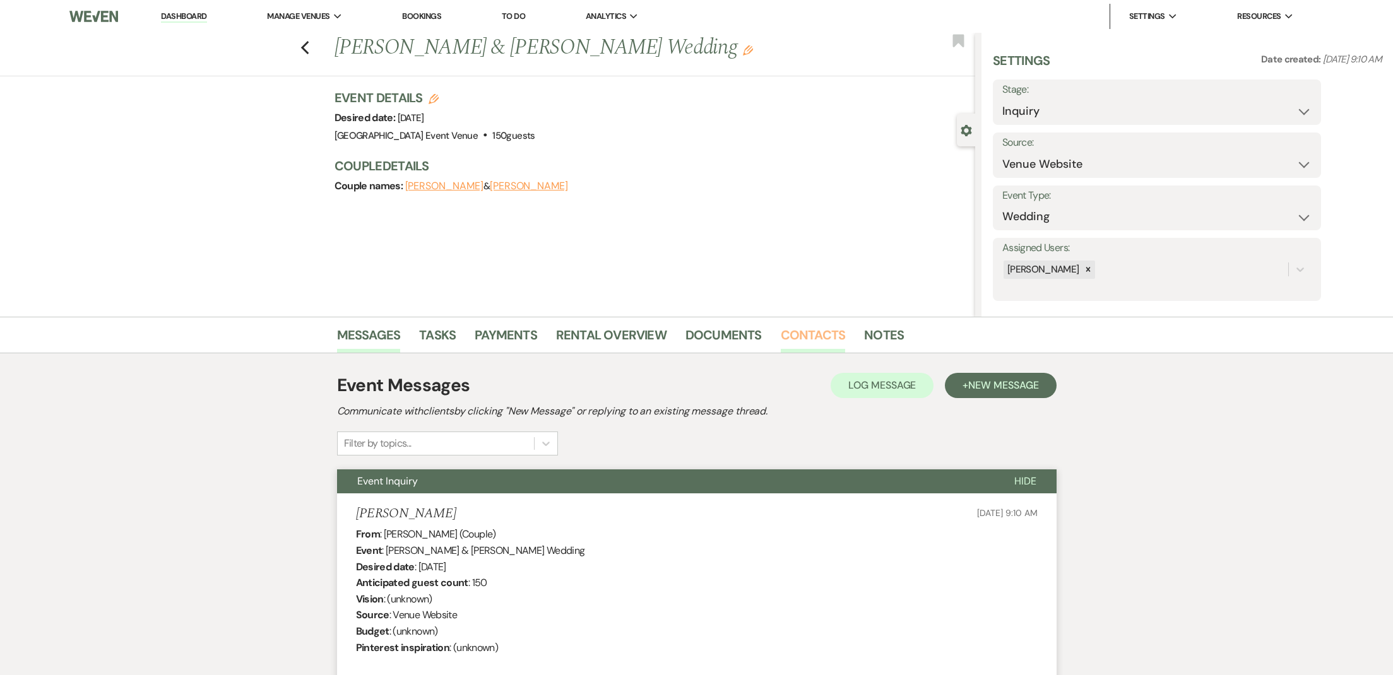
click at [791, 336] on link "Contacts" at bounding box center [813, 339] width 65 height 28
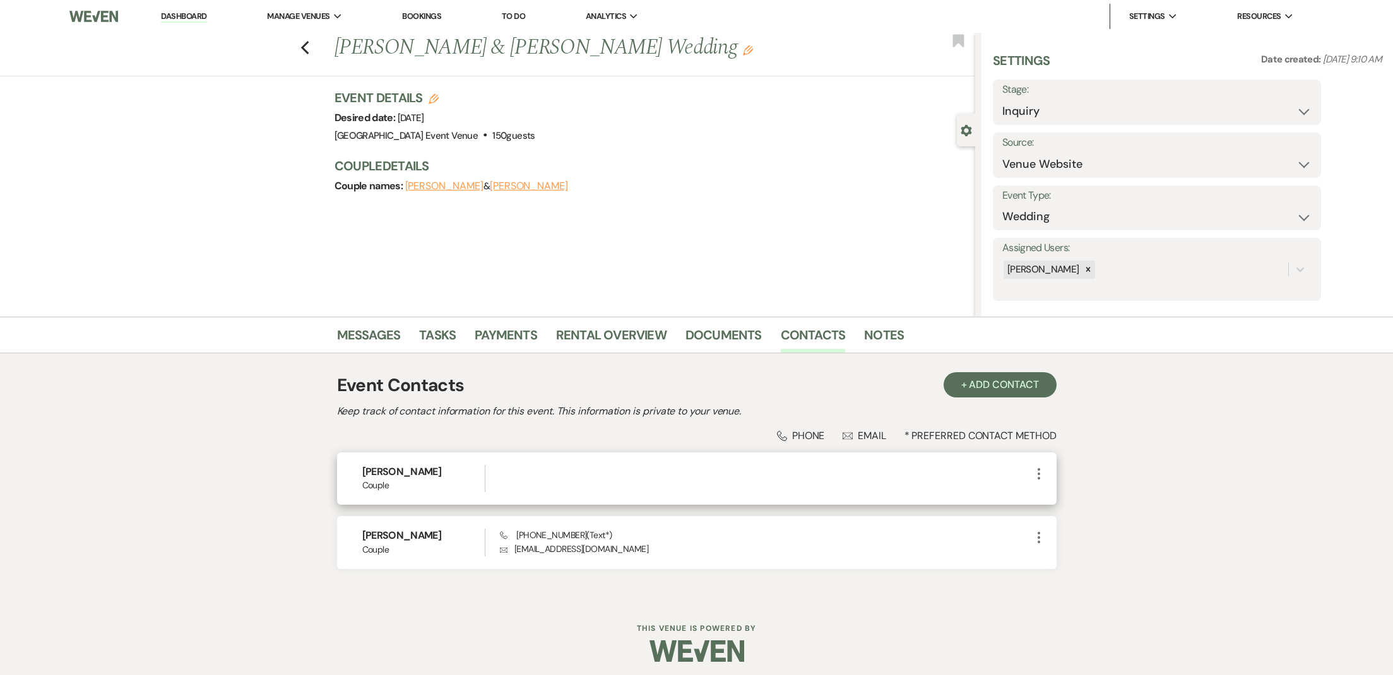
scroll to position [4, 0]
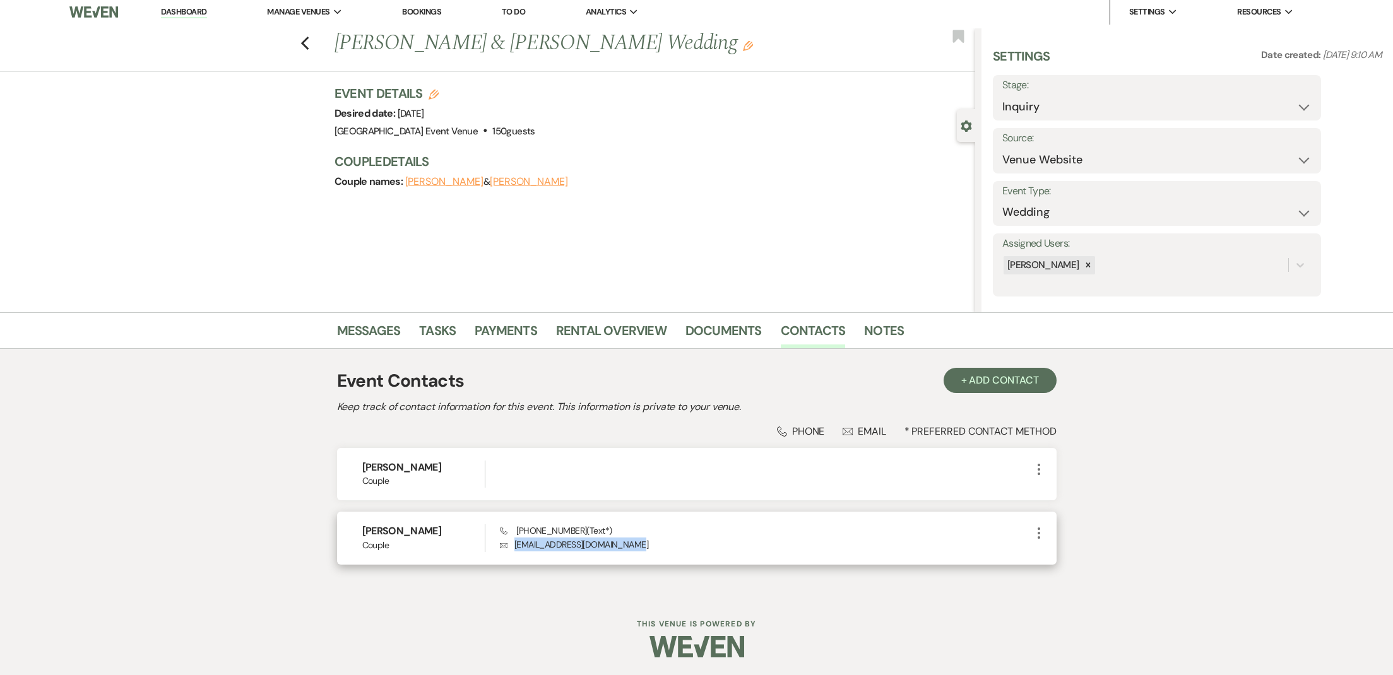
drag, startPoint x: 636, startPoint y: 545, endPoint x: 511, endPoint y: 548, distance: 125.0
click at [511, 548] on p "Envelope [EMAIL_ADDRESS][DOMAIN_NAME]" at bounding box center [765, 545] width 531 height 14
copy p "Envelope [EMAIL_ADDRESS][DOMAIN_NAME]"
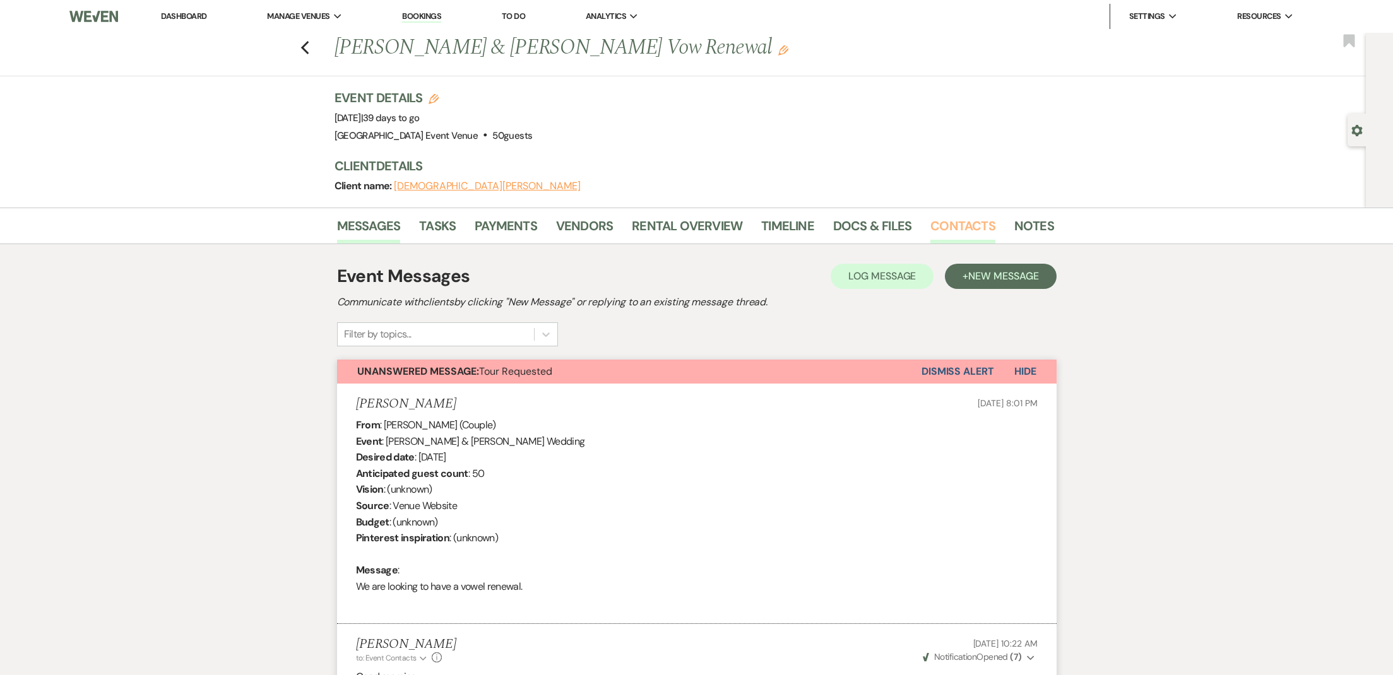
click at [969, 221] on link "Contacts" at bounding box center [962, 230] width 65 height 28
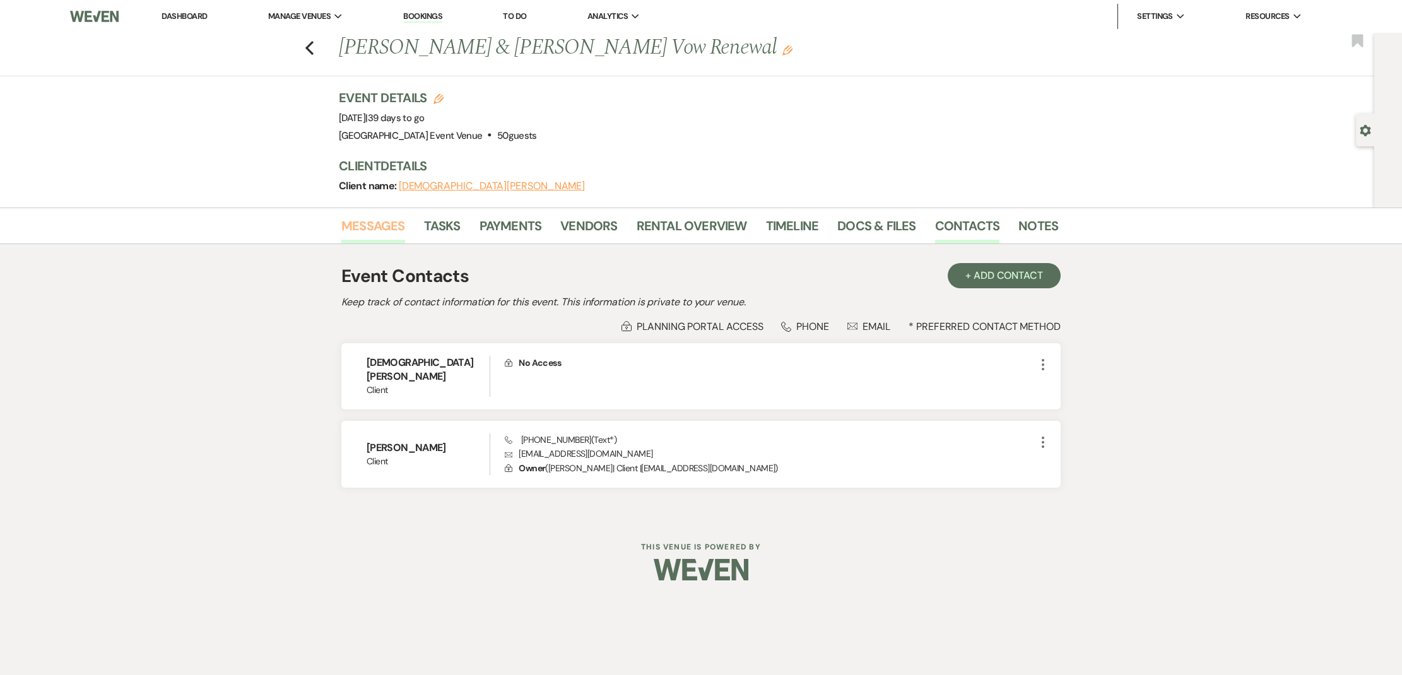
click at [398, 227] on link "Messages" at bounding box center [373, 230] width 64 height 28
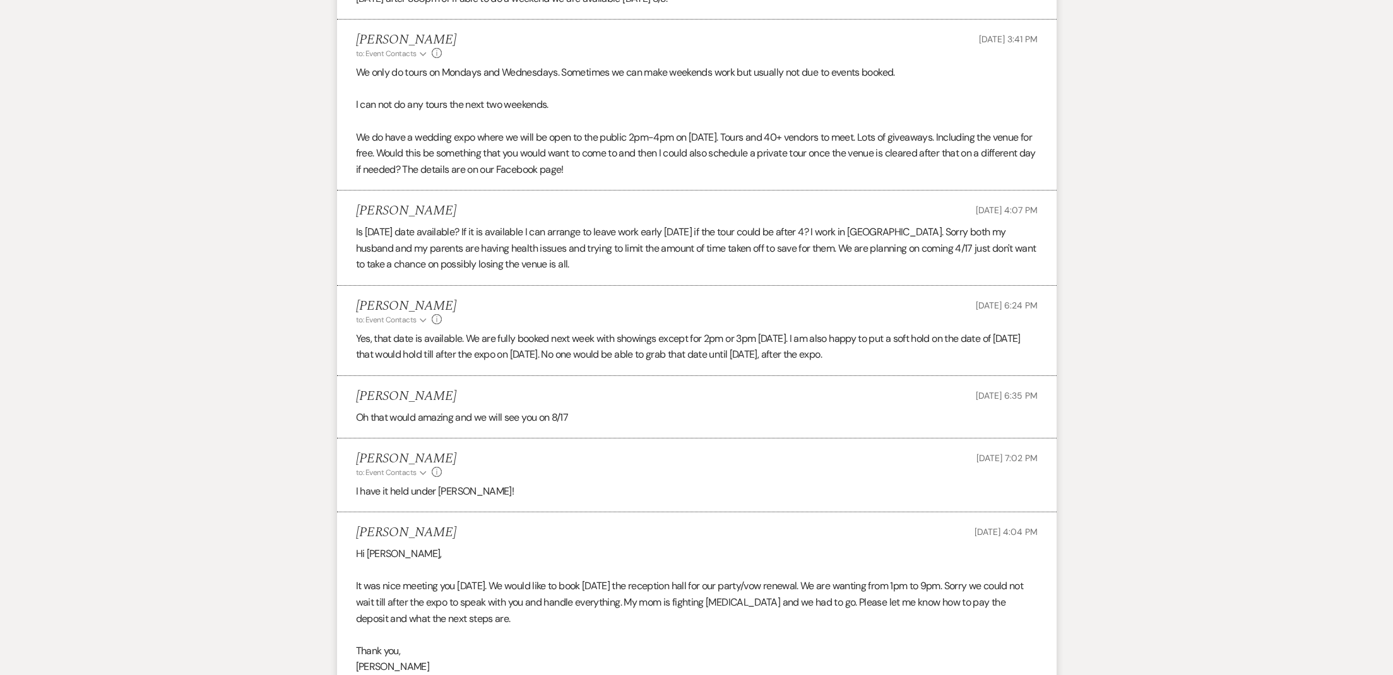
scroll to position [1614, 0]
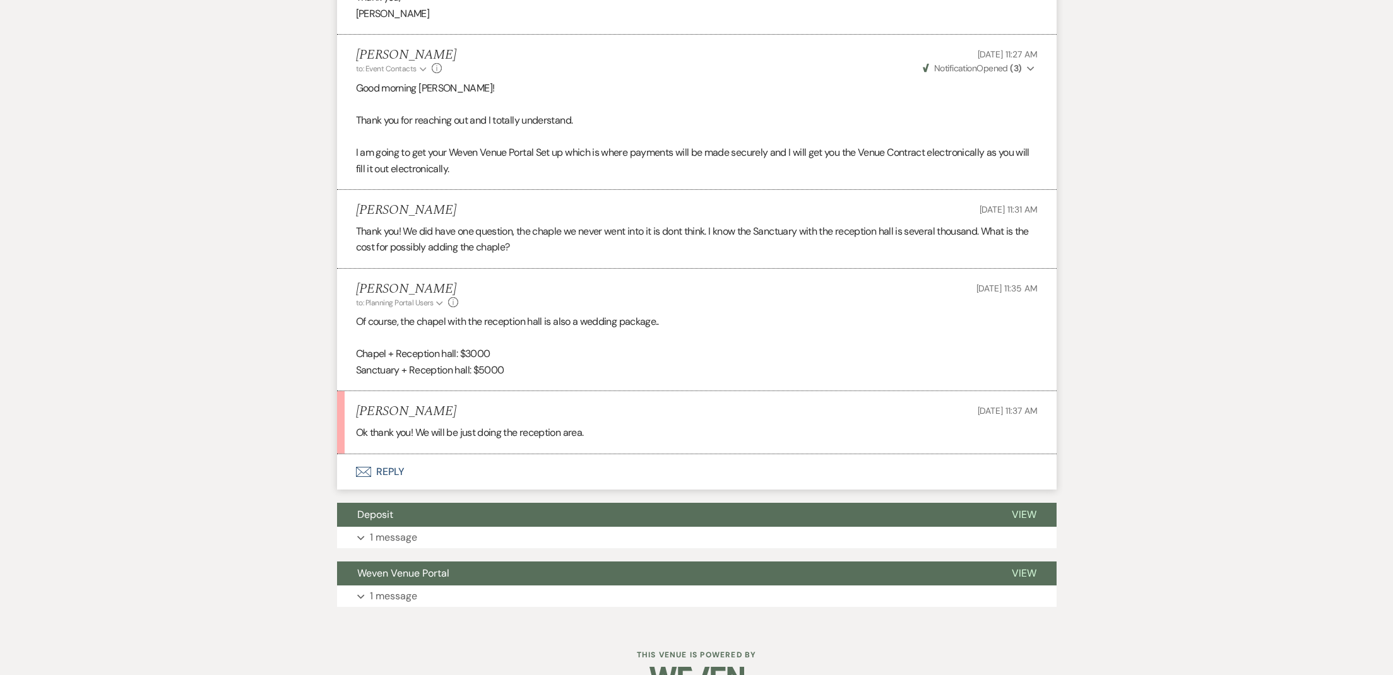
click at [372, 454] on button "Envelope Reply" at bounding box center [696, 471] width 719 height 35
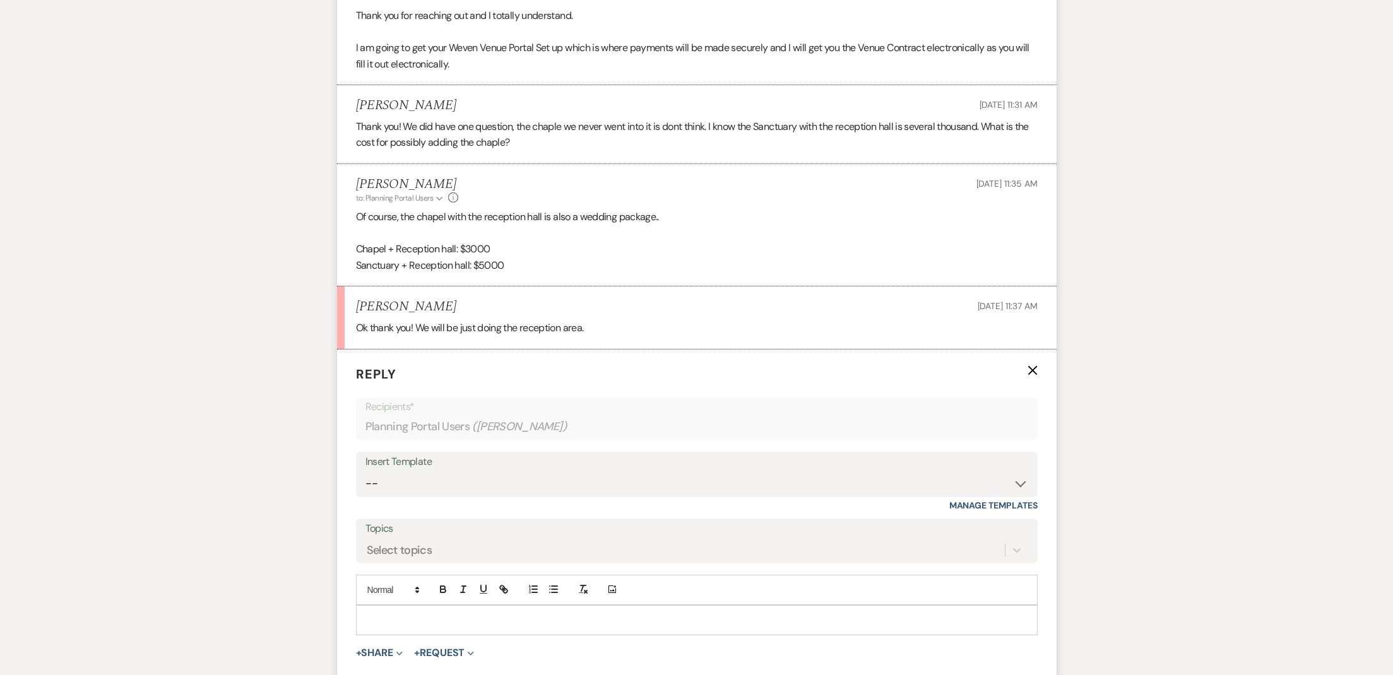
scroll to position [1956, 0]
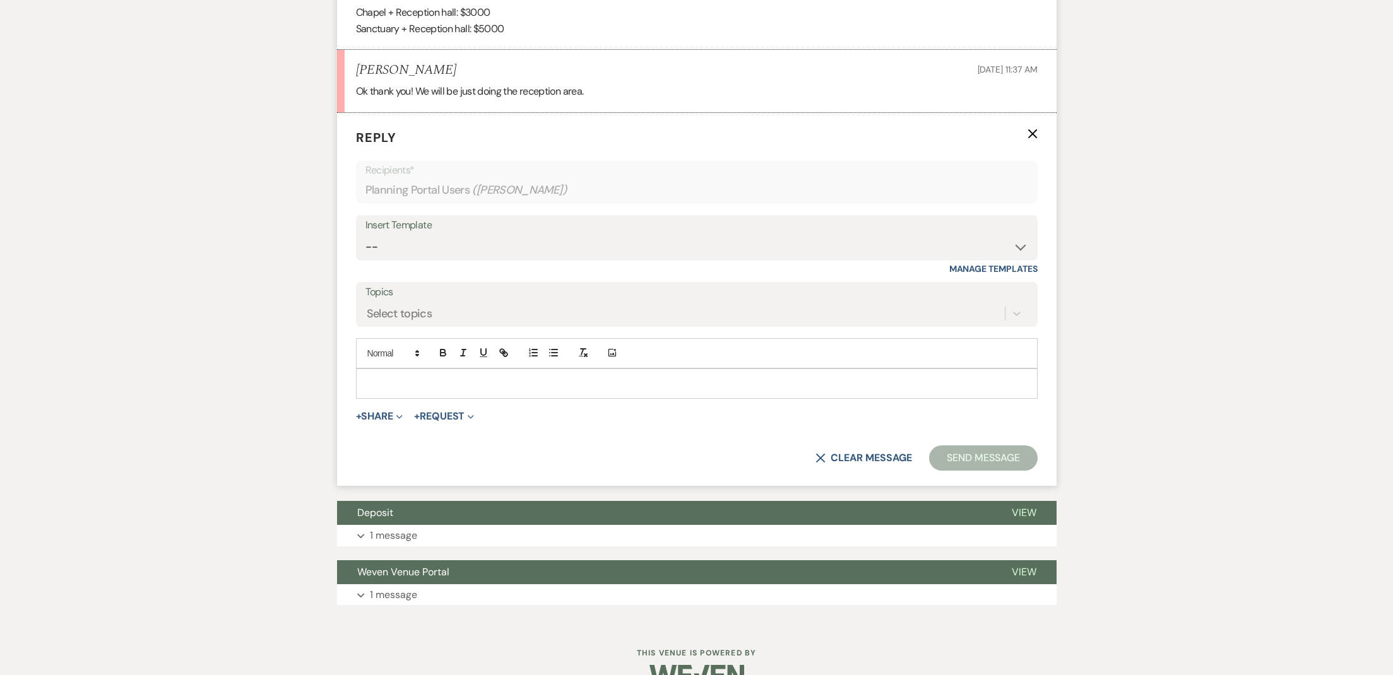
click at [473, 377] on p at bounding box center [696, 384] width 661 height 14
click at [1012, 446] on button "Send Message" at bounding box center [983, 458] width 108 height 25
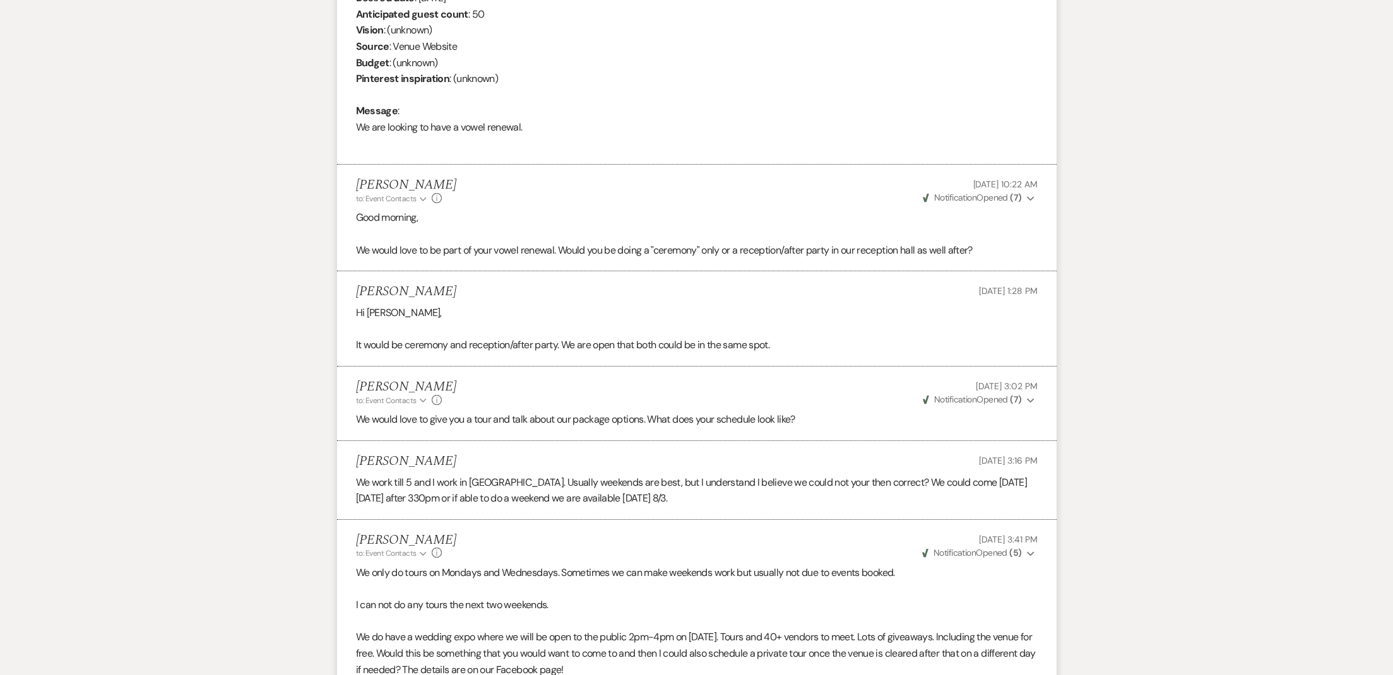
scroll to position [0, 0]
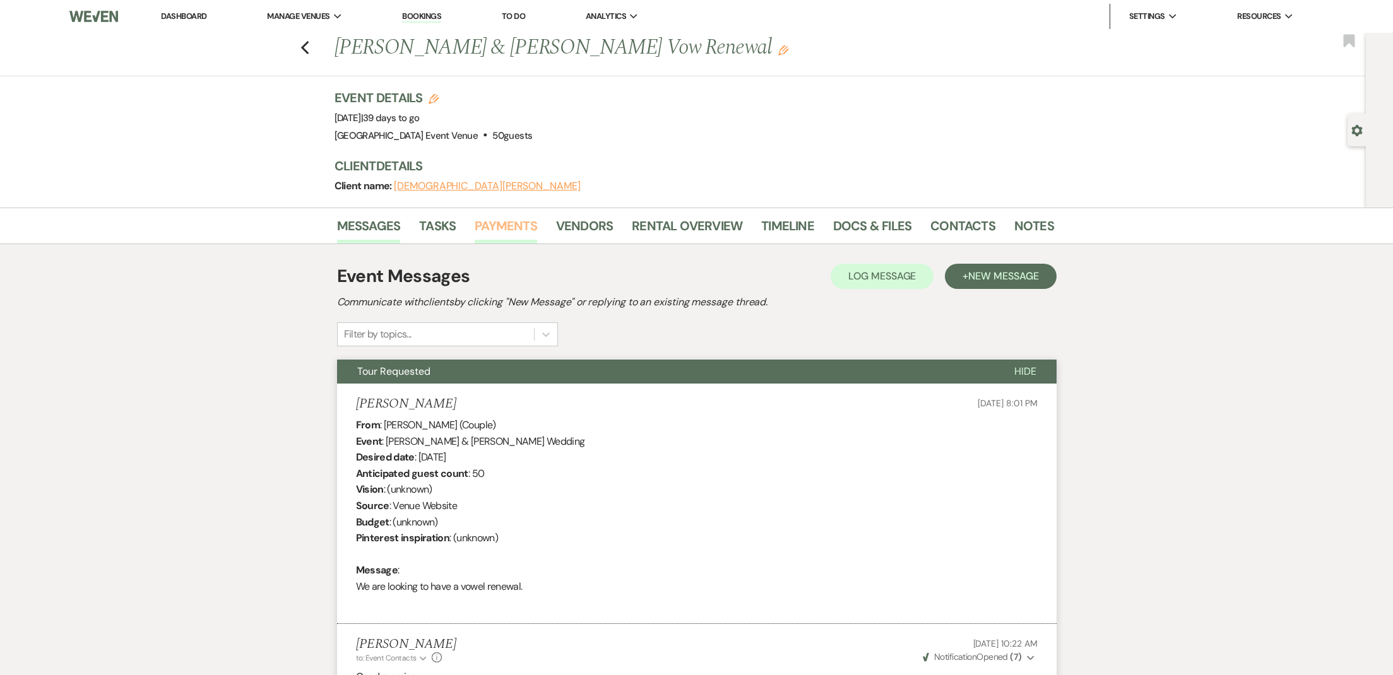
click at [483, 227] on link "Payments" at bounding box center [506, 230] width 62 height 28
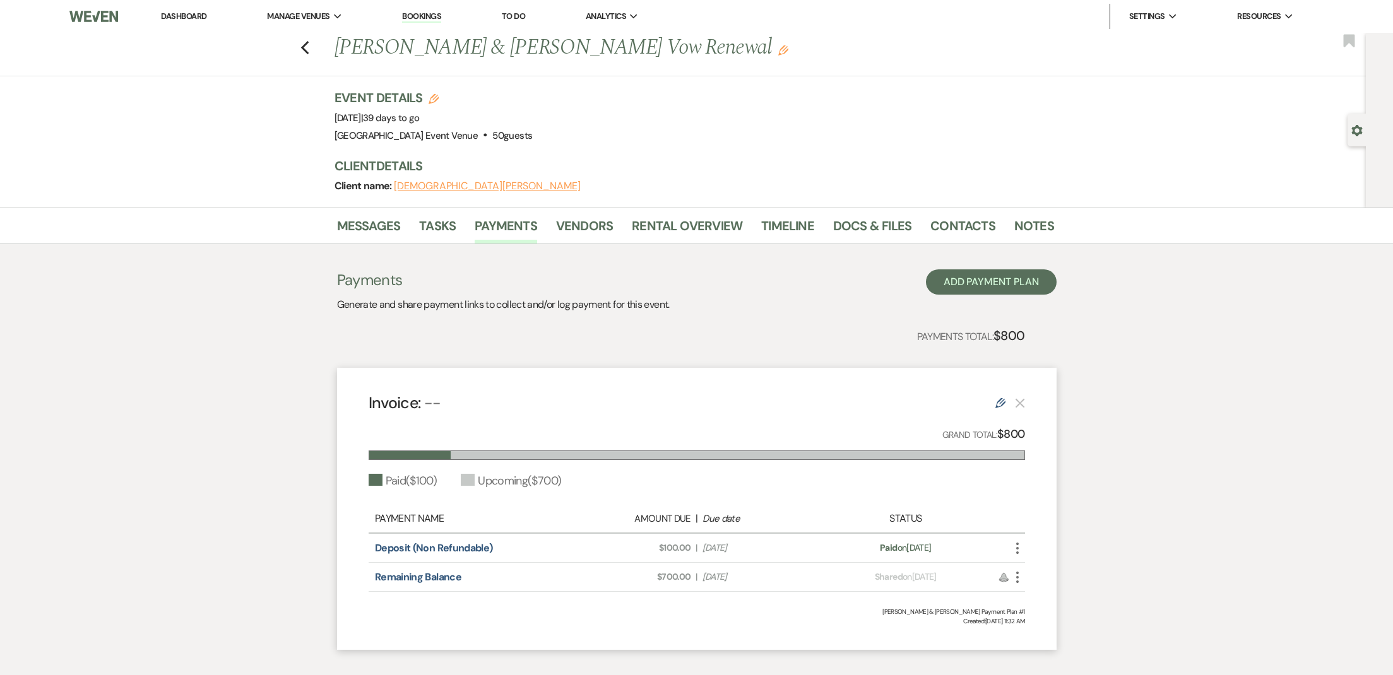
drag, startPoint x: 739, startPoint y: 49, endPoint x: 339, endPoint y: 50, distance: 400.1
click at [339, 50] on h1 "Christian DeVaux & Lauren Daniel's Vow Renewal Edit" at bounding box center [616, 48] width 565 height 30
copy div "Previous Christian DeVaux & Lauren Daniel's Vow Renewal"
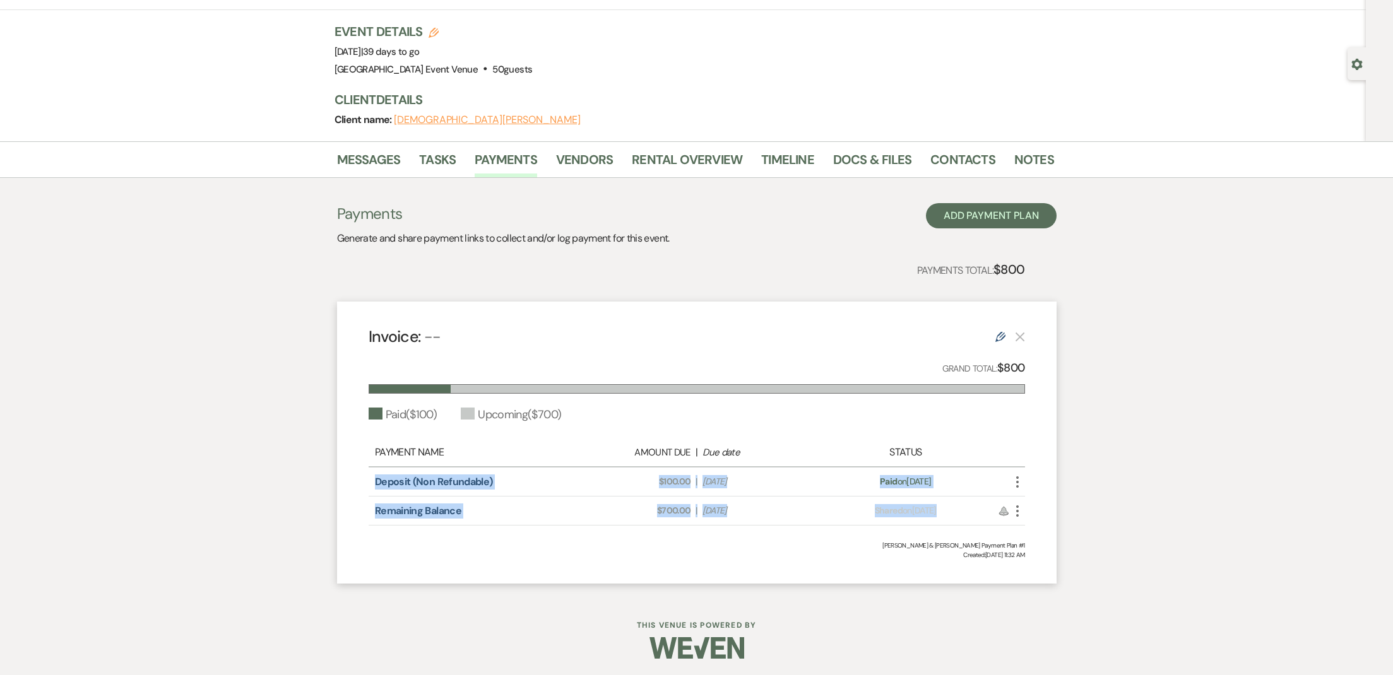
drag, startPoint x: 375, startPoint y: 477, endPoint x: 1012, endPoint y: 507, distance: 637.4
click at [1014, 507] on div "Invoice: -- Edit Grand Total: $800 Paid ( $100 ) Upcoming ( $700 ) Payment Name…" at bounding box center [696, 443] width 719 height 282
copy div "Deposit (Non Refundable) Amount Due: $100.00 | Due Date [DATE] Payment status: …"
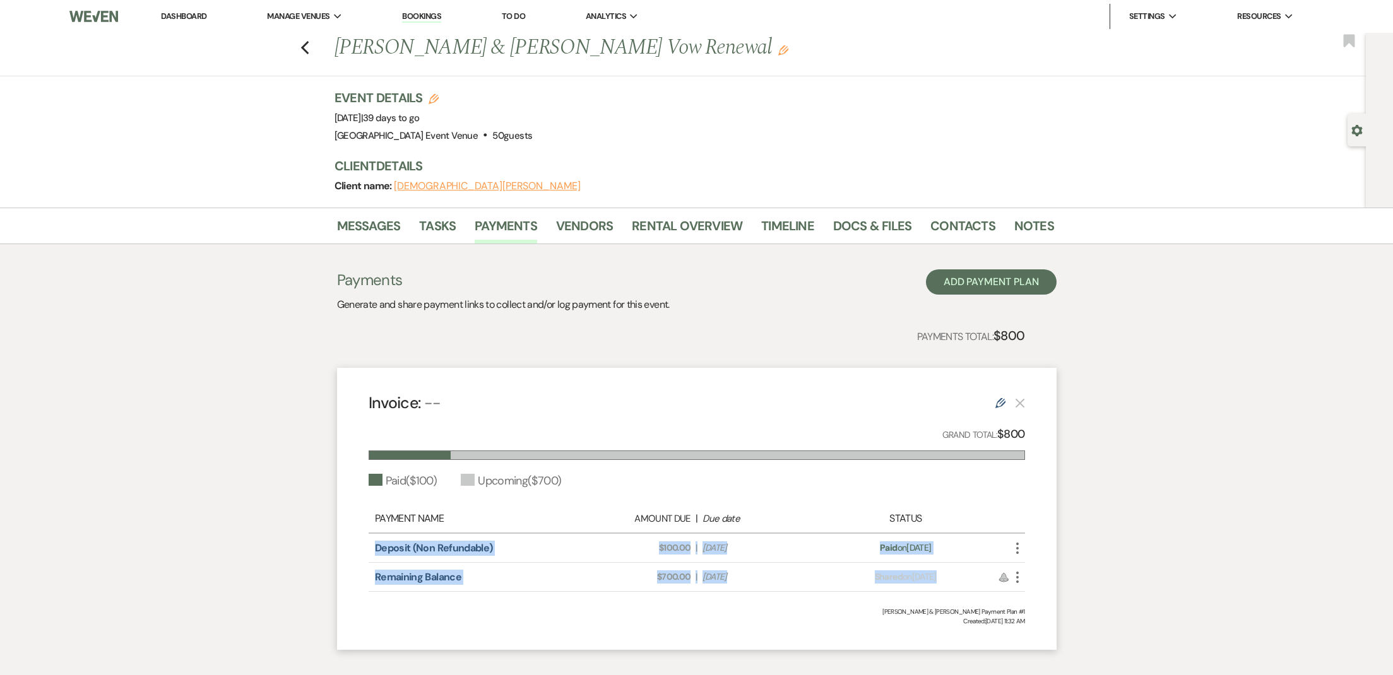
click at [439, 16] on link "Bookings" at bounding box center [421, 17] width 39 height 12
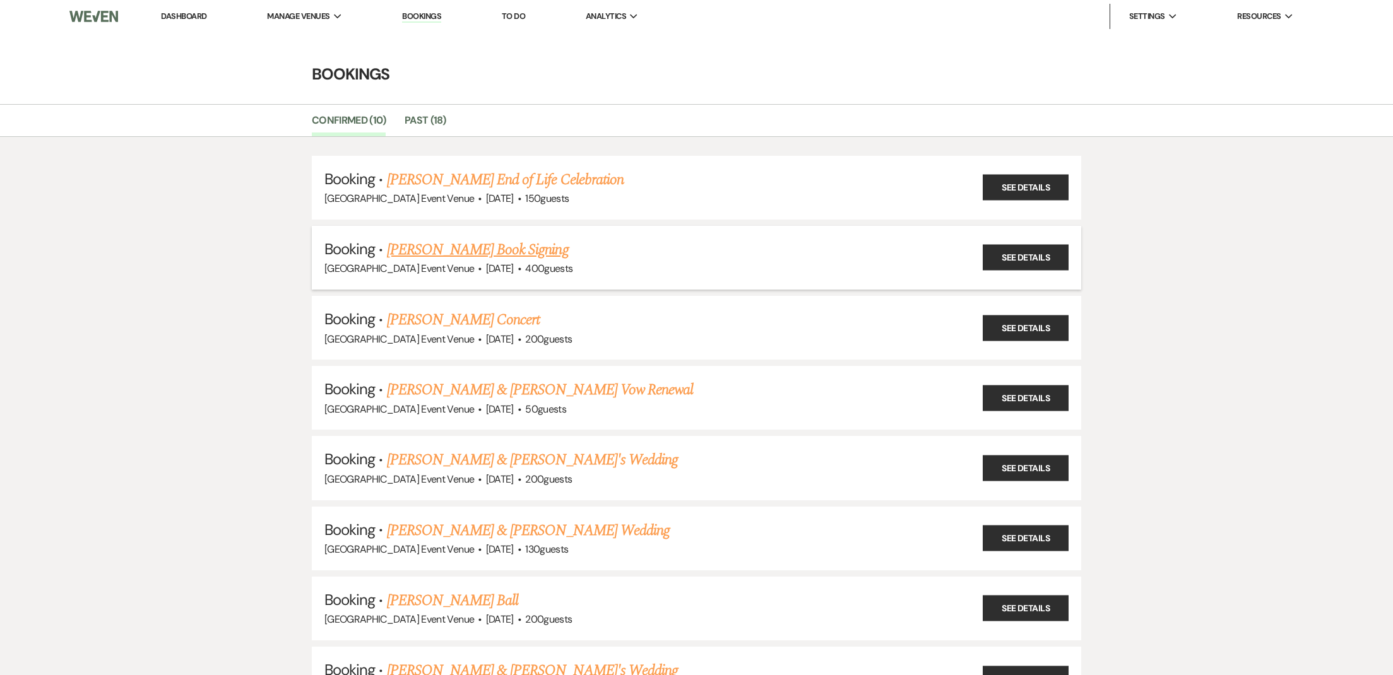
click at [446, 249] on link "[PERSON_NAME] Book Signing" at bounding box center [478, 250] width 182 height 23
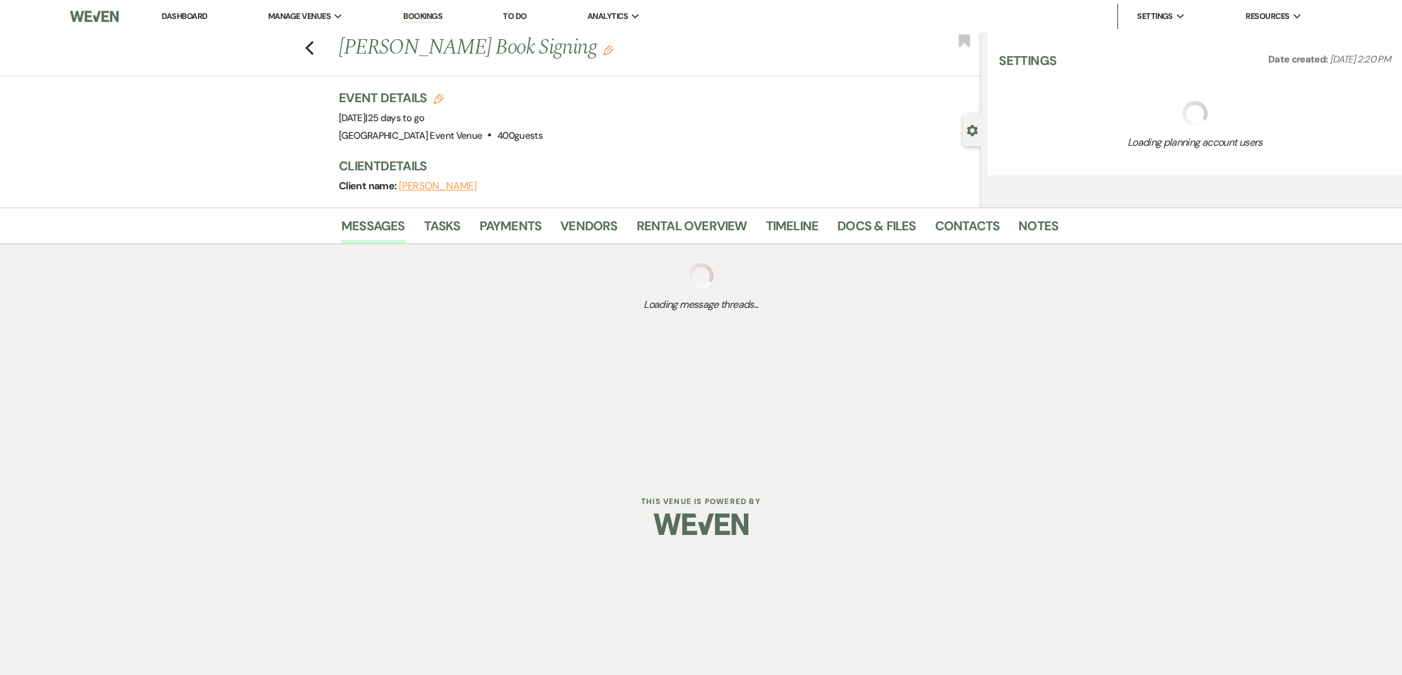
select select "5"
select select "12"
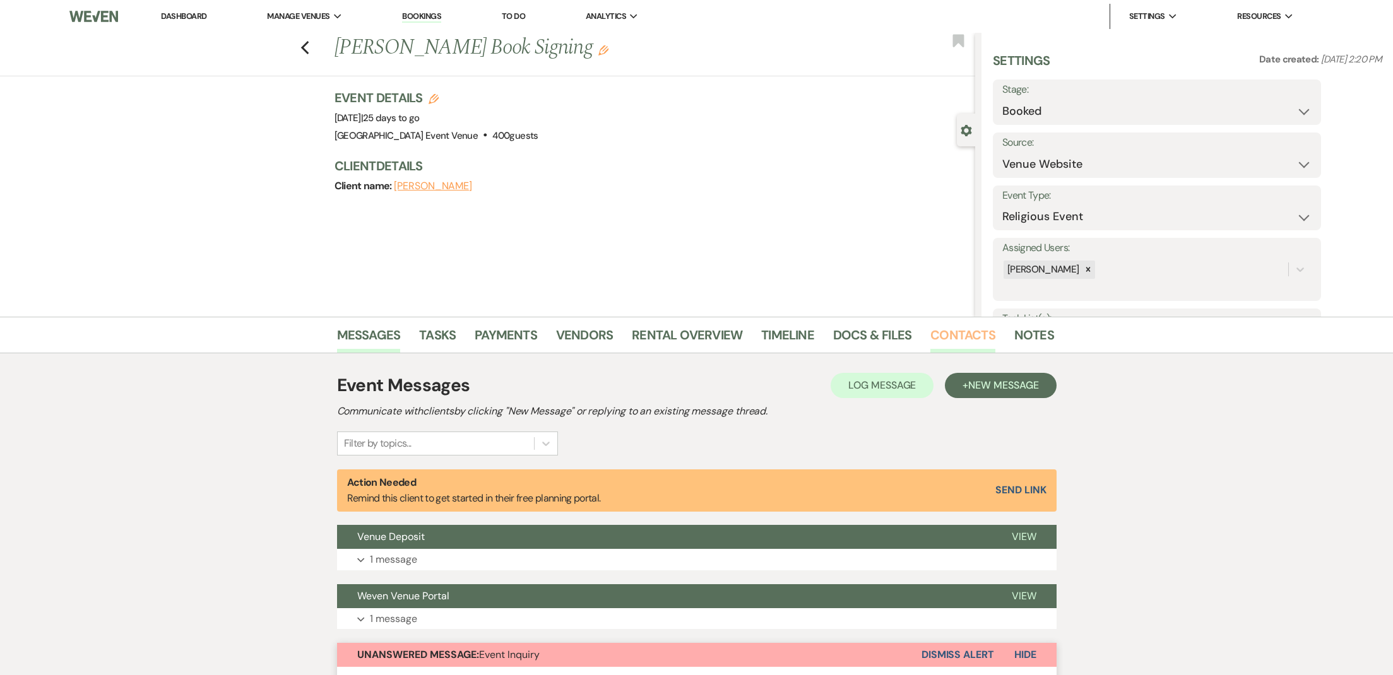
click at [976, 338] on link "Contacts" at bounding box center [962, 339] width 65 height 28
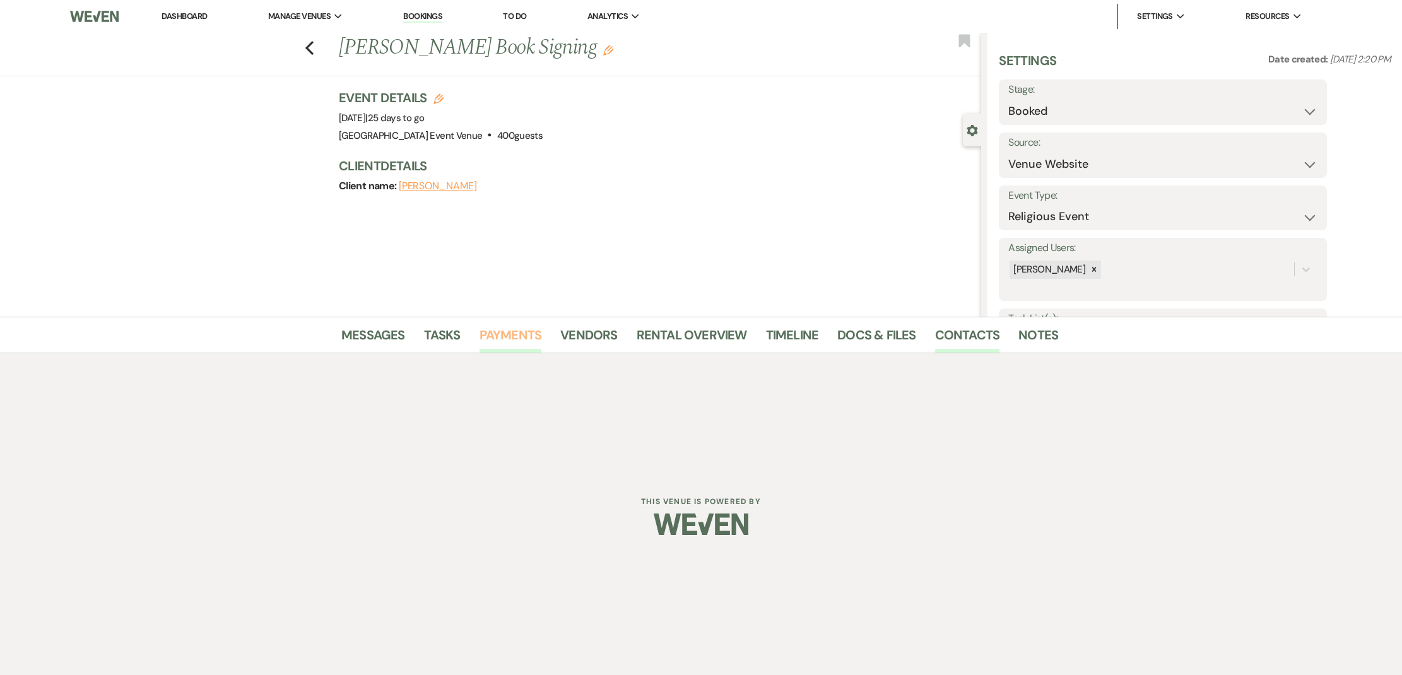
click at [493, 338] on link "Payments" at bounding box center [511, 339] width 62 height 28
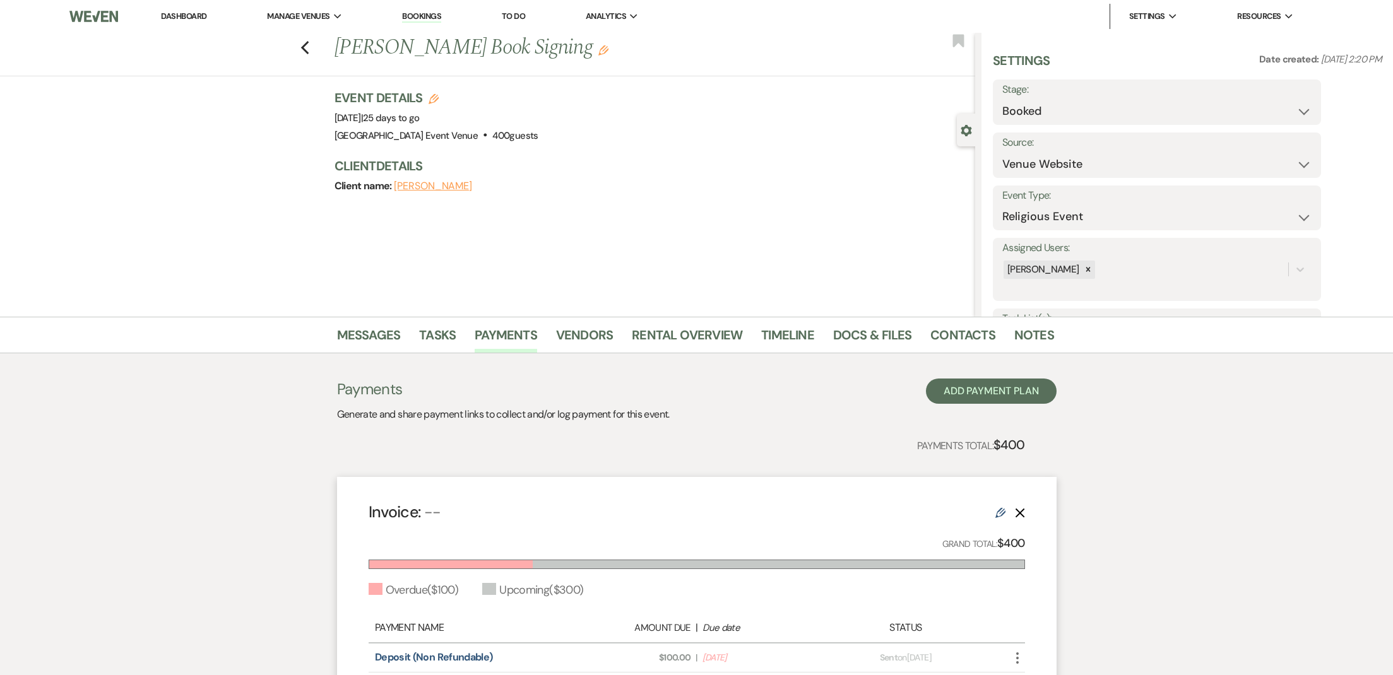
scroll to position [176, 0]
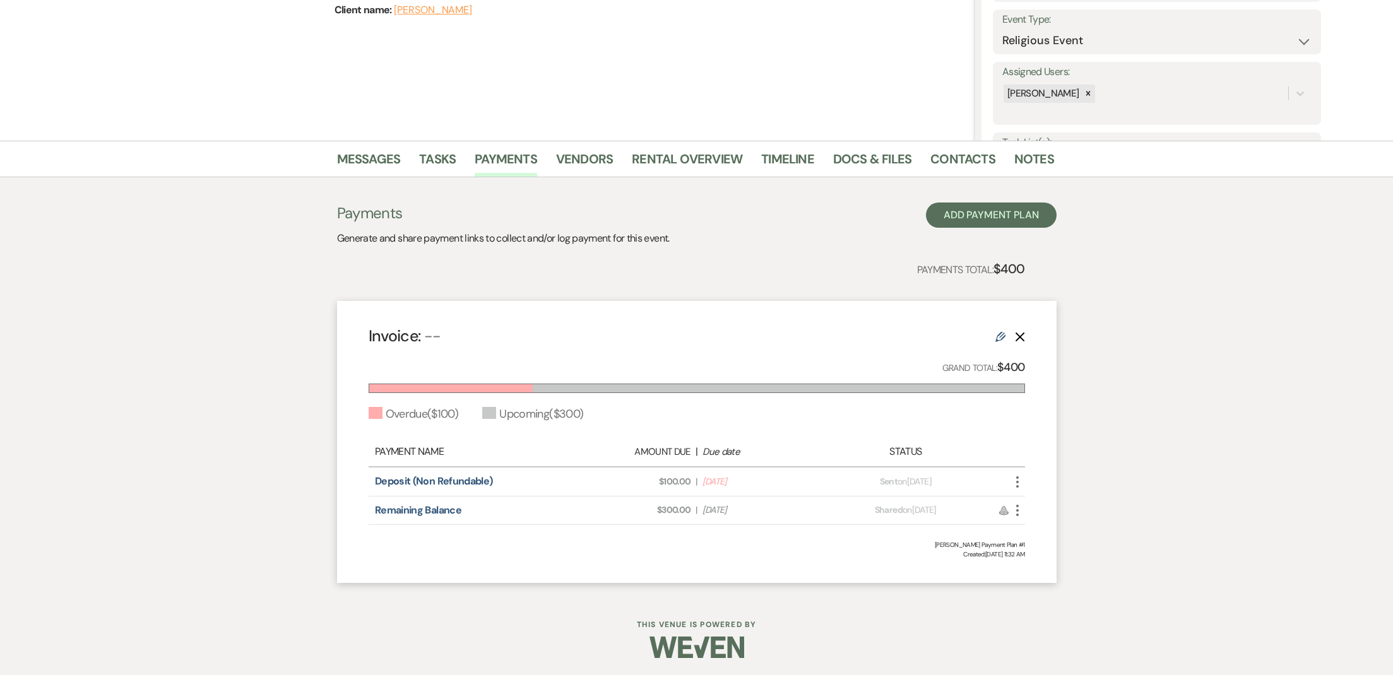
click at [1020, 482] on icon "More" at bounding box center [1017, 482] width 15 height 15
click at [1034, 509] on icon "Attach File" at bounding box center [1030, 507] width 10 height 10
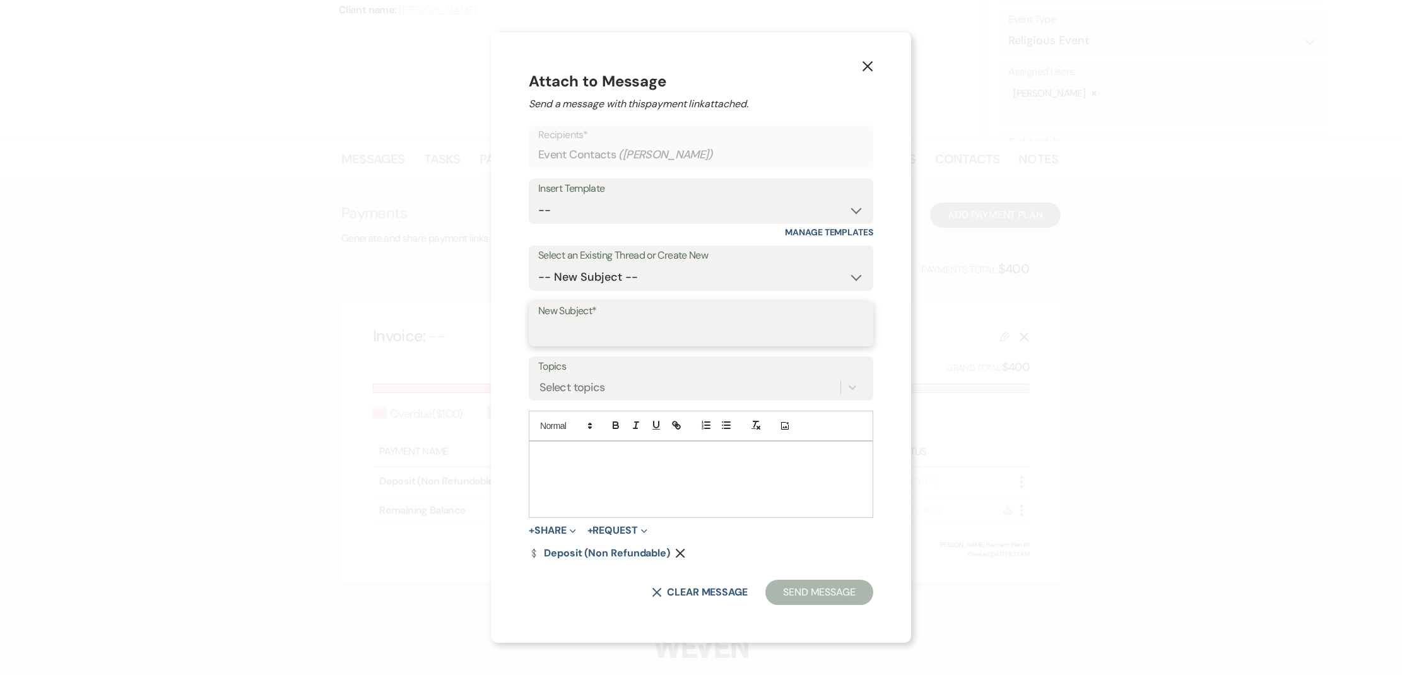
click at [594, 338] on input "New Subject*" at bounding box center [701, 333] width 326 height 25
type input "Deposit Overdue"
click at [812, 603] on button "Send Message" at bounding box center [819, 592] width 108 height 25
click at [723, 499] on div at bounding box center [700, 480] width 343 height 76
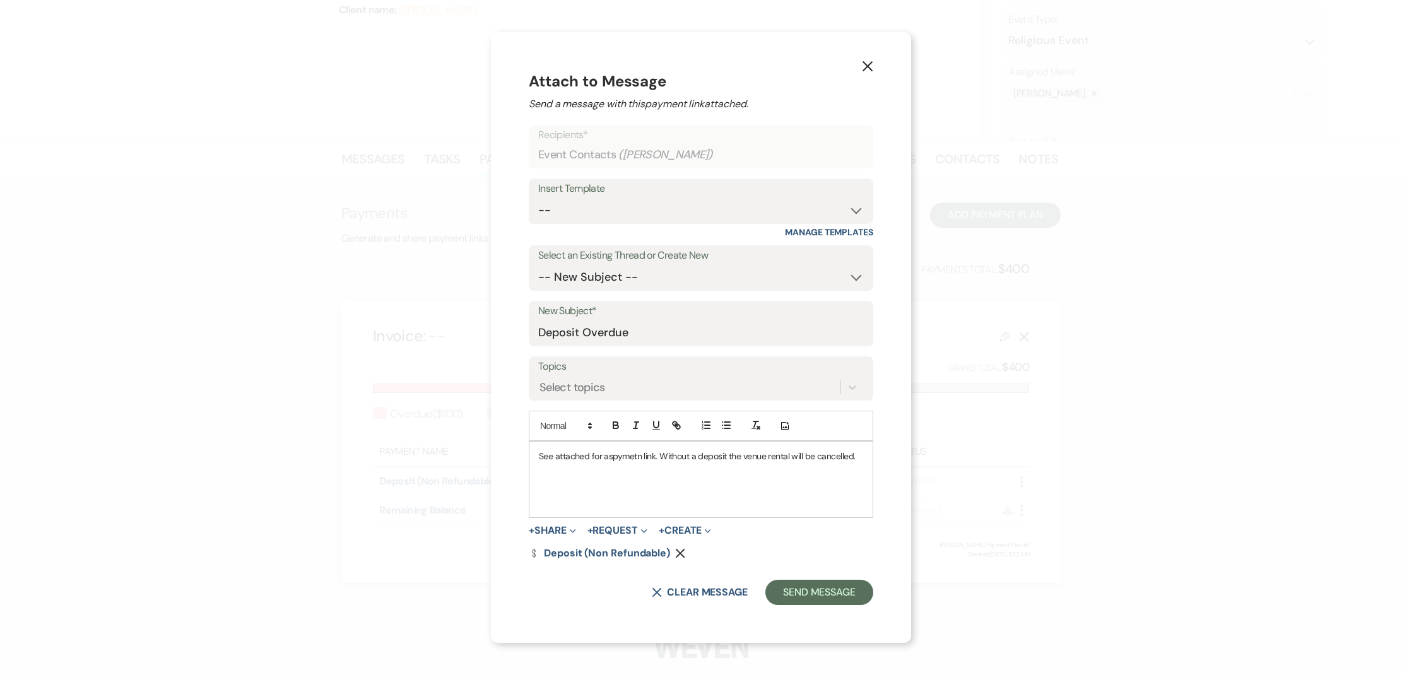
click at [641, 458] on p "See attached for aspymetn link. Without a deposit the venue rental will be canc…" at bounding box center [701, 456] width 324 height 14
click at [615, 456] on p "See attached for aspymetn link. Without a deposit the venue rental will be canc…" at bounding box center [701, 456] width 324 height 14
drag, startPoint x: 642, startPoint y: 458, endPoint x: 604, endPoint y: 459, distance: 38.5
click at [604, 459] on p "See attached for aspymetn link. Without a deposit the venue rental will be canc…" at bounding box center [701, 456] width 324 height 14
click at [827, 598] on button "Send Message" at bounding box center [819, 592] width 108 height 25
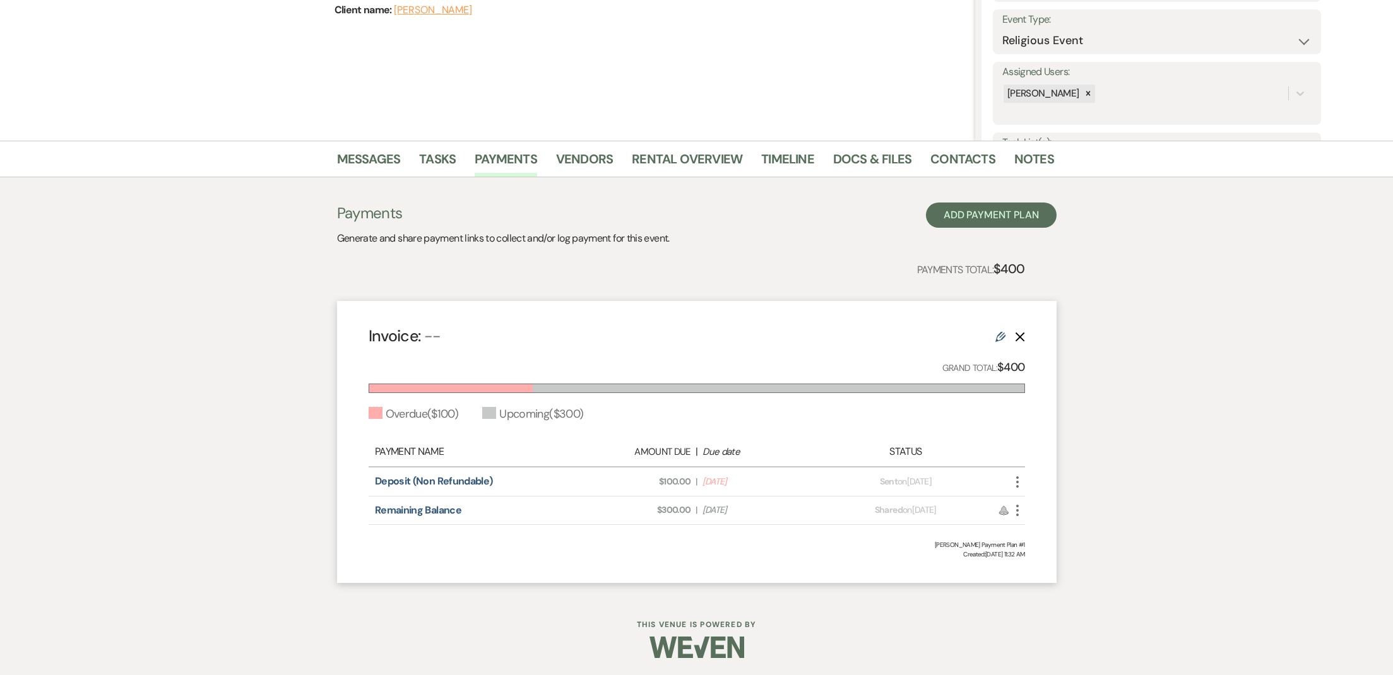
scroll to position [0, 0]
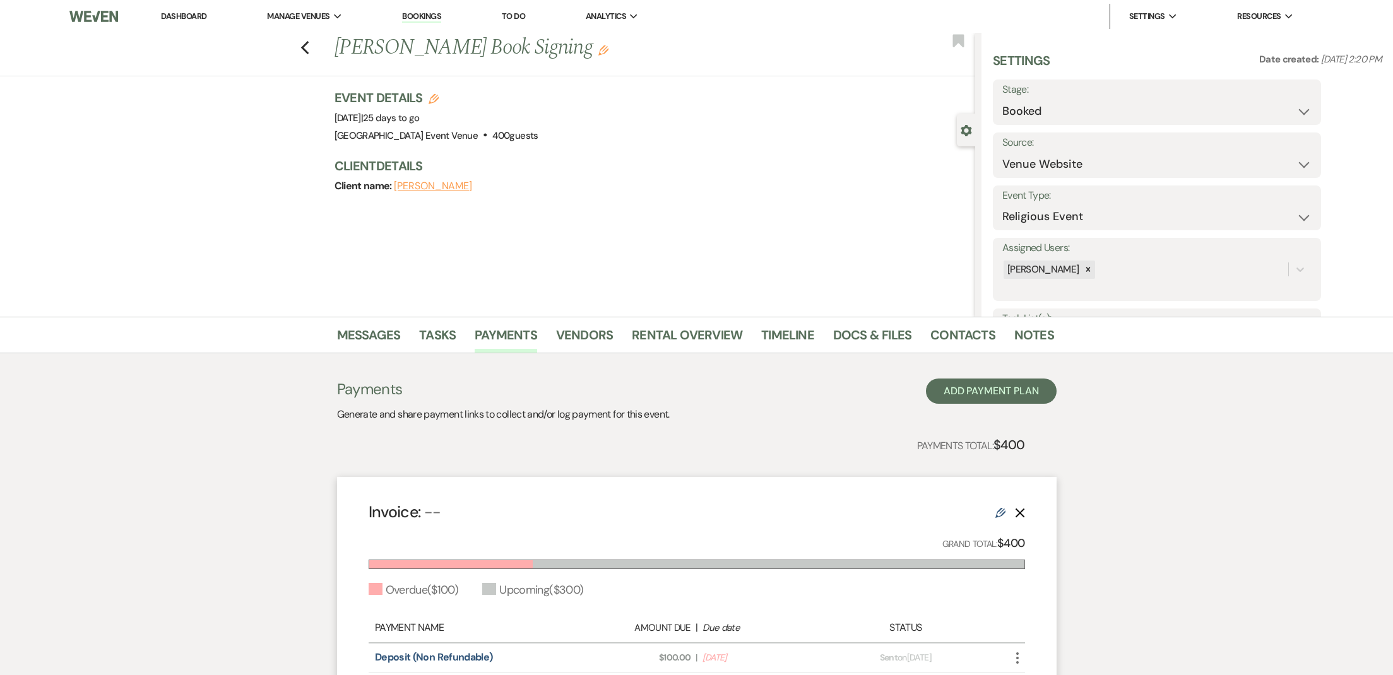
click at [192, 18] on link "Dashboard" at bounding box center [183, 16] width 45 height 11
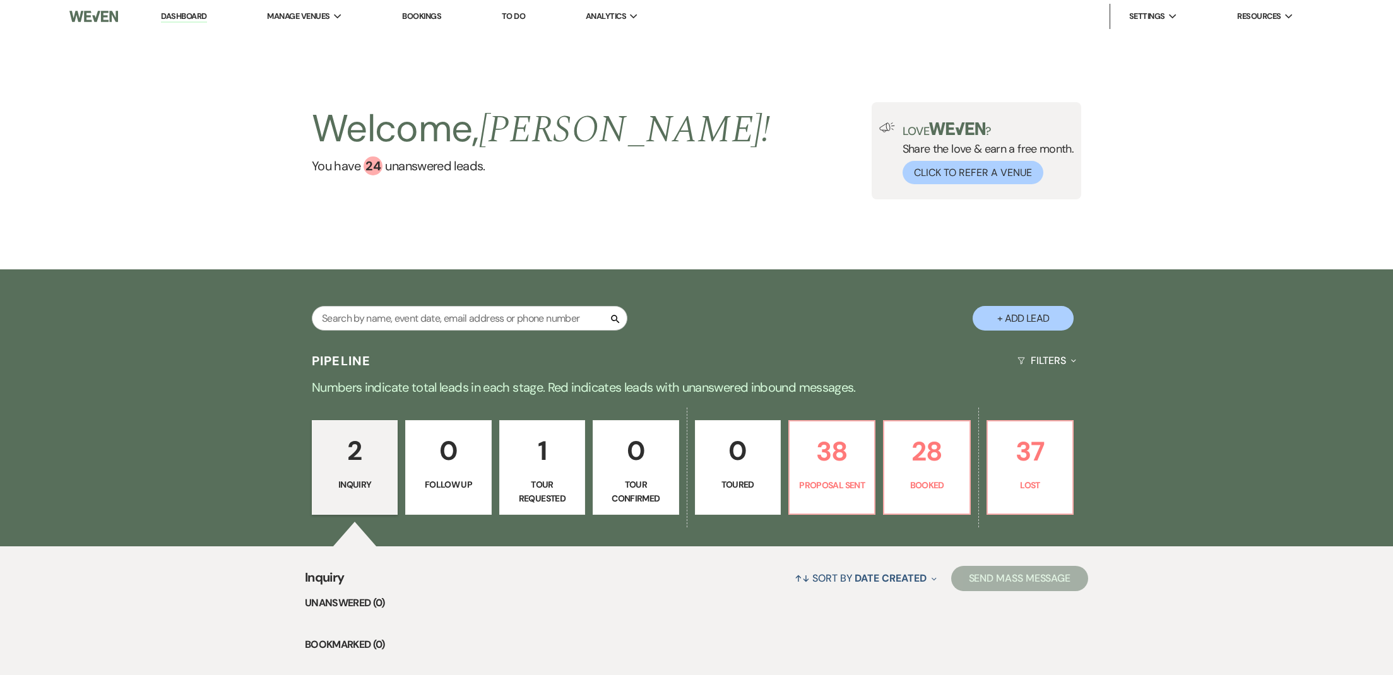
scroll to position [257, 0]
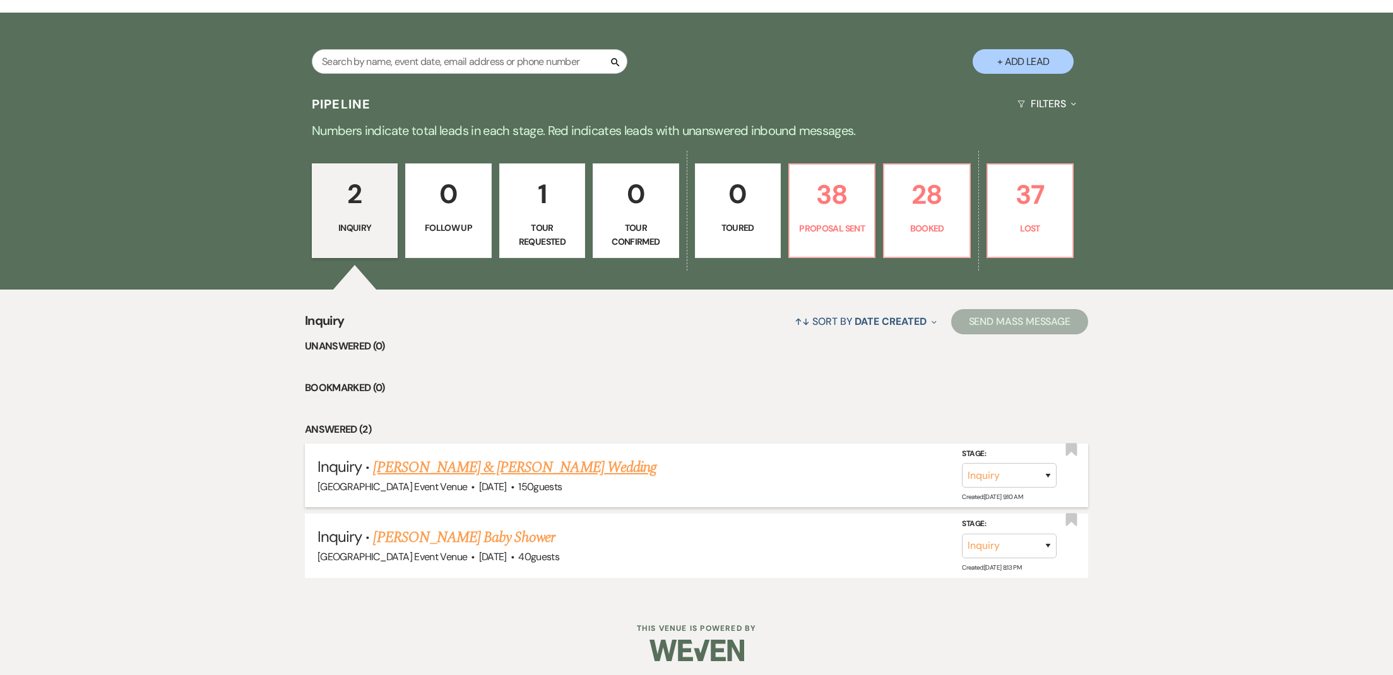
click at [420, 470] on link "[PERSON_NAME] & [PERSON_NAME] Wedding" at bounding box center [514, 467] width 283 height 23
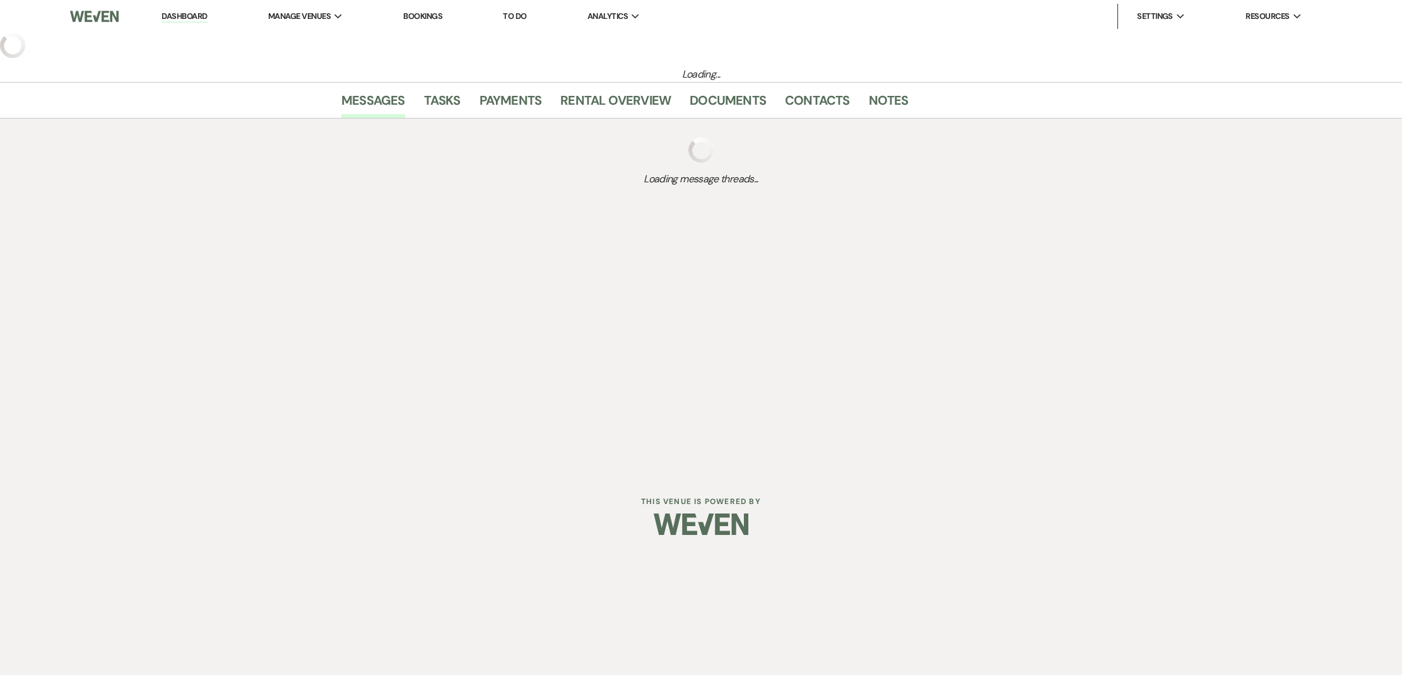
select select "5"
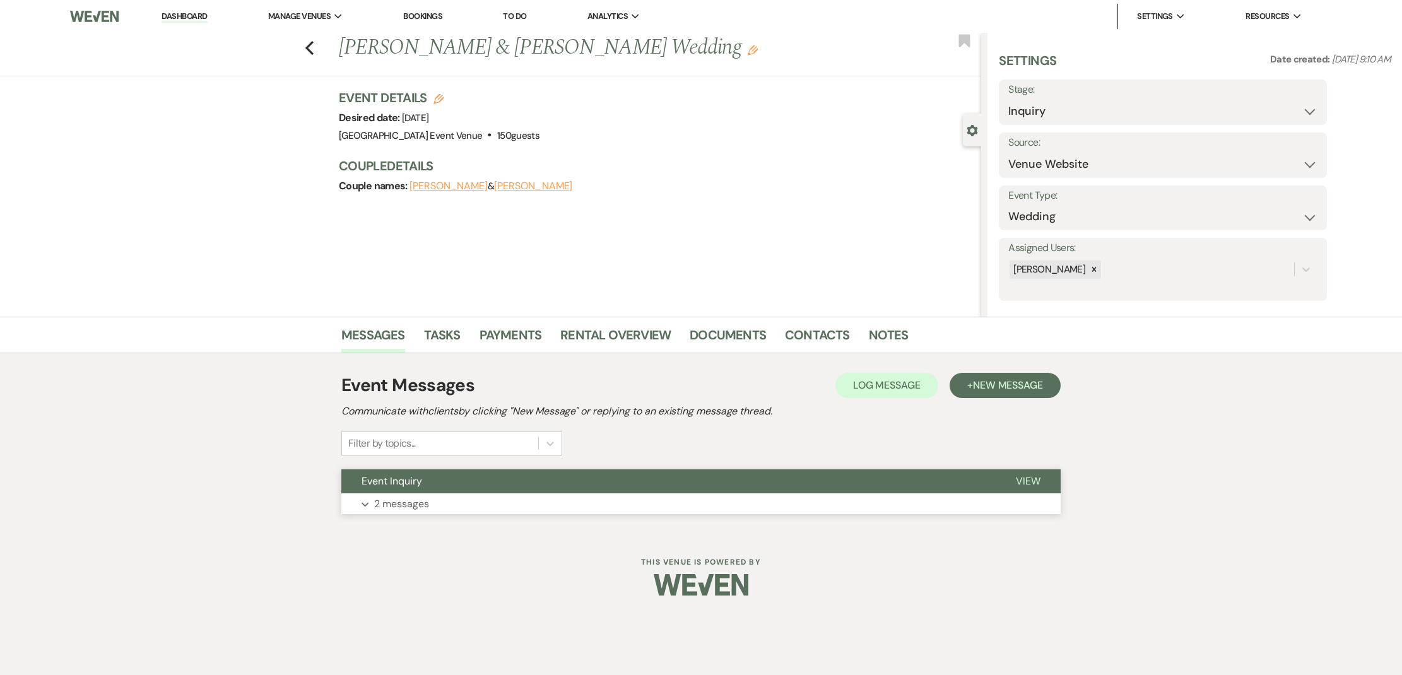
click at [428, 499] on p "2 messages" at bounding box center [401, 504] width 55 height 16
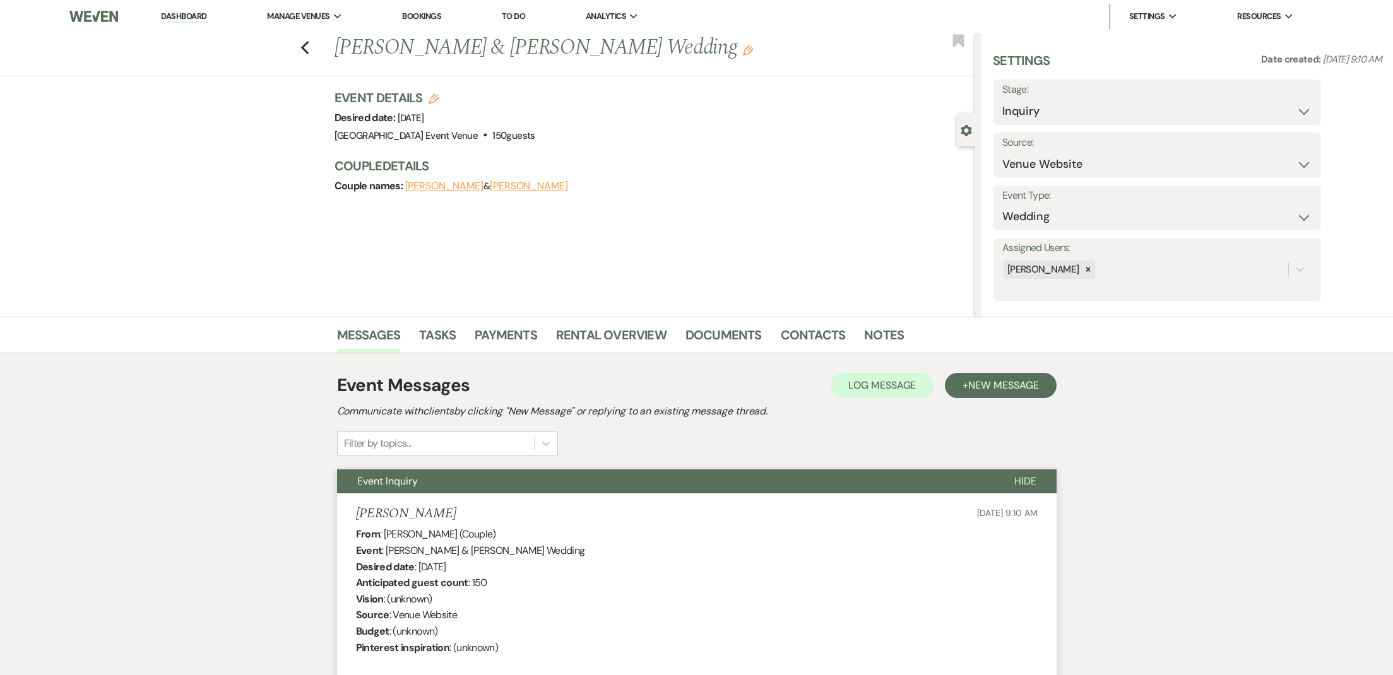
click at [1039, 90] on label "Stage:" at bounding box center [1156, 90] width 309 height 18
click at [1040, 126] on div "Settings Date created: Aug 18, 2025, 9:10 AM Stage: Inquiry Follow Up Tour Requ…" at bounding box center [1187, 176] width 389 height 249
select select "6"
click at [1285, 110] on button "Save" at bounding box center [1284, 102] width 71 height 25
click at [172, 20] on link "Dashboard" at bounding box center [183, 17] width 45 height 12
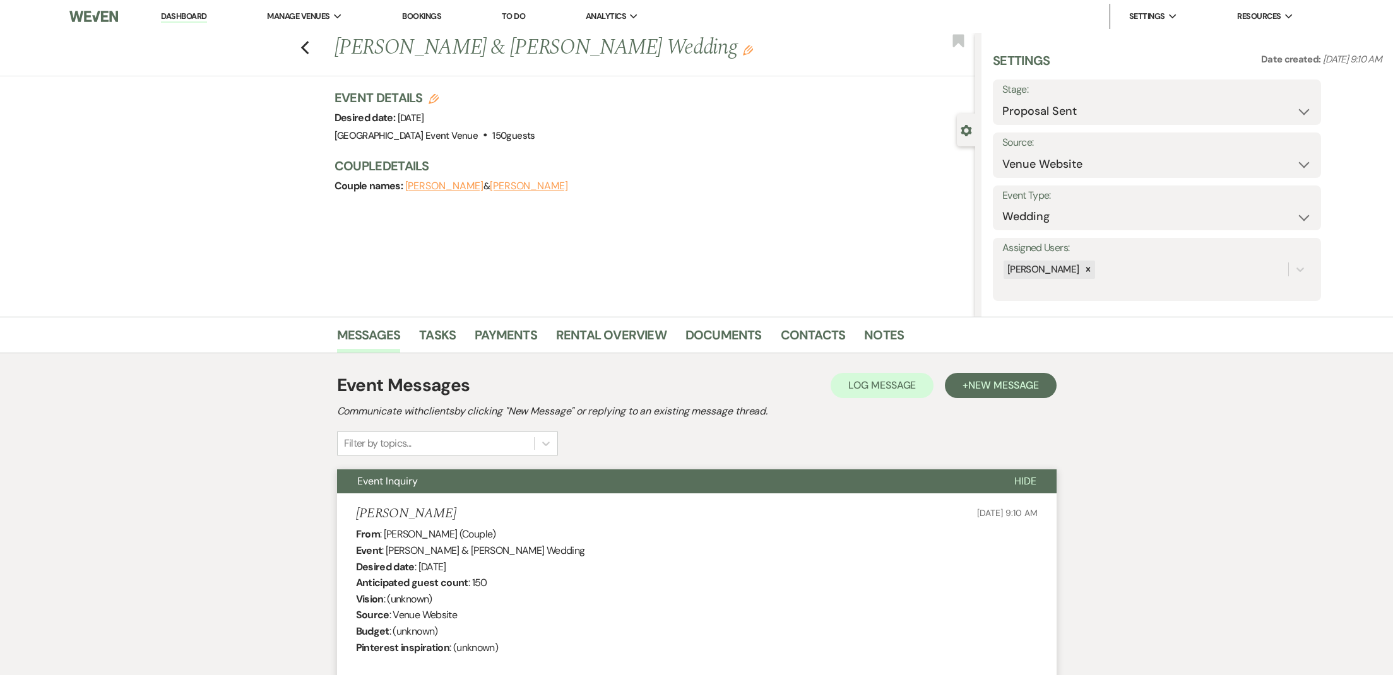
select select "6"
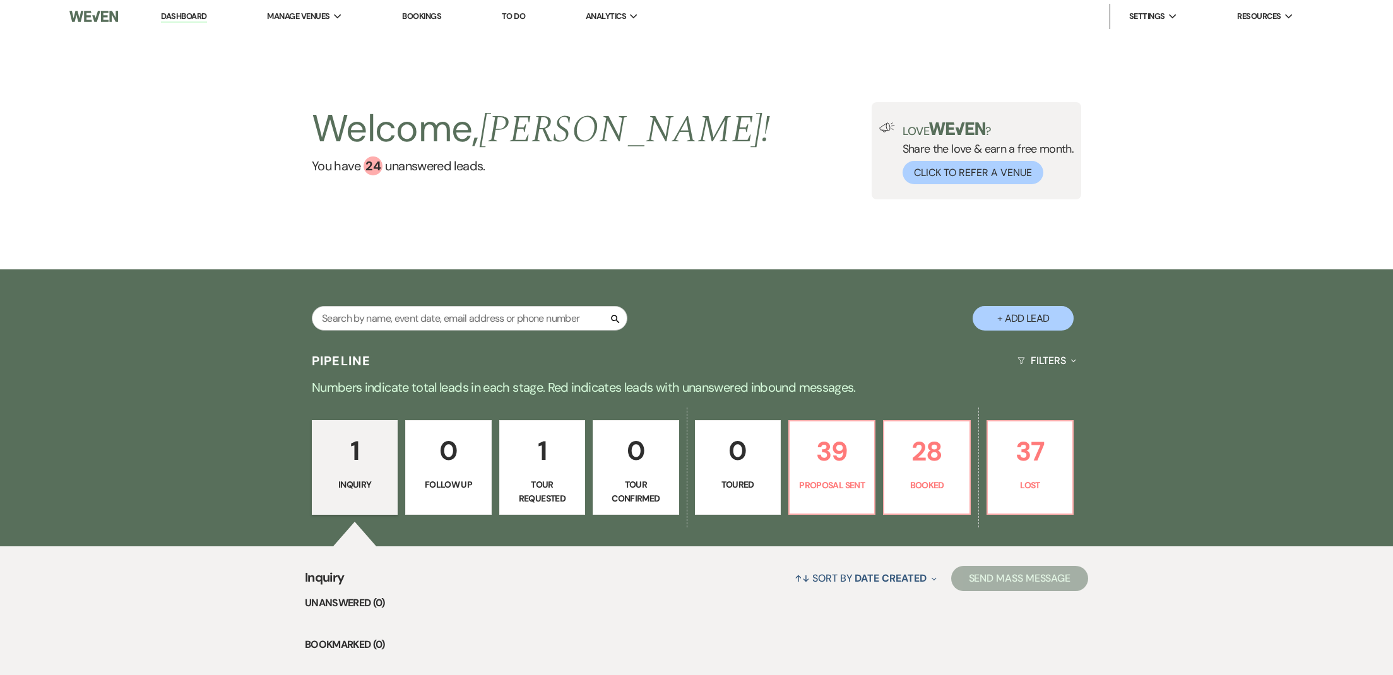
scroll to position [188, 0]
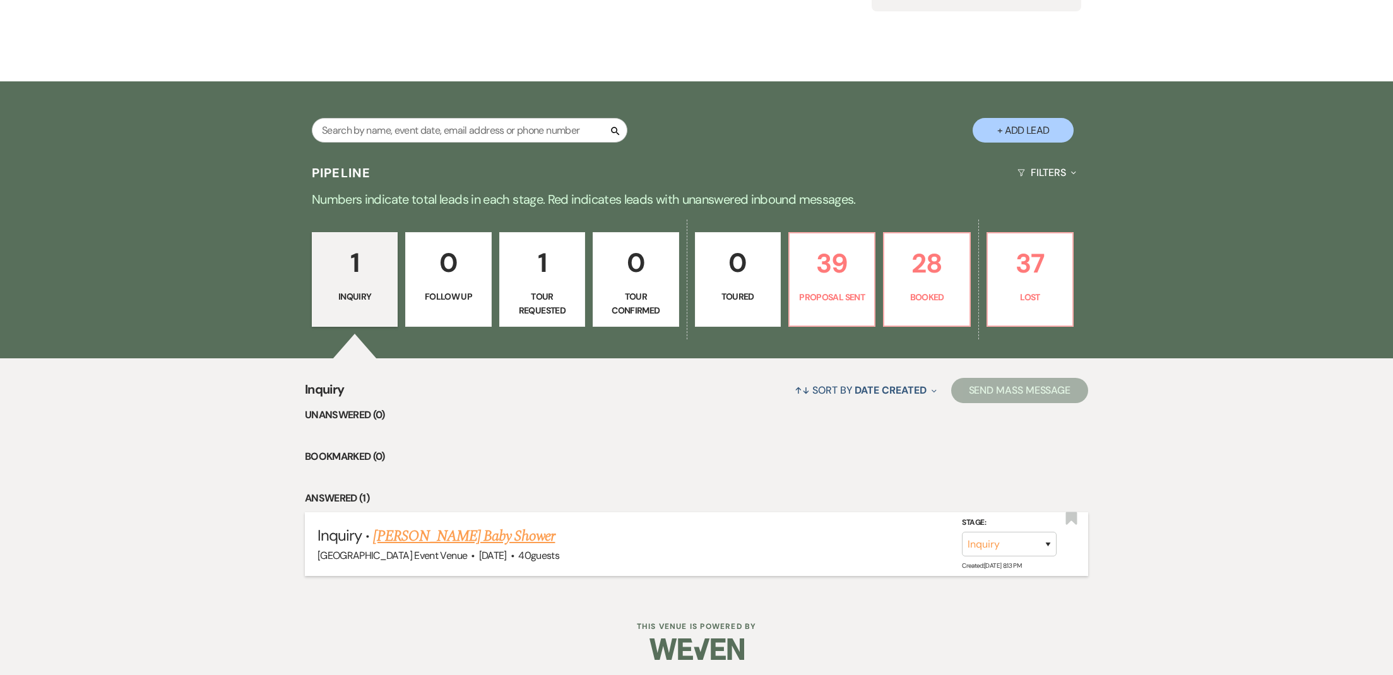
click at [486, 549] on span "Sep 6, 2025" at bounding box center [493, 555] width 28 height 13
click at [480, 533] on link "Susan Kulac's Baby Shower" at bounding box center [464, 536] width 182 height 23
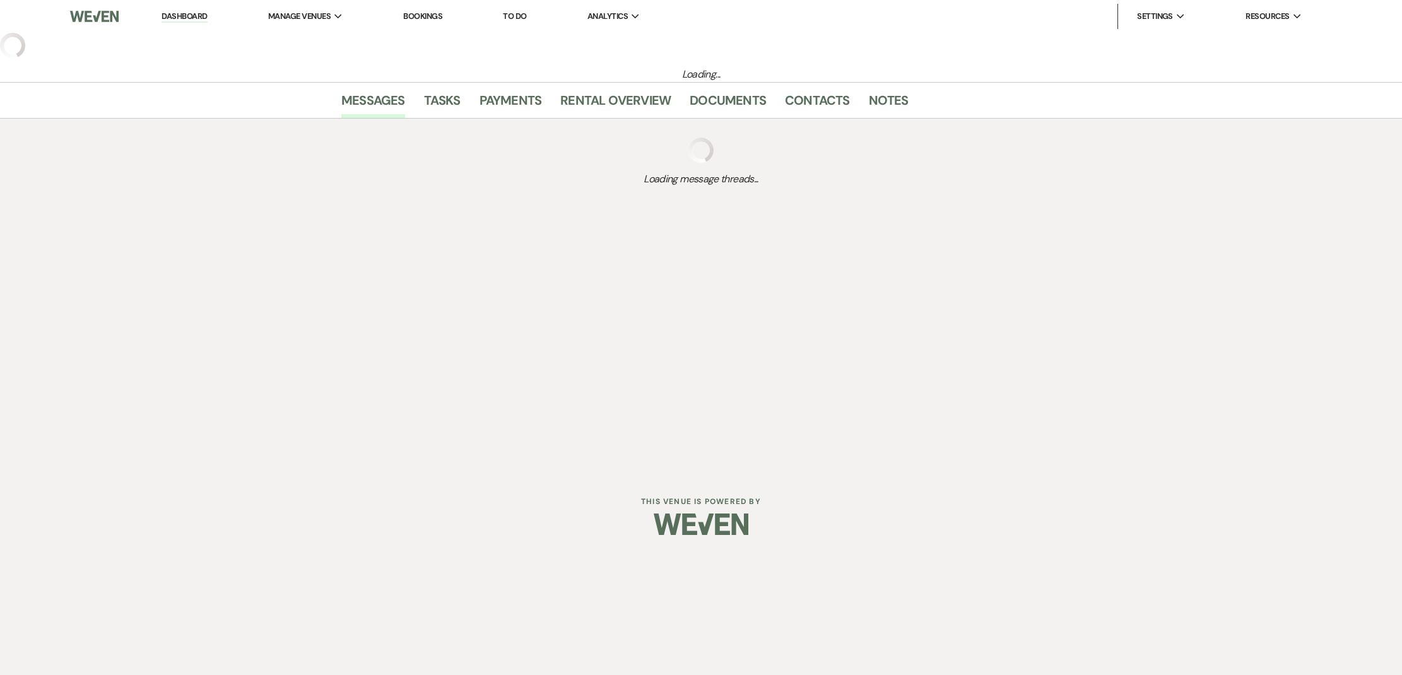
select select "5"
select select "3"
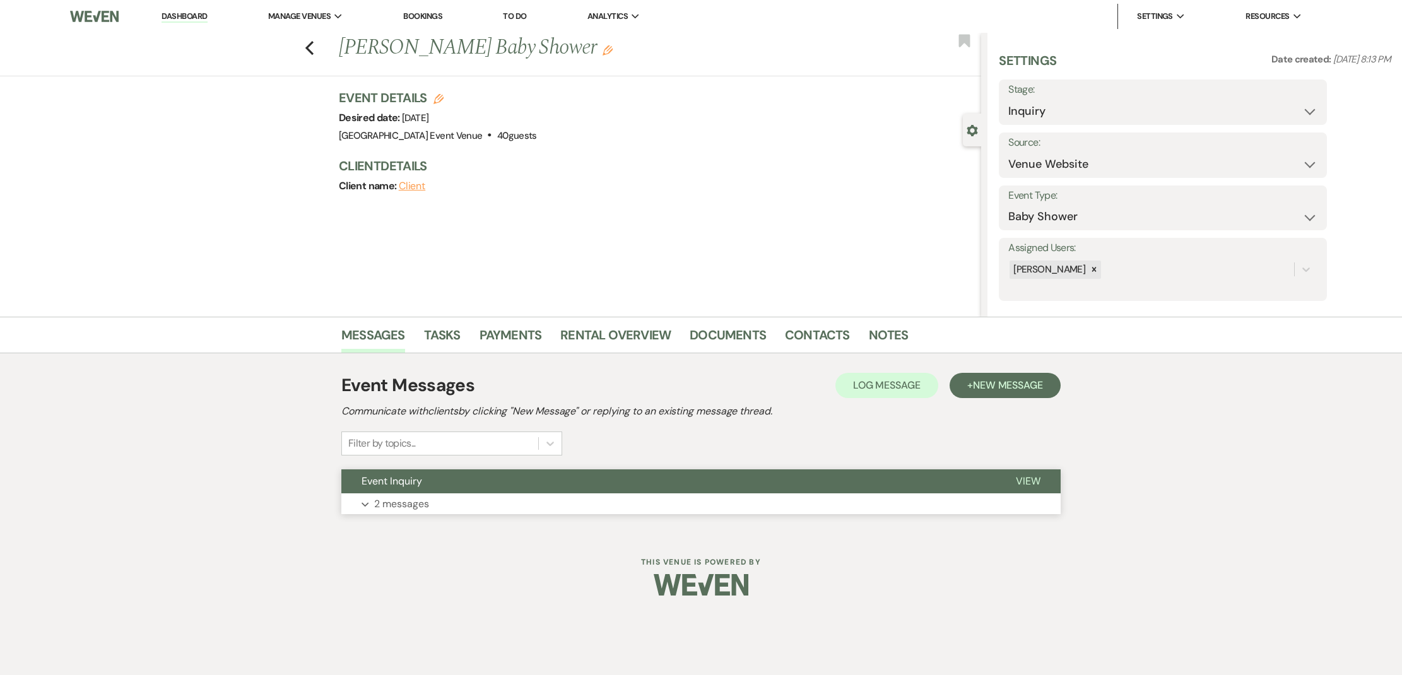
click at [470, 497] on button "Expand 2 messages" at bounding box center [700, 503] width 719 height 21
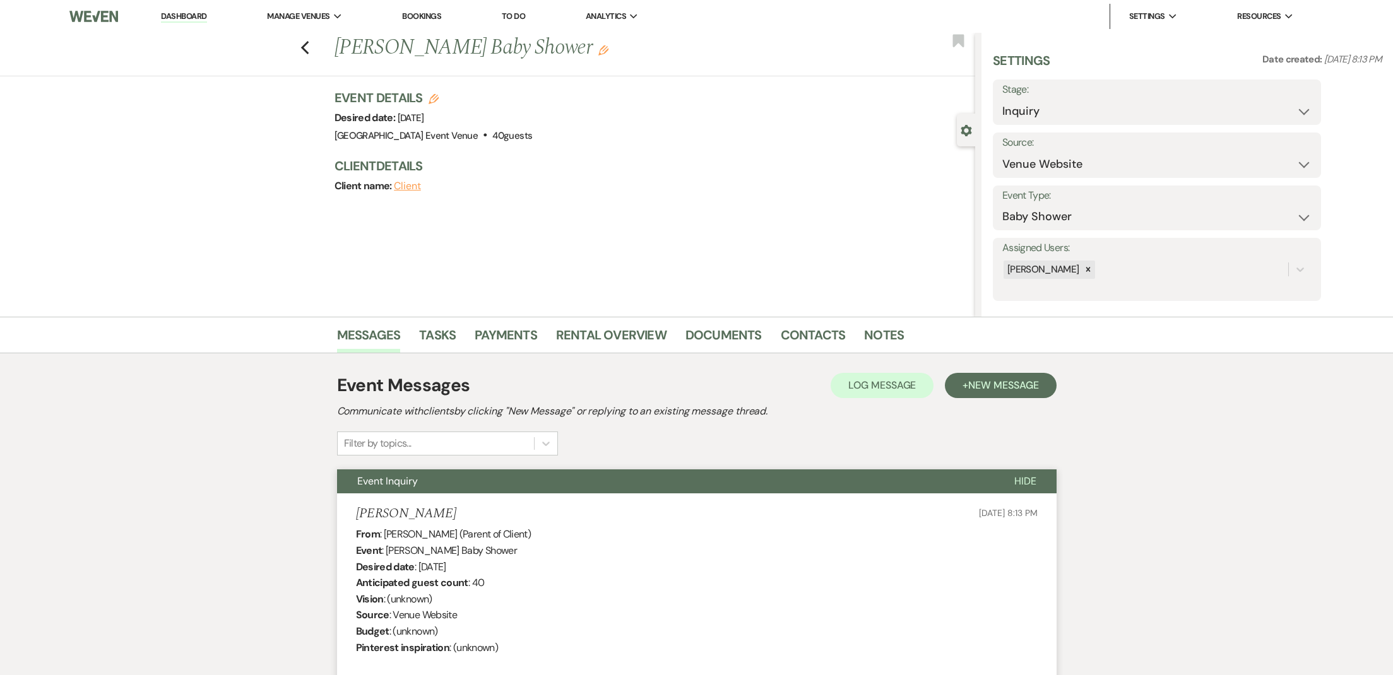
click at [1130, 128] on div "Settings Date created: Aug 14, 2025, 8:13 PM Stage: Inquiry Follow Up Tour Requ…" at bounding box center [1187, 176] width 389 height 249
select select "6"
click at [1294, 107] on button "Save" at bounding box center [1284, 102] width 71 height 25
click at [188, 20] on link "Dashboard" at bounding box center [183, 17] width 45 height 12
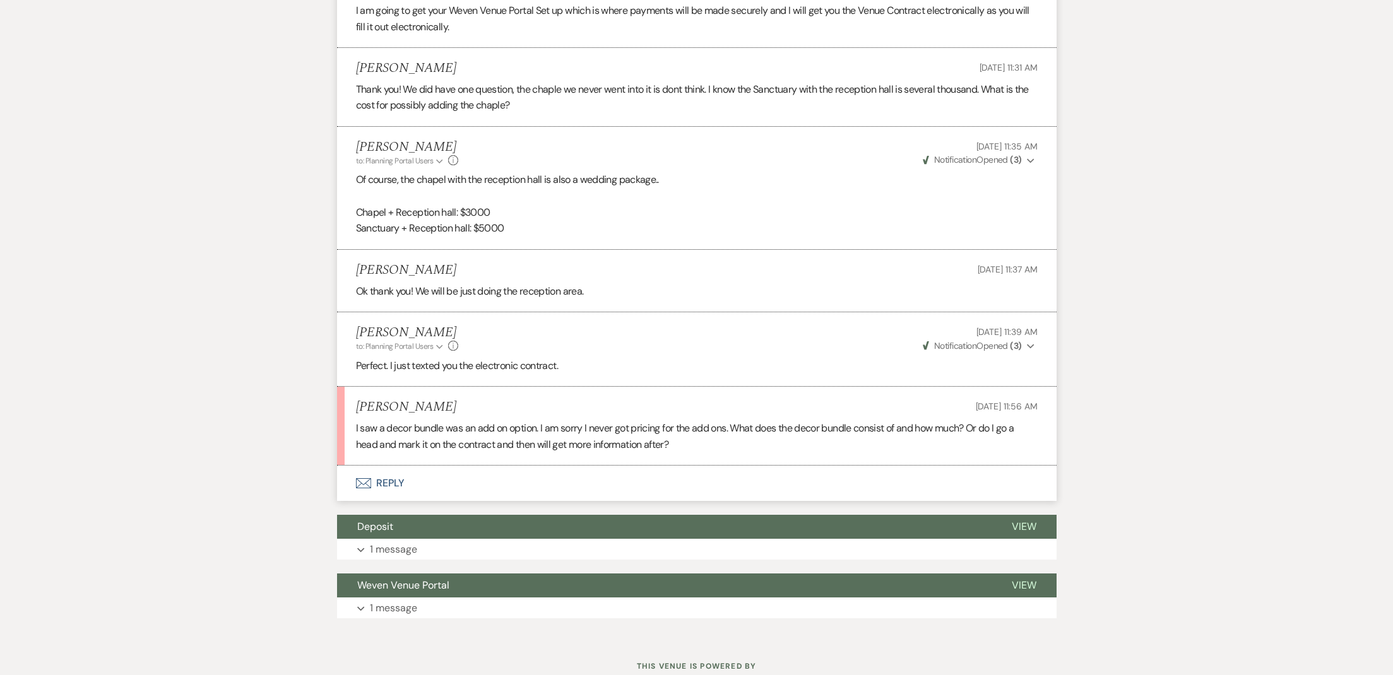
click at [358, 466] on button "Envelope Reply" at bounding box center [696, 483] width 719 height 35
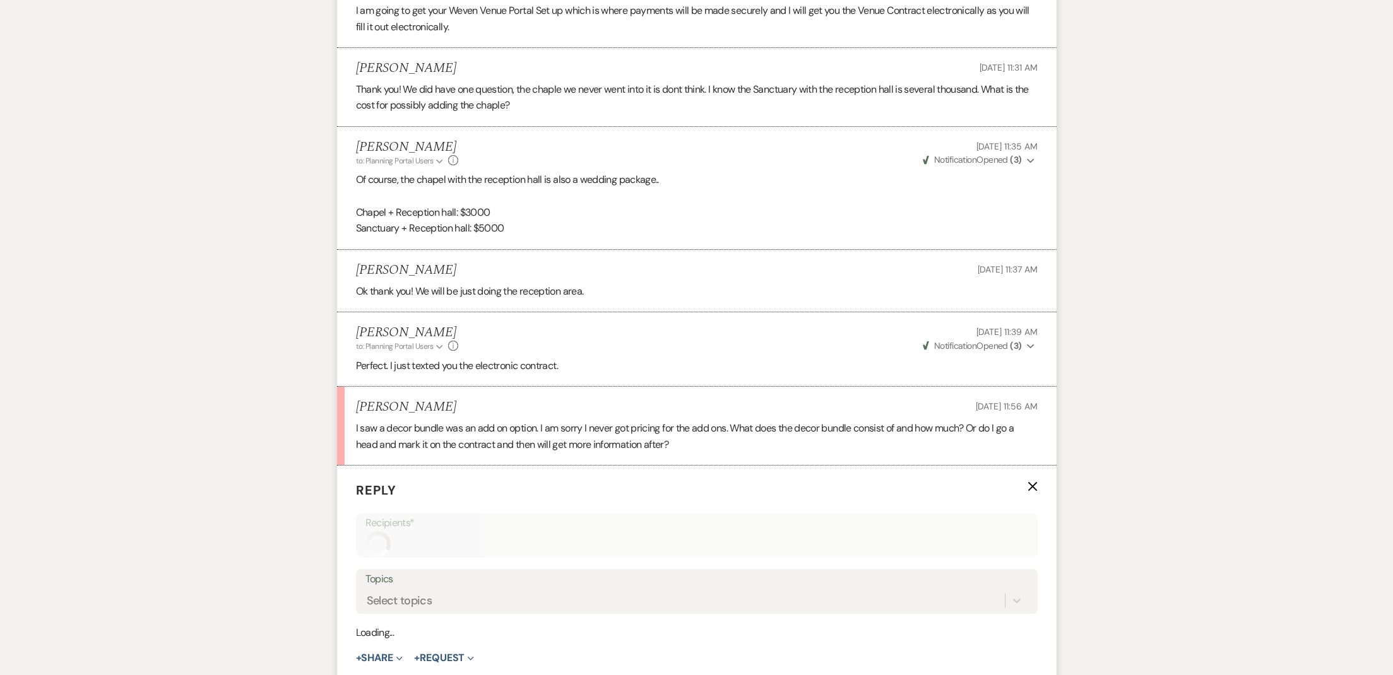
click at [363, 466] on form "Reply X Recipients* Topics Select topics Loading... + Share Expand Doc Upload D…" at bounding box center [696, 597] width 719 height 262
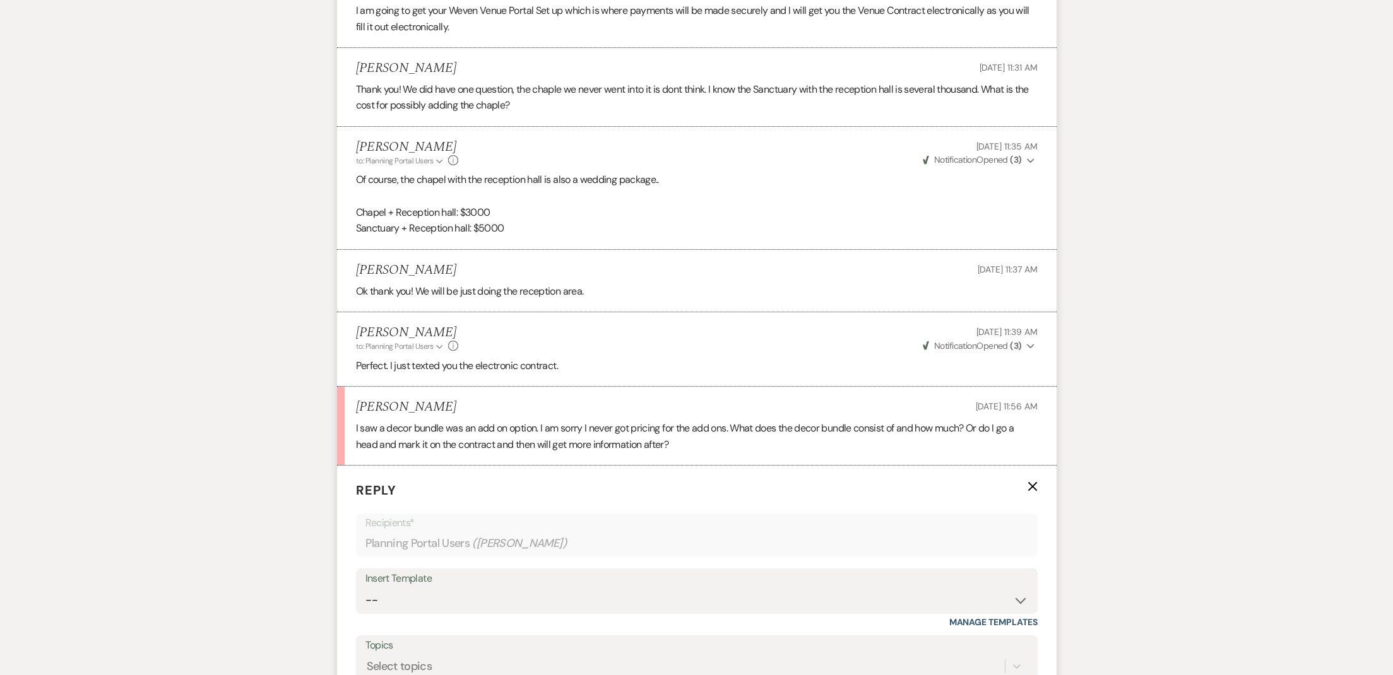
scroll to position [2108, 0]
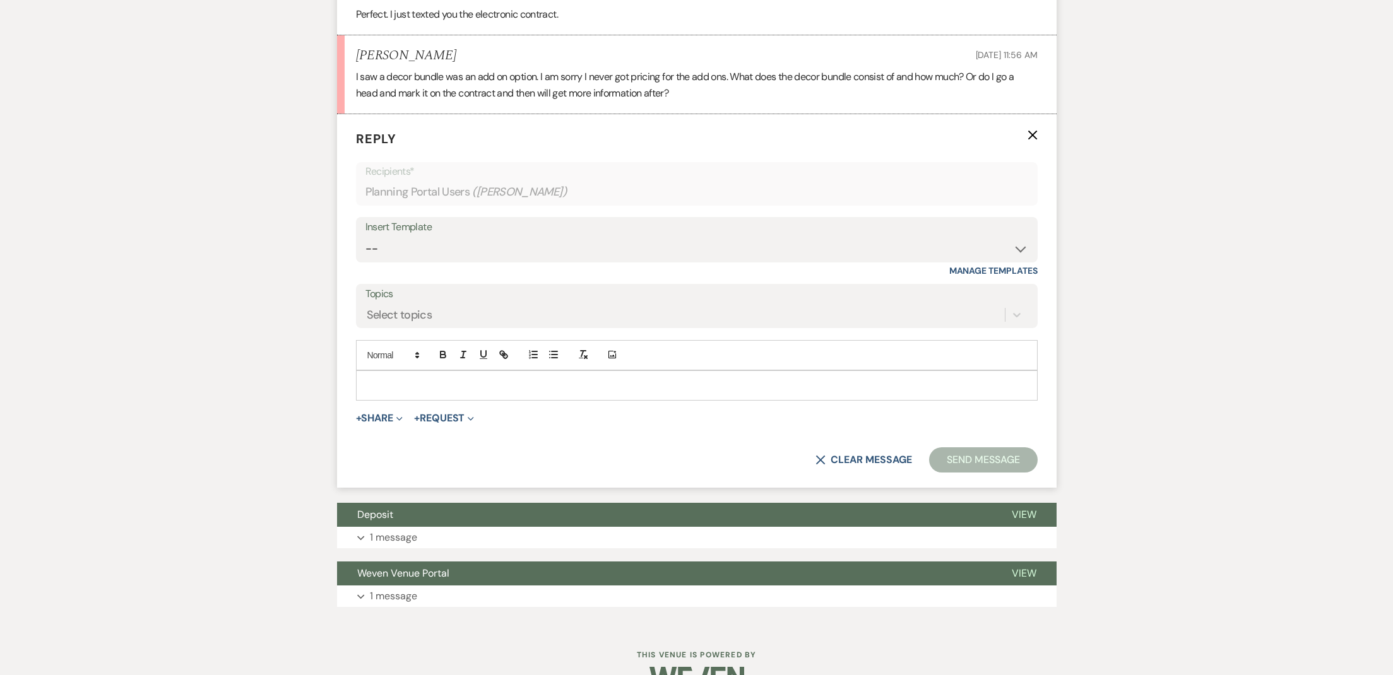
click at [417, 379] on p at bounding box center [696, 386] width 661 height 14
click at [951, 447] on button "Send Message" at bounding box center [983, 459] width 108 height 25
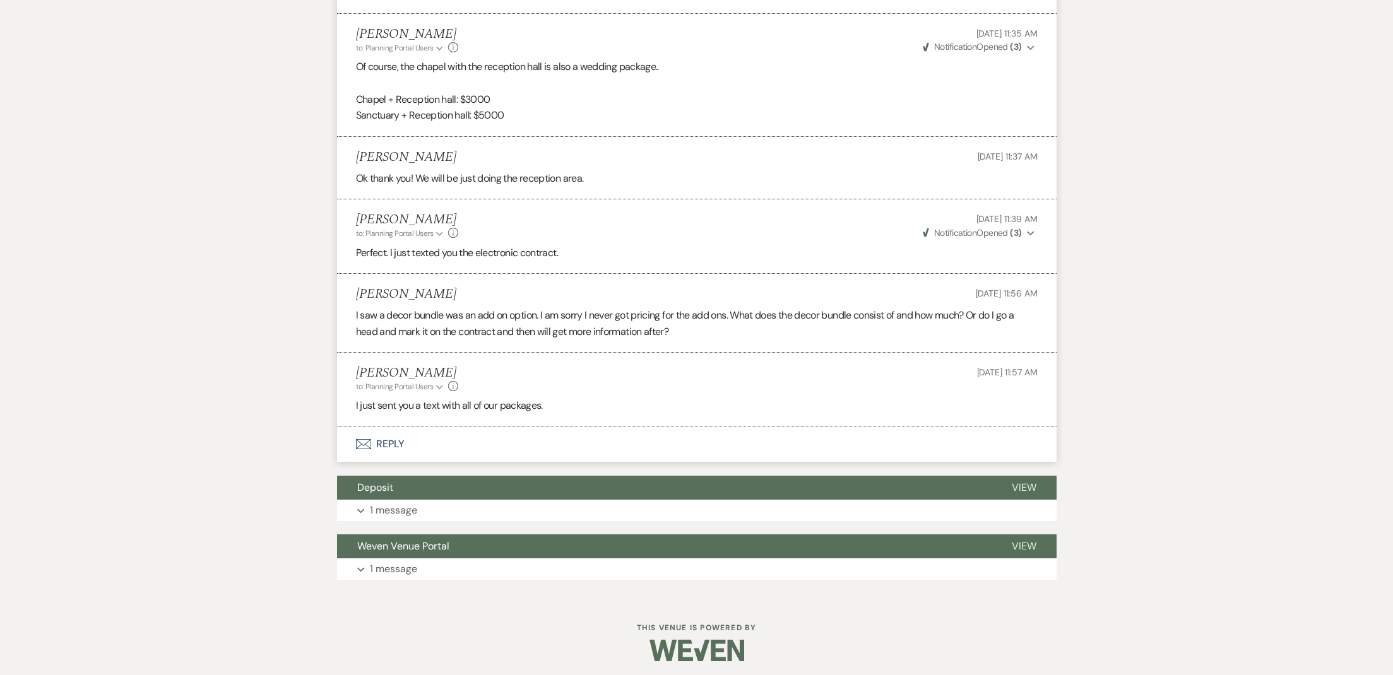
scroll to position [1843, 0]
